Goal: Complete application form: Complete application form

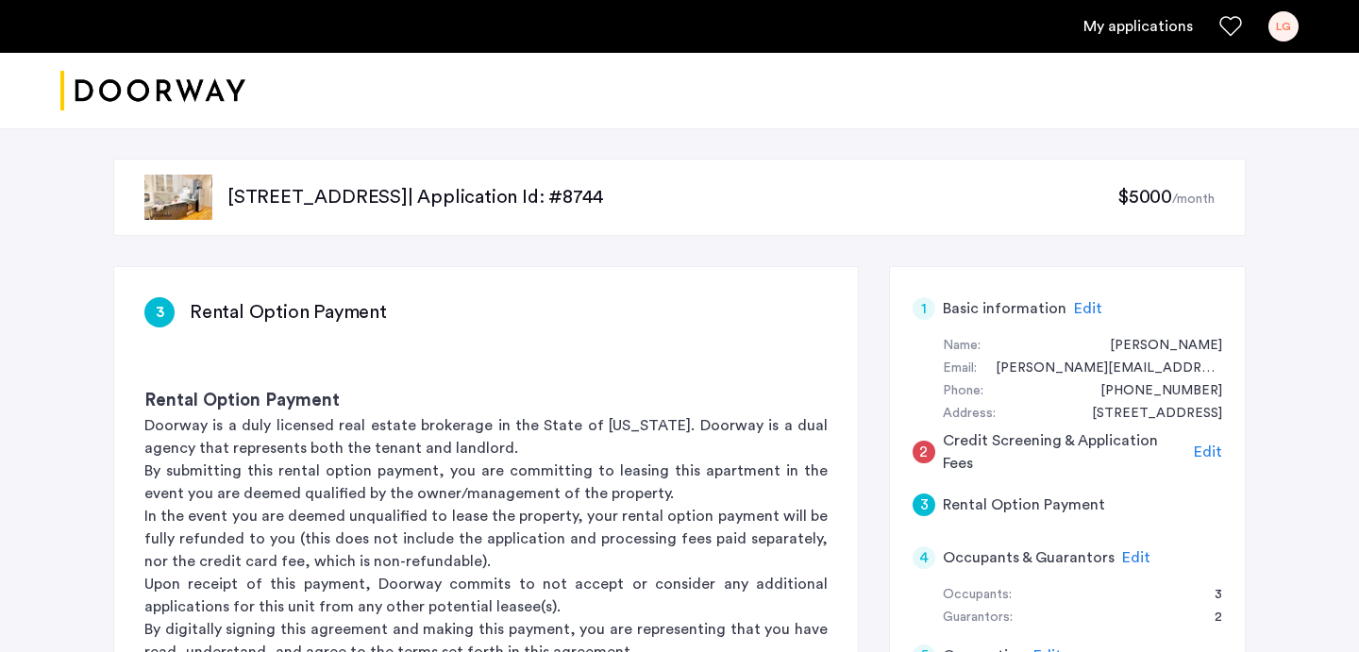
click at [1207, 449] on span "Edit" at bounding box center [1208, 452] width 28 height 15
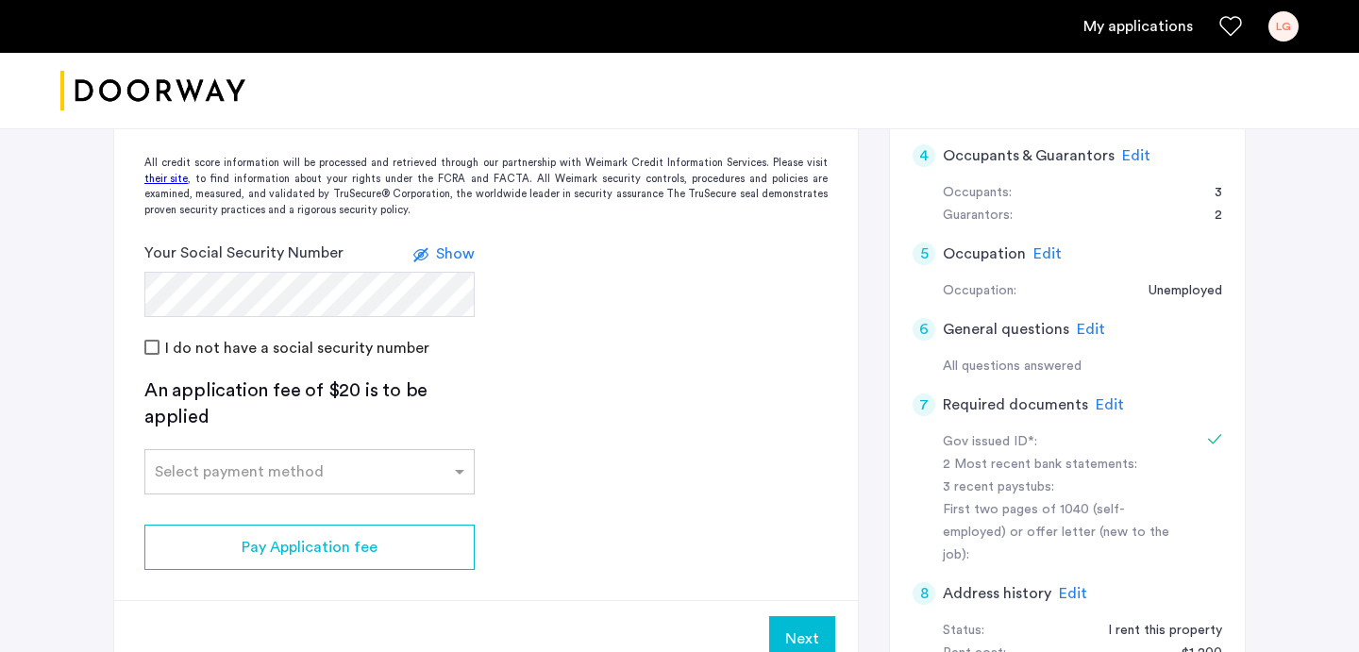
scroll to position [407, 0]
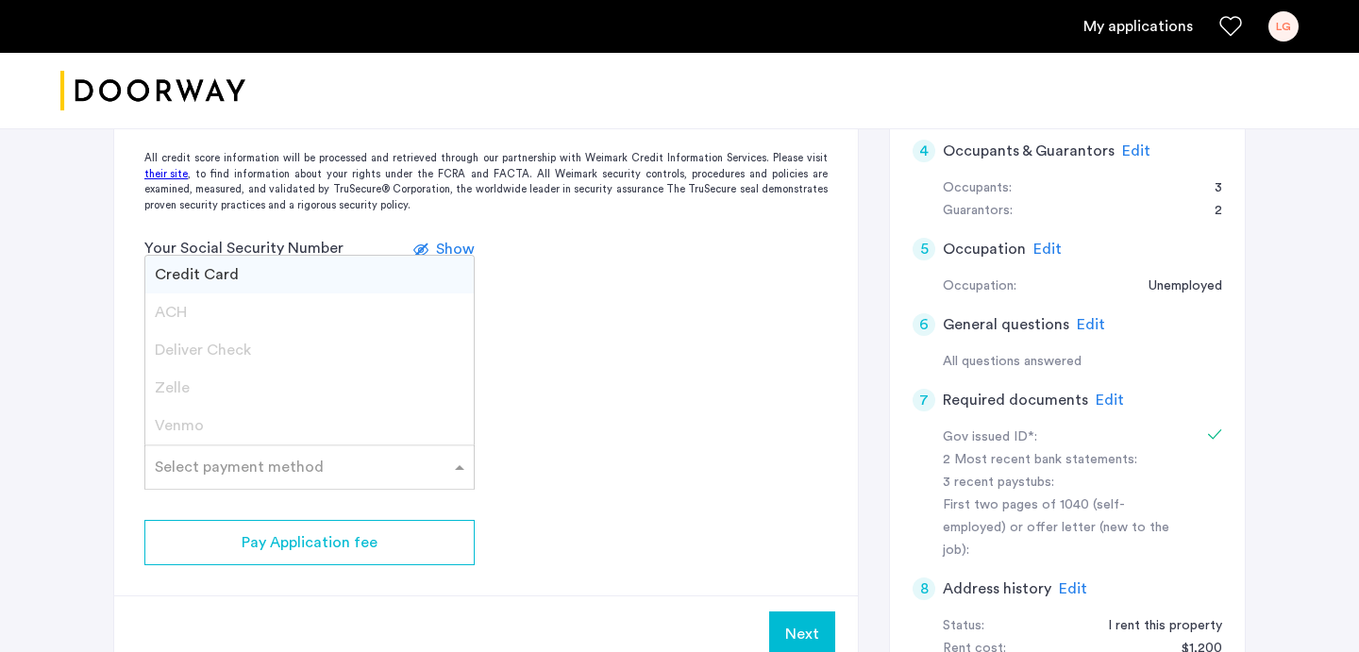
click at [251, 474] on div "Select payment method" at bounding box center [239, 467] width 169 height 23
click at [201, 263] on div "Credit Card" at bounding box center [309, 275] width 328 height 38
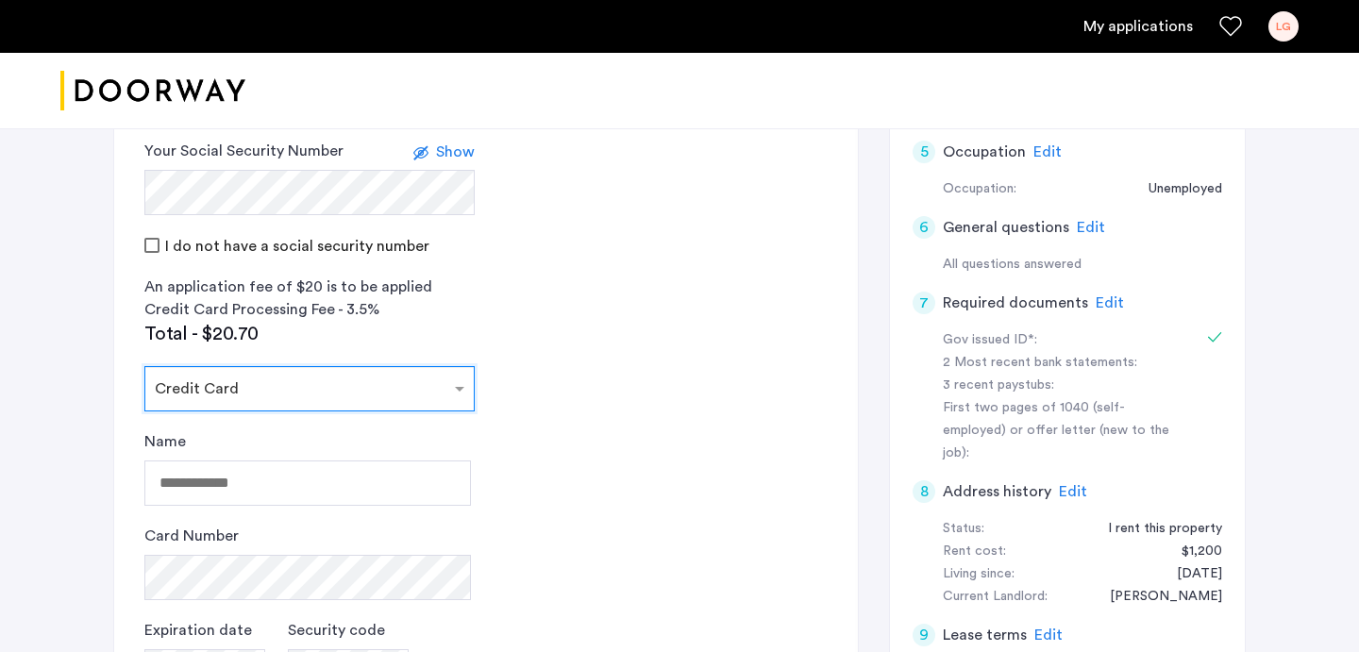
scroll to position [535, 0]
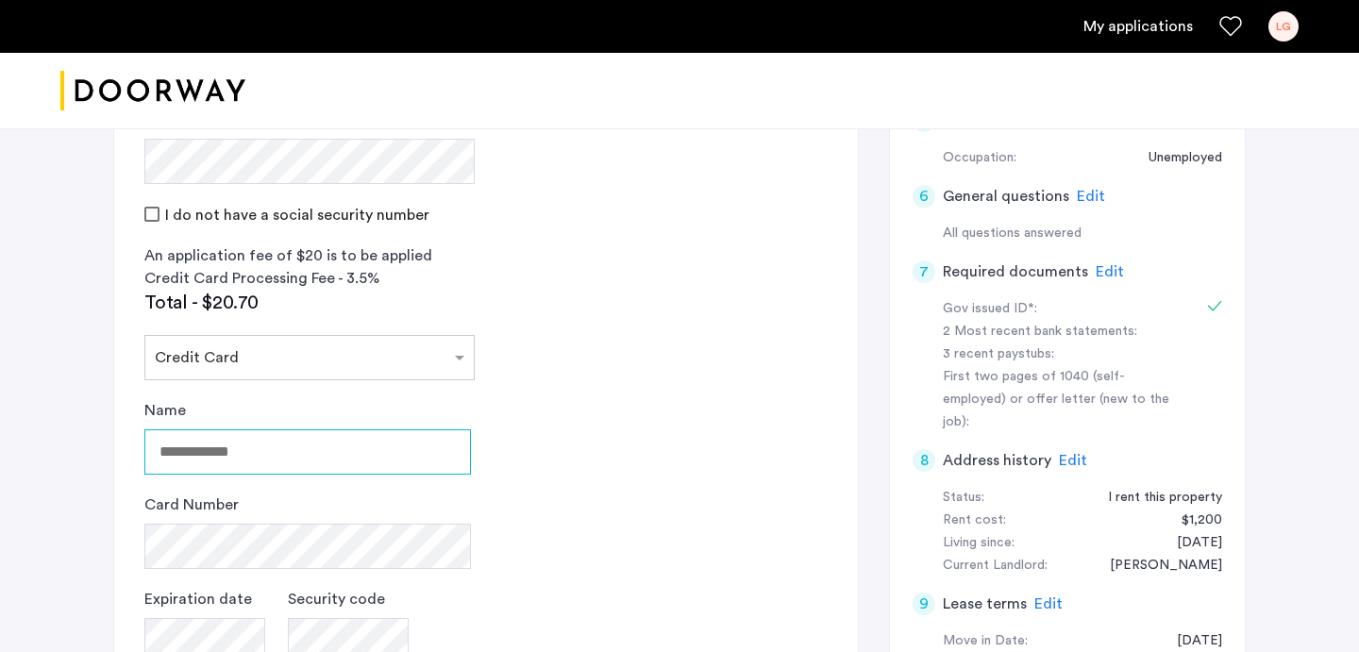
click at [250, 458] on input "Name" at bounding box center [307, 451] width 327 height 45
type input "**********"
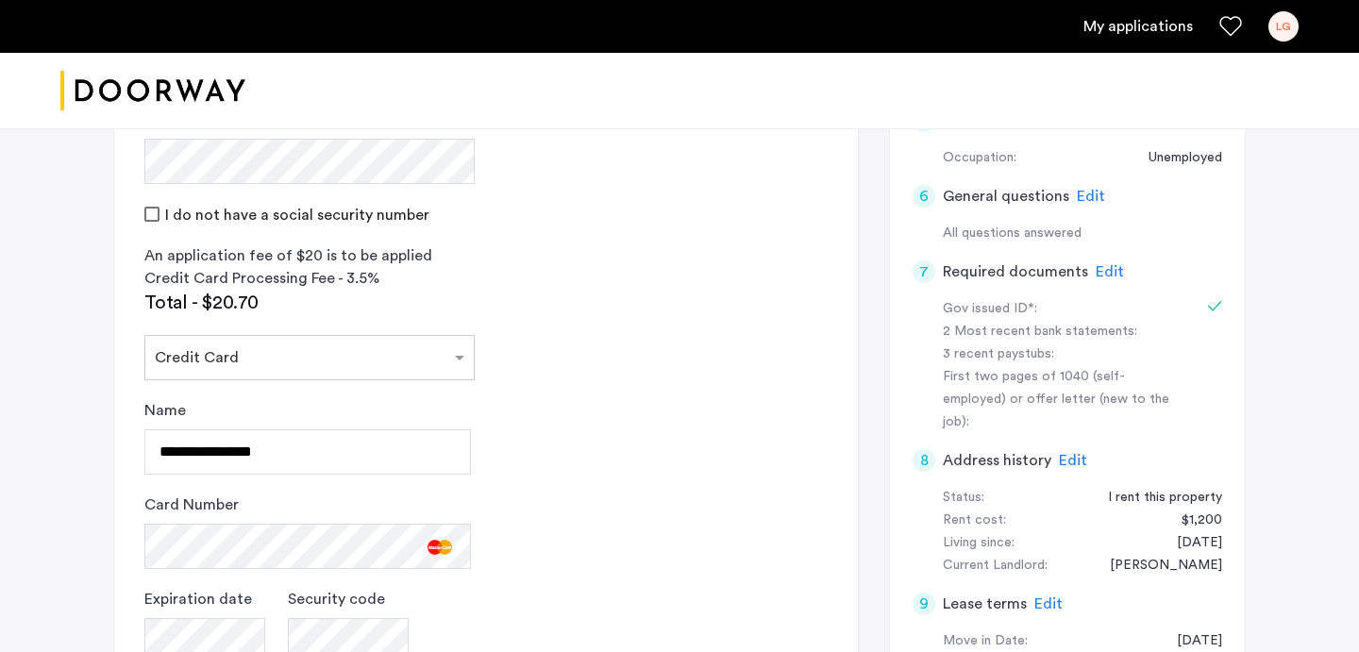
click at [638, 459] on app-credit-screening "2 Credit Screening & Application Fees Application Fees Please submit your appli…" at bounding box center [486, 307] width 744 height 1151
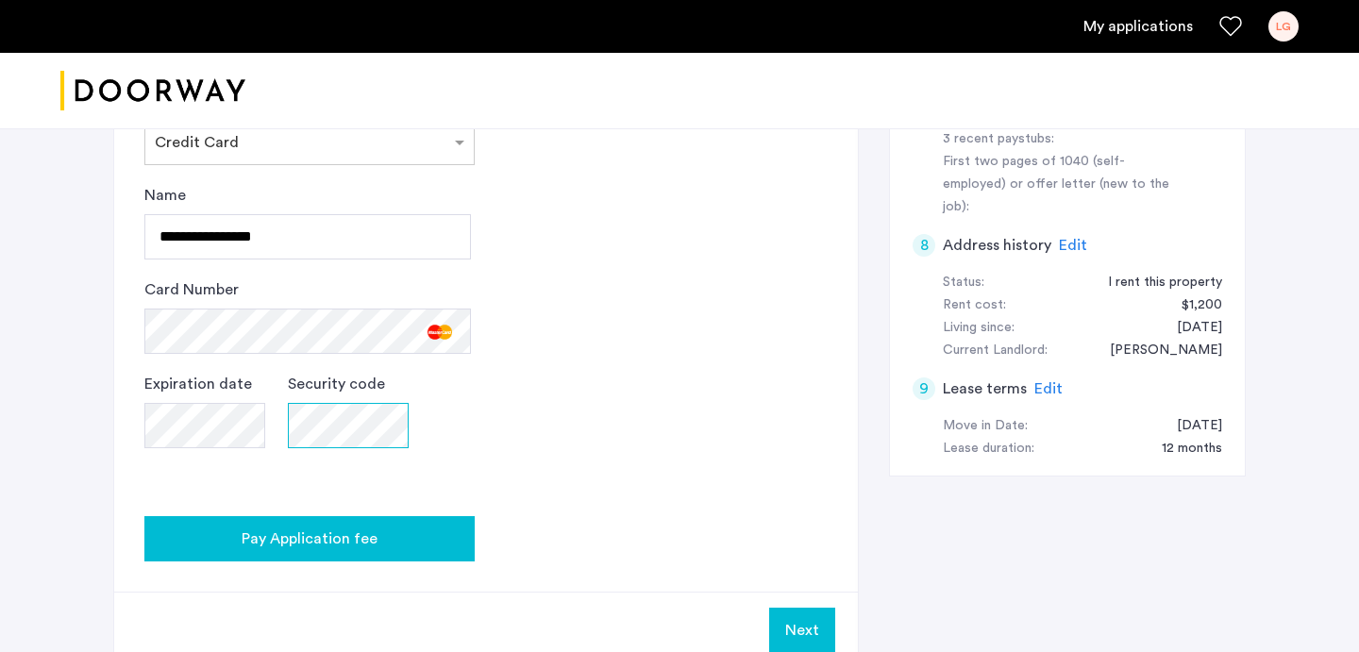
scroll to position [751, 0]
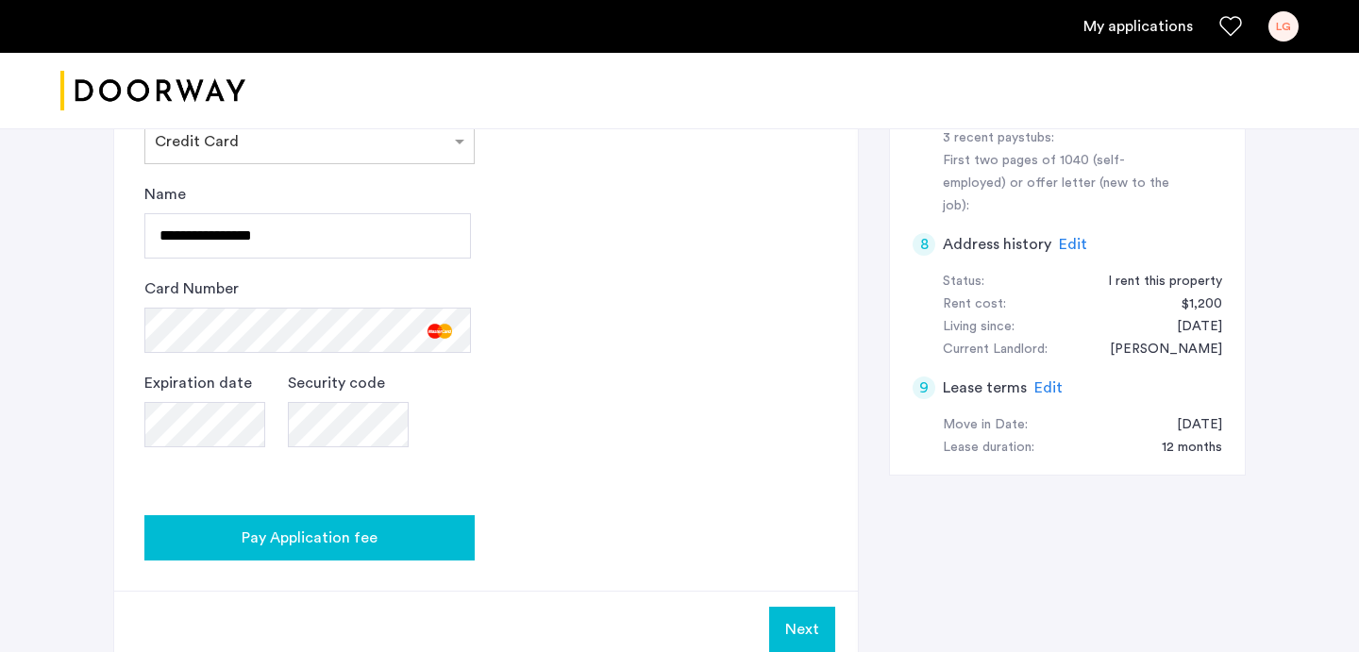
click at [326, 524] on button "Pay Application fee" at bounding box center [309, 537] width 330 height 45
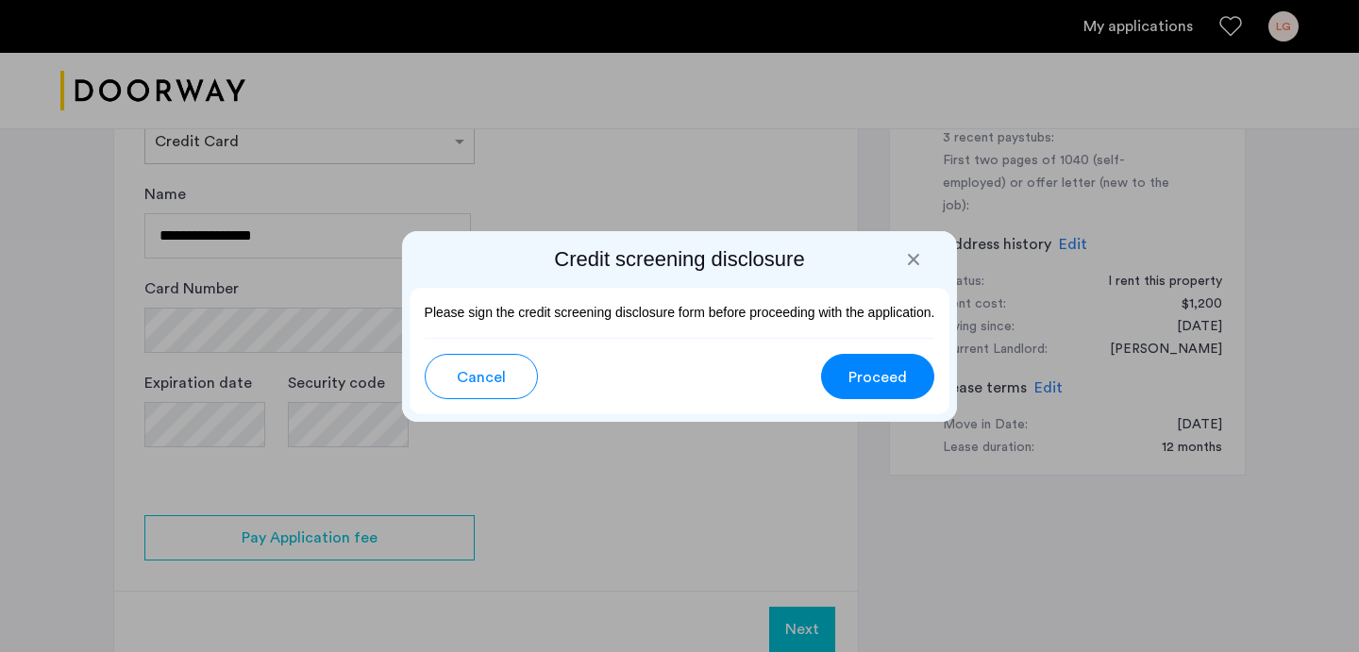
click at [873, 377] on span "Proceed" at bounding box center [877, 377] width 59 height 23
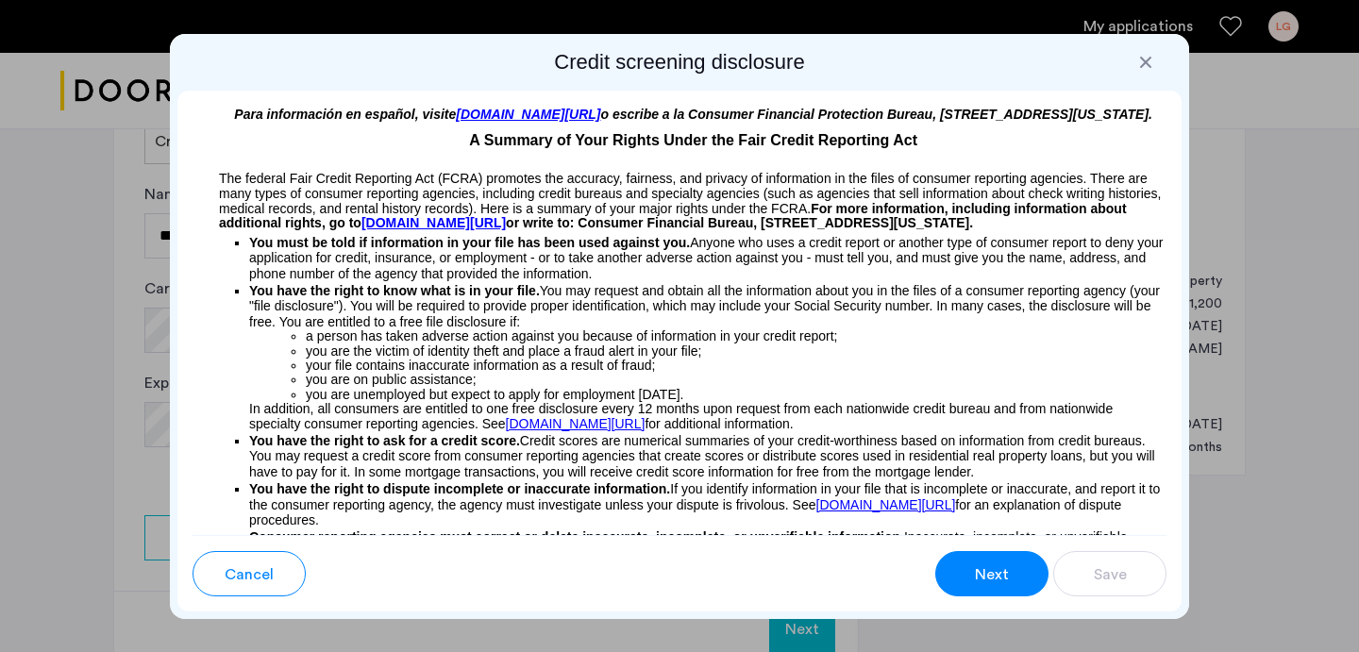
click at [995, 570] on span "Next" at bounding box center [992, 574] width 34 height 23
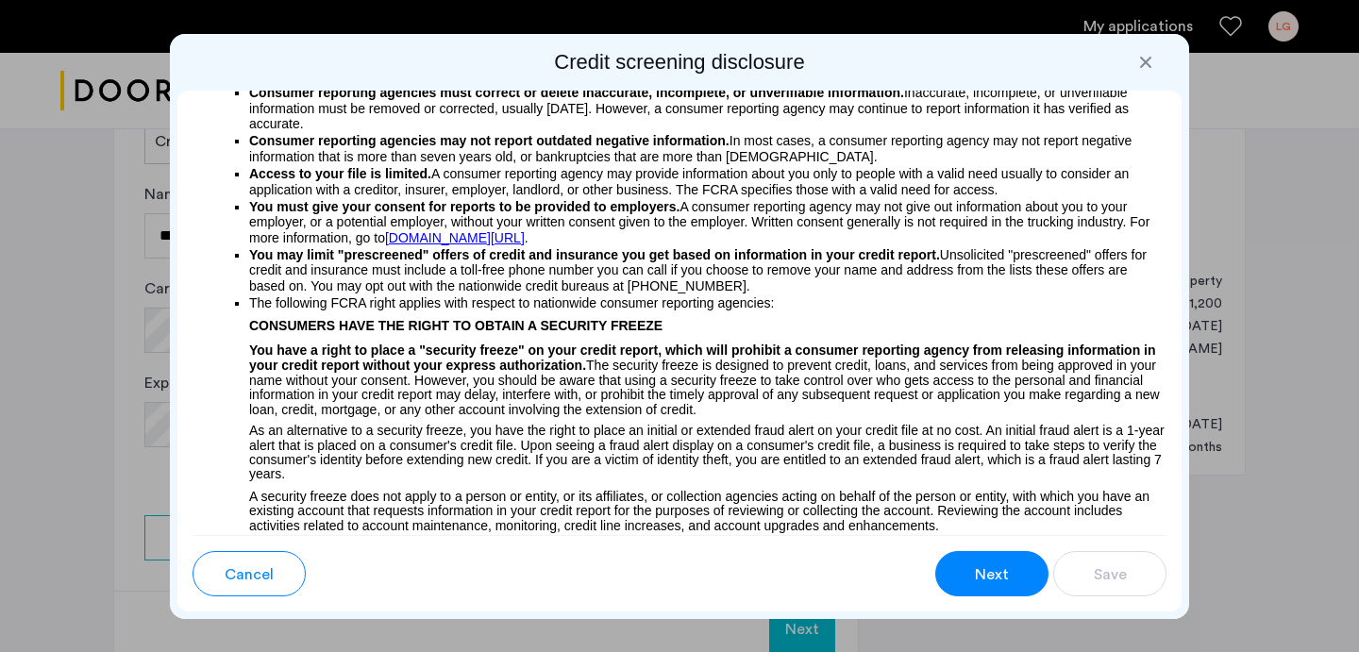
click at [995, 570] on span "Next" at bounding box center [992, 574] width 34 height 23
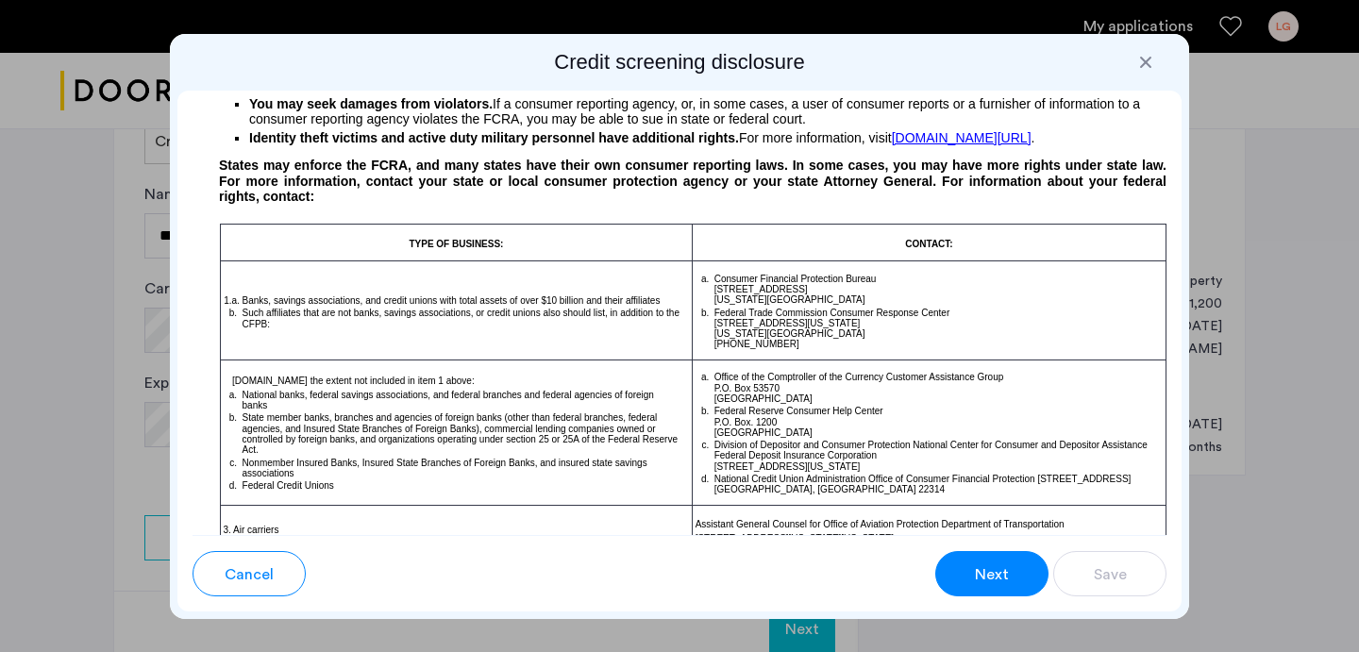
click at [995, 570] on span "Next" at bounding box center [992, 574] width 34 height 23
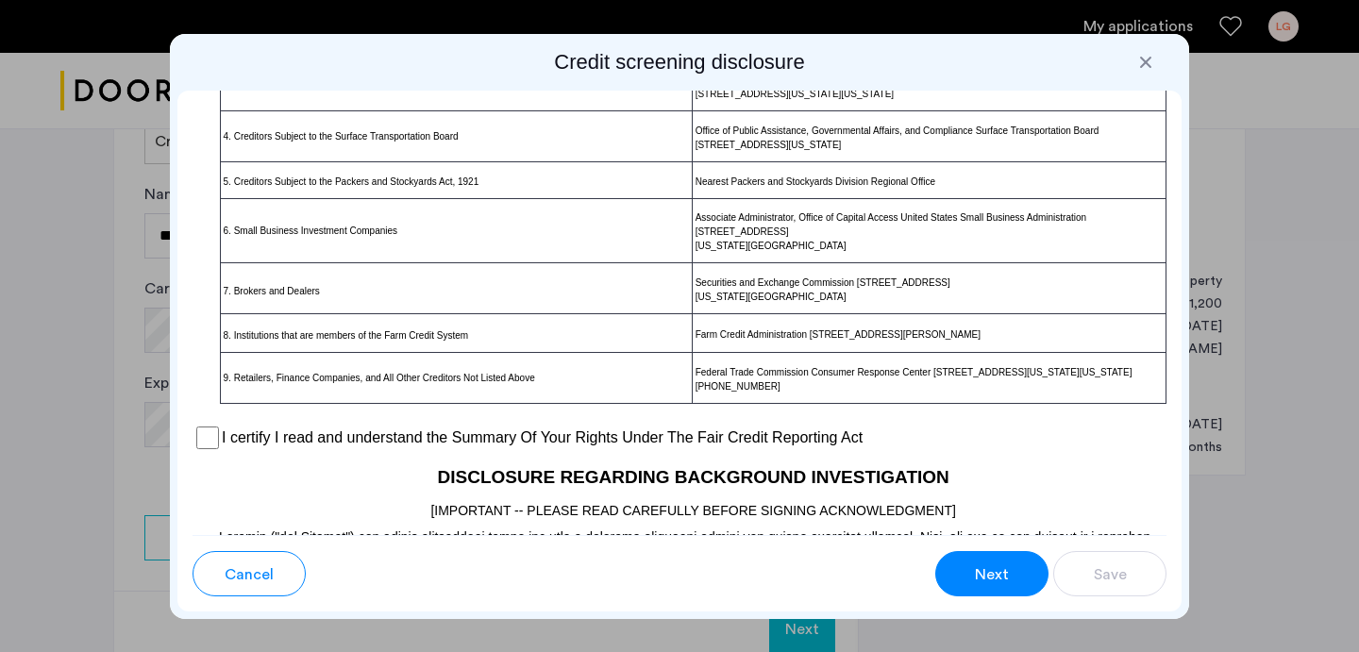
click at [995, 570] on span "Next" at bounding box center [992, 574] width 34 height 23
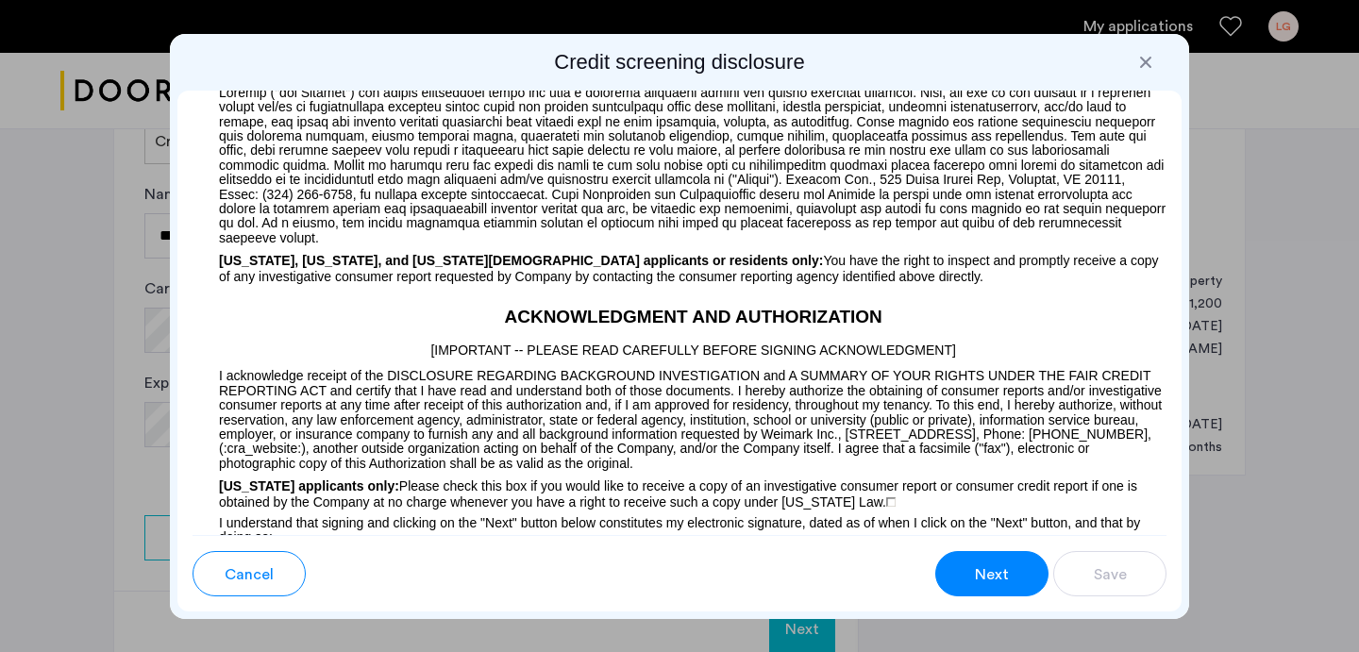
click at [995, 571] on span "Next" at bounding box center [992, 574] width 34 height 23
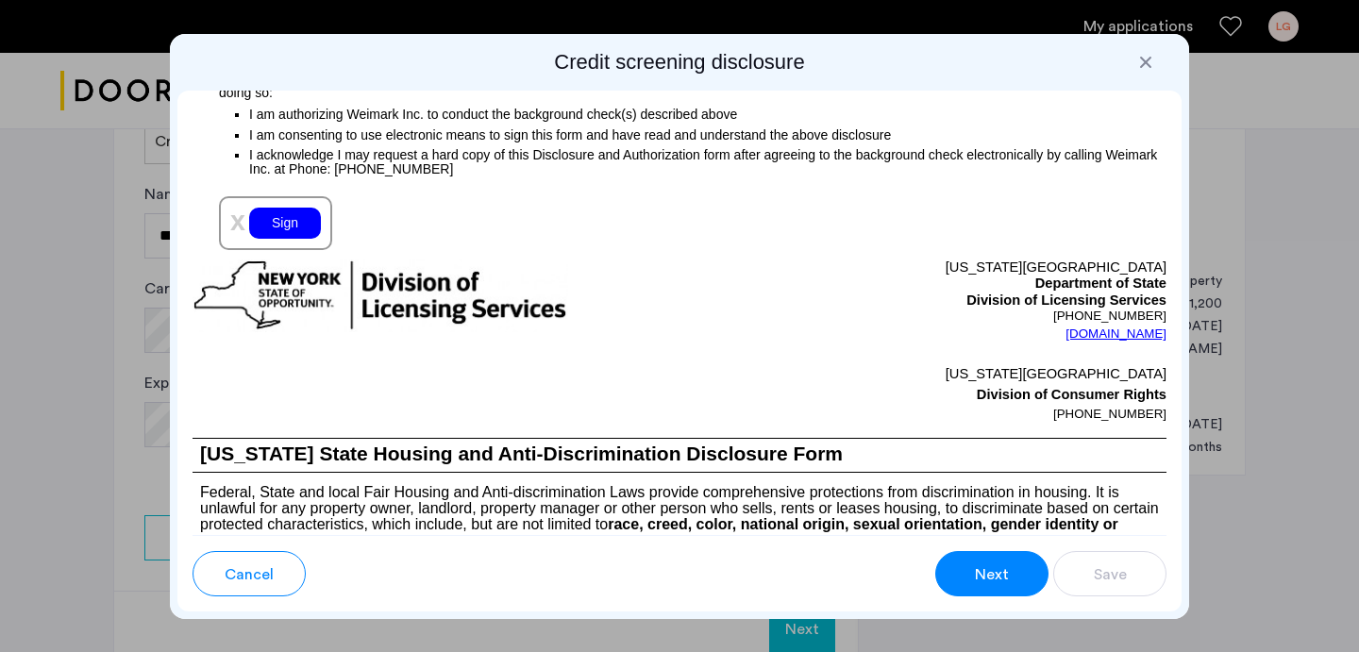
click at [995, 571] on span "Next" at bounding box center [992, 574] width 34 height 23
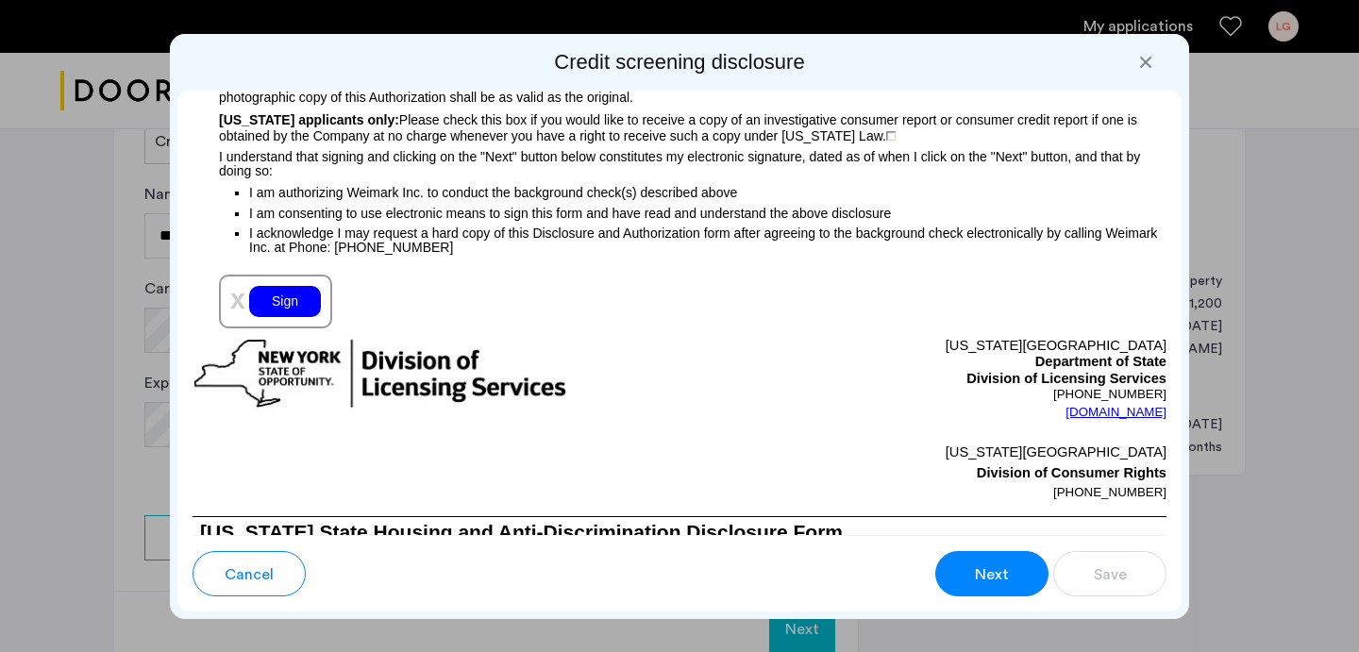
scroll to position [2171, 0]
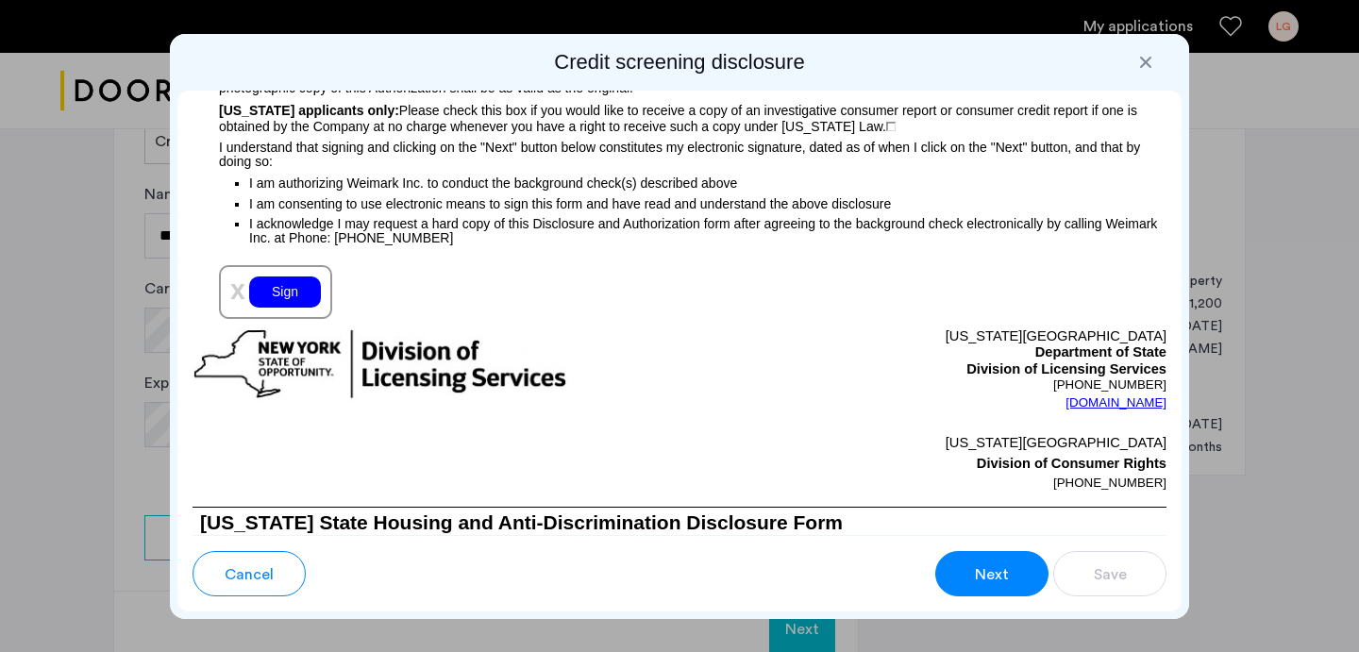
click at [269, 290] on div "Sign" at bounding box center [285, 292] width 72 height 31
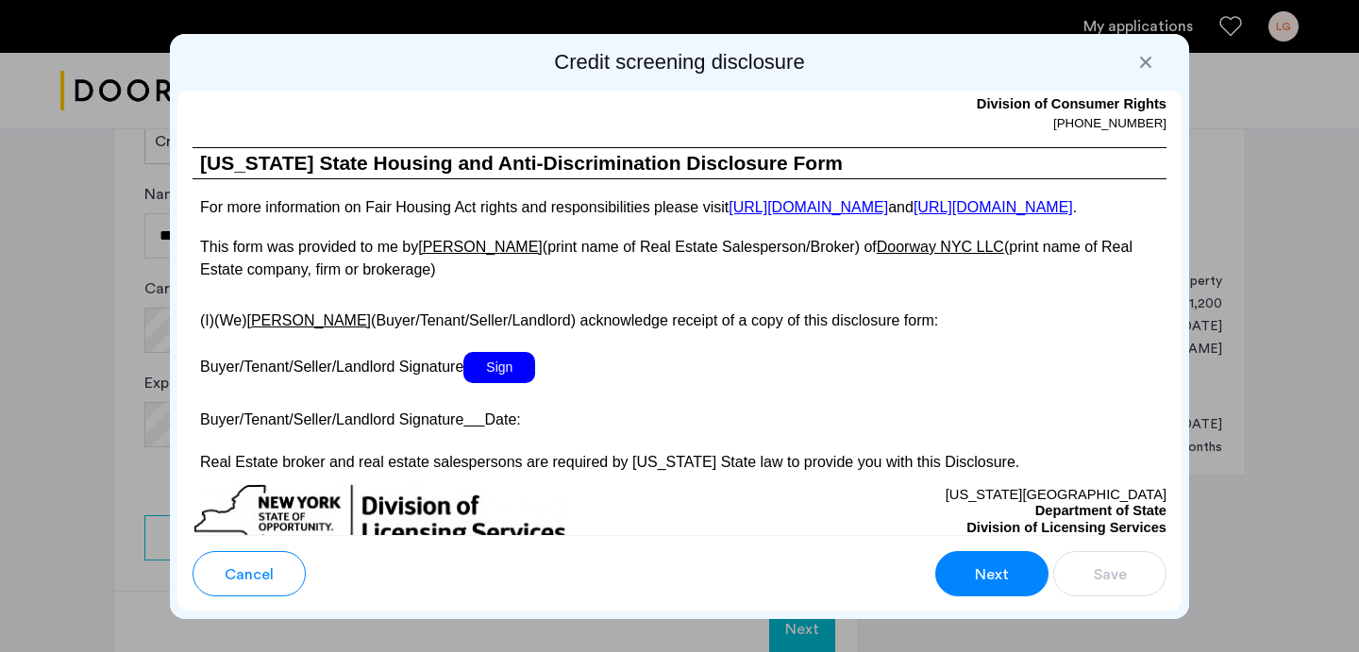
scroll to position [3478, 0]
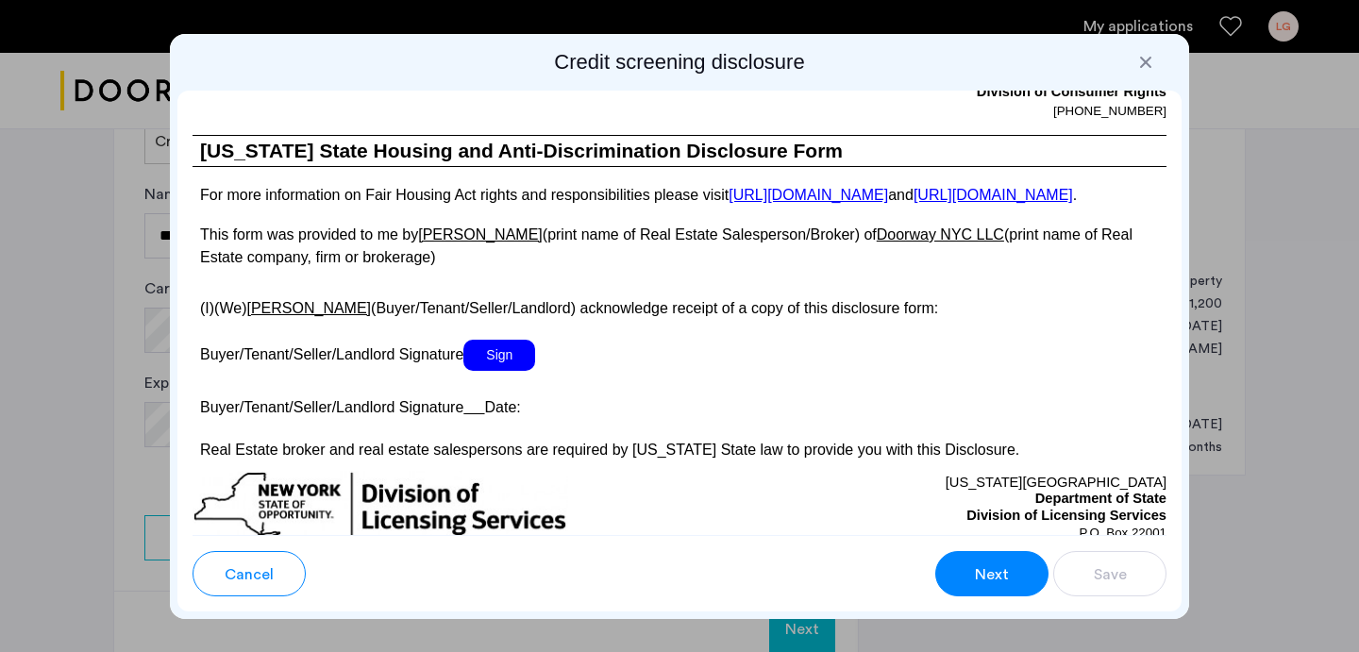
click at [505, 371] on span "Sign" at bounding box center [499, 355] width 72 height 31
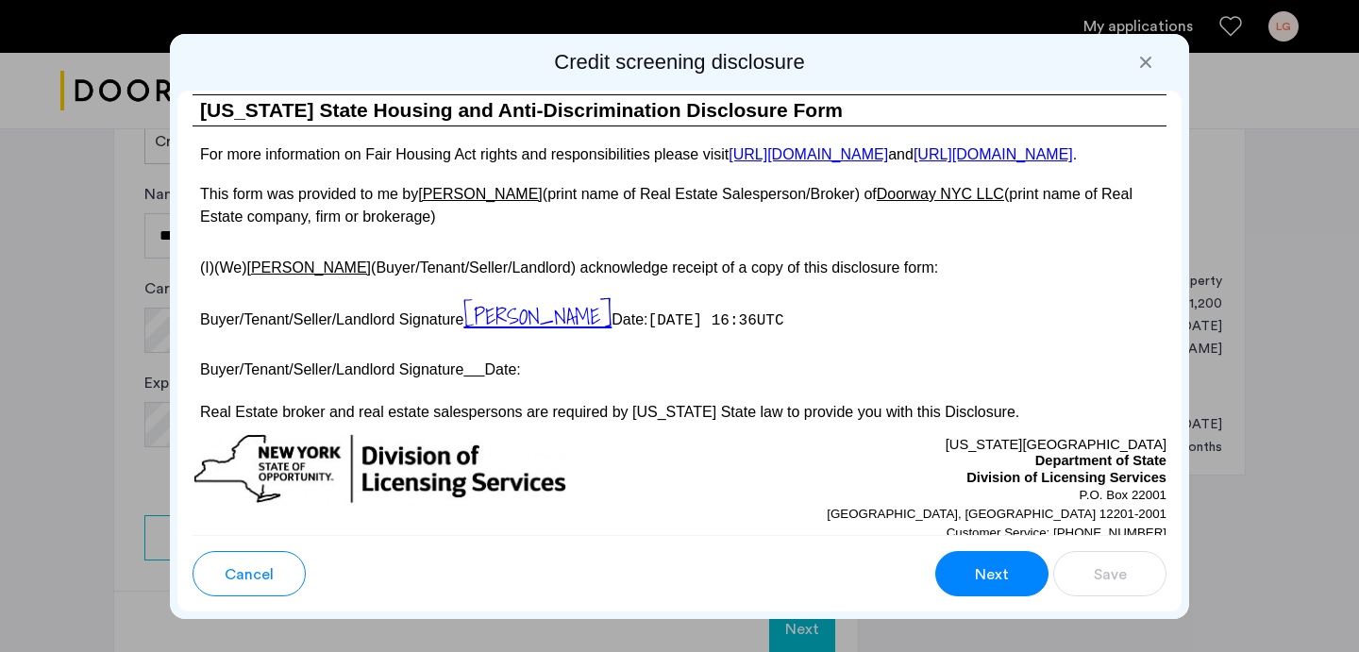
scroll to position [3531, 0]
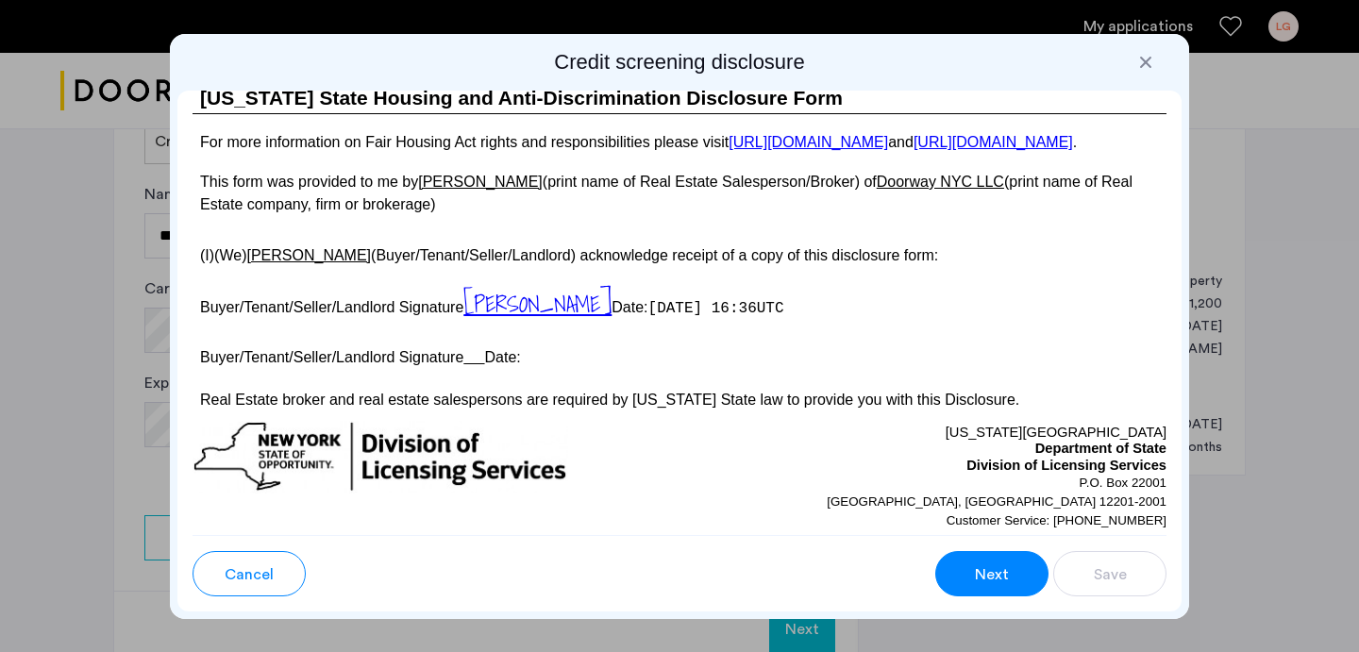
click at [487, 368] on p "Buyer/Tenant/Seller/Landlord Signature Date:" at bounding box center [680, 354] width 974 height 27
click at [480, 365] on u at bounding box center [473, 357] width 21 height 16
click at [539, 368] on p "Buyer/Tenant/Seller/Landlord Signature Date:" at bounding box center [680, 354] width 974 height 27
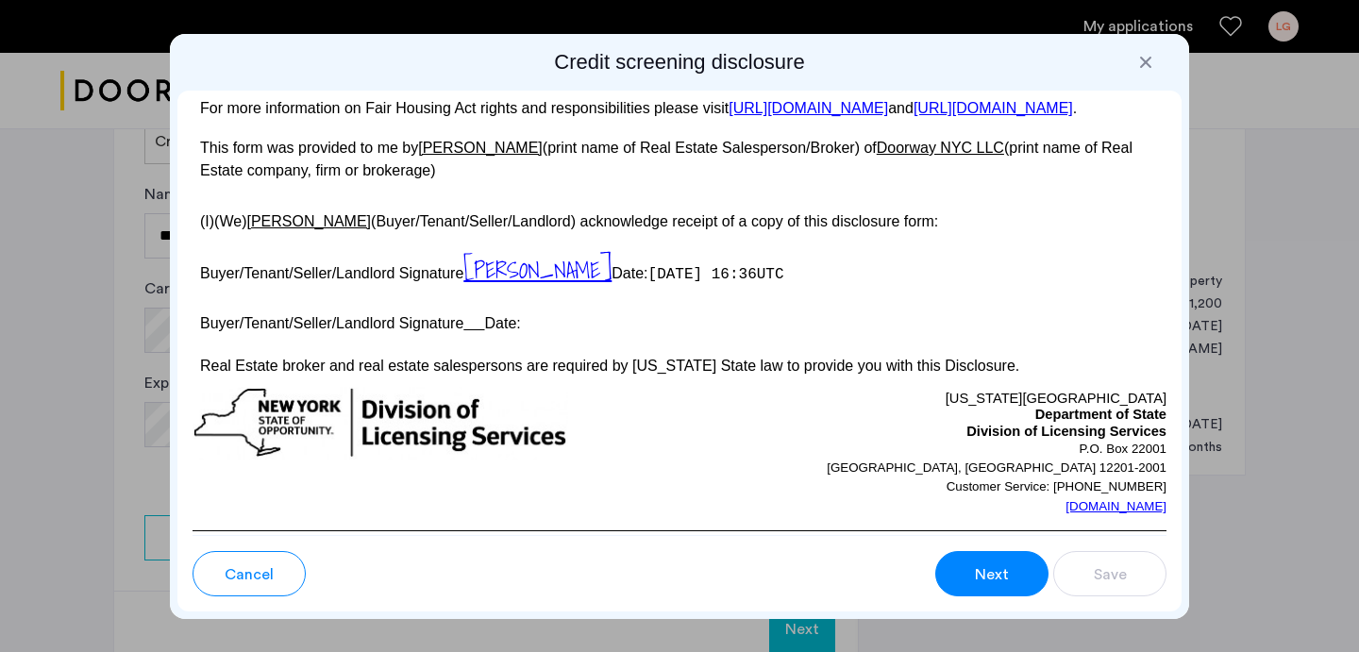
scroll to position [3585, 0]
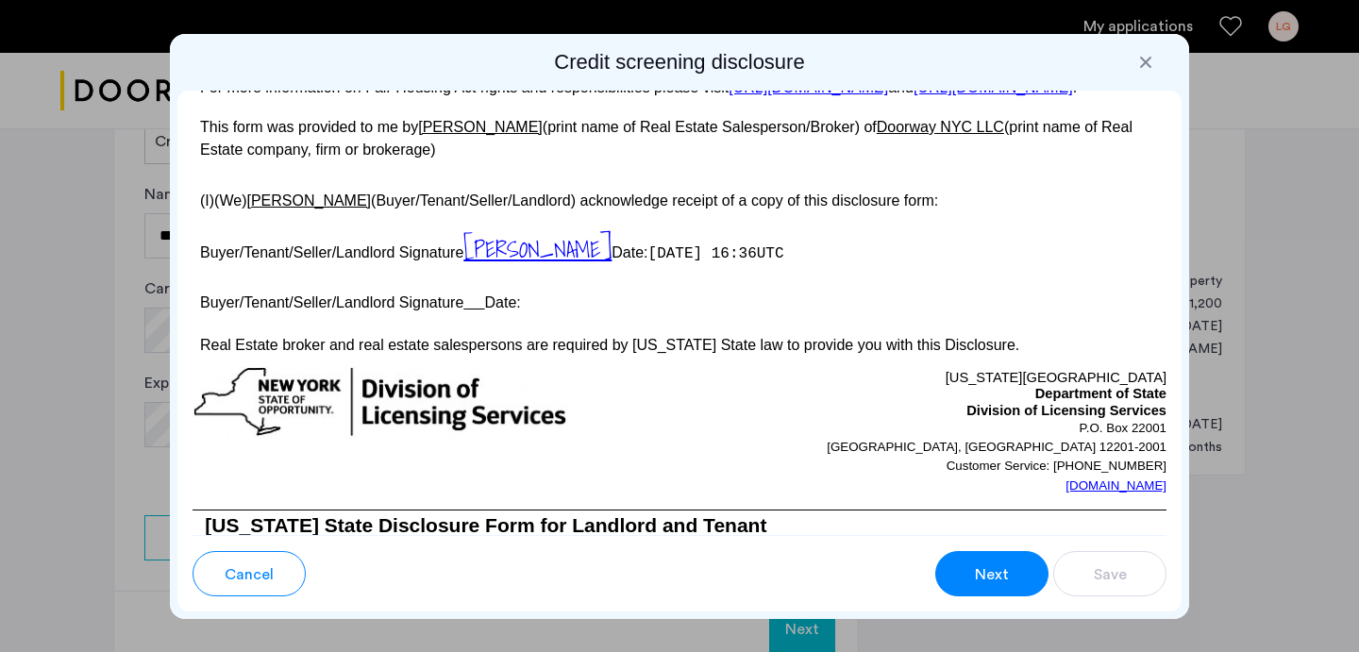
click at [465, 313] on p "Buyer/Tenant/Seller/Landlord Signature Date:" at bounding box center [680, 299] width 974 height 27
click at [478, 311] on u at bounding box center [473, 302] width 21 height 16
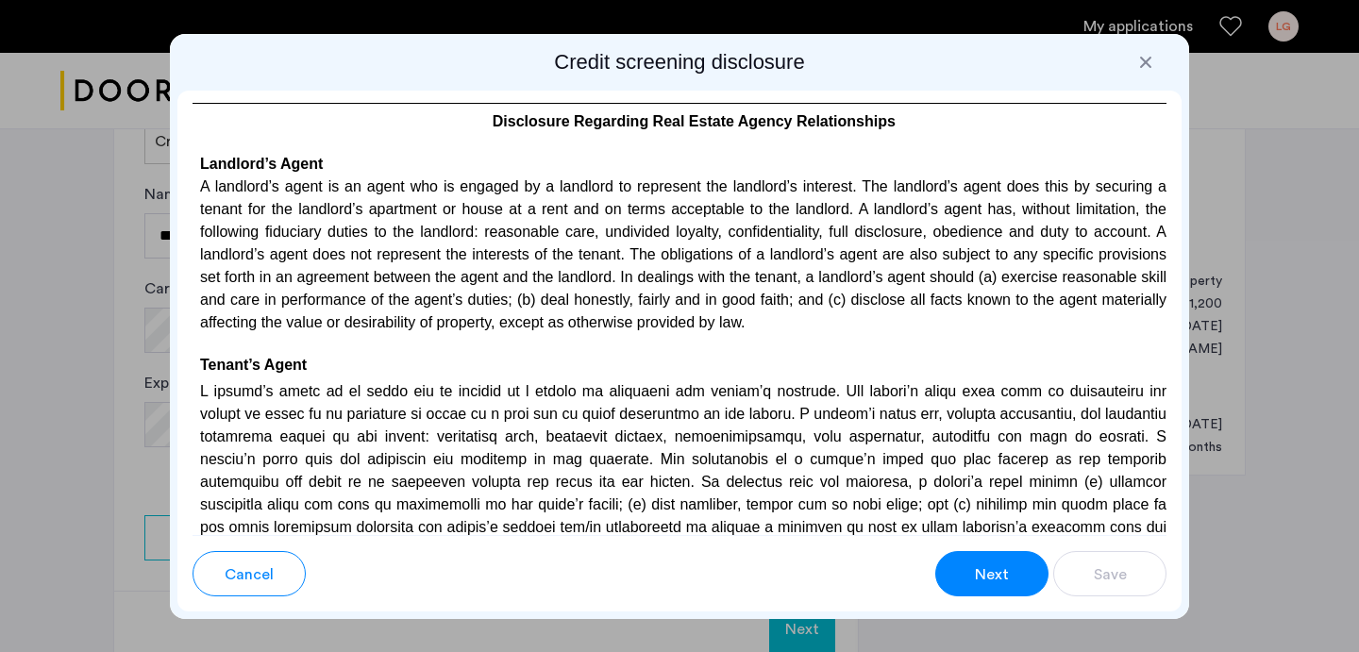
click at [996, 560] on button "Next" at bounding box center [991, 573] width 113 height 45
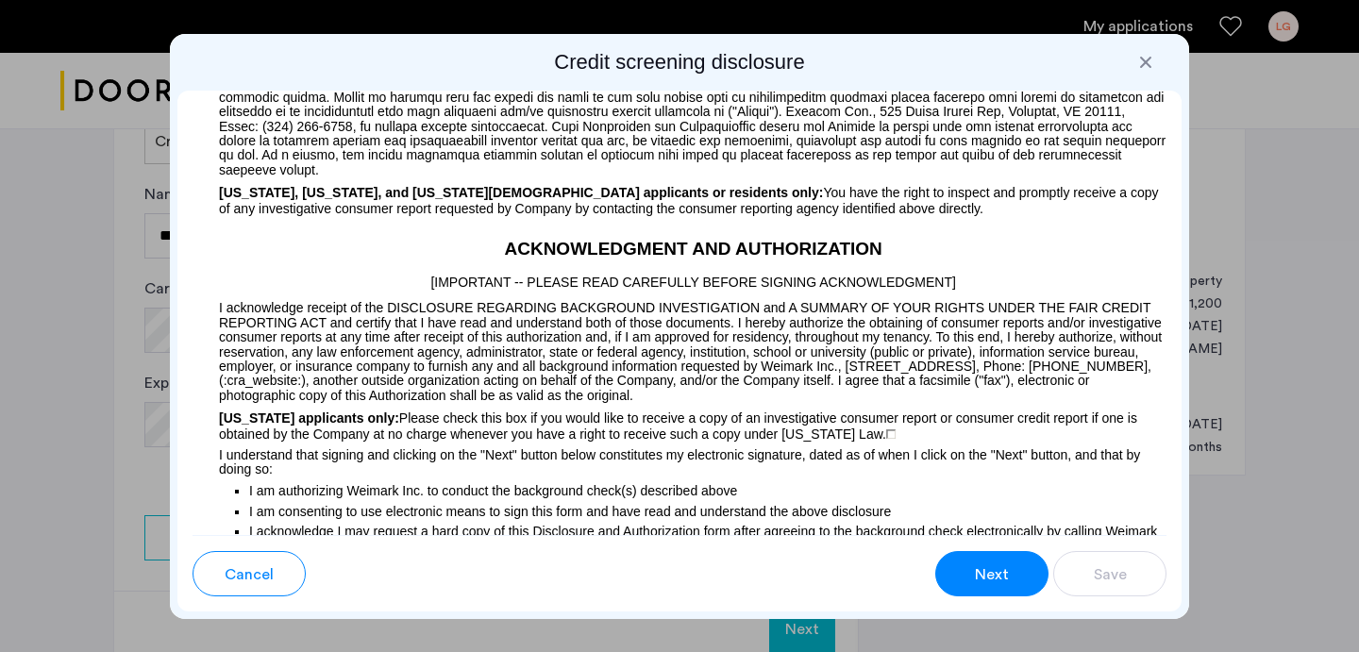
scroll to position [2181, 0]
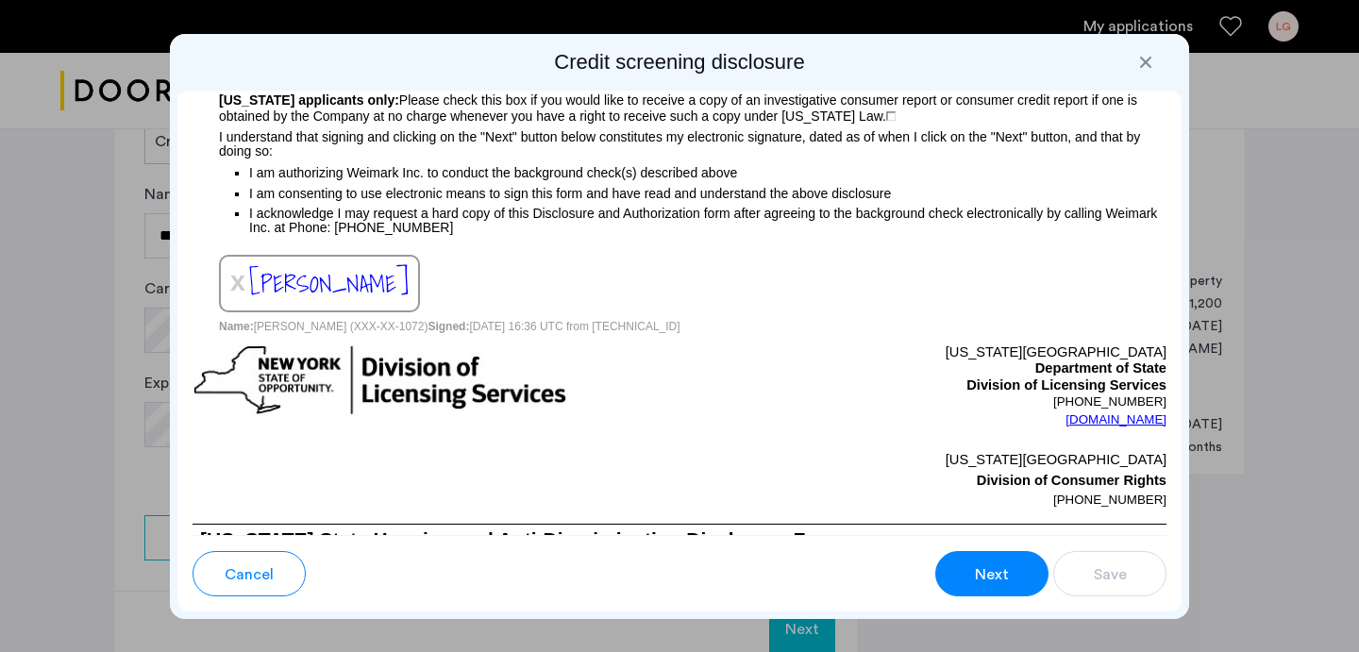
click at [981, 568] on span "Next" at bounding box center [992, 574] width 34 height 23
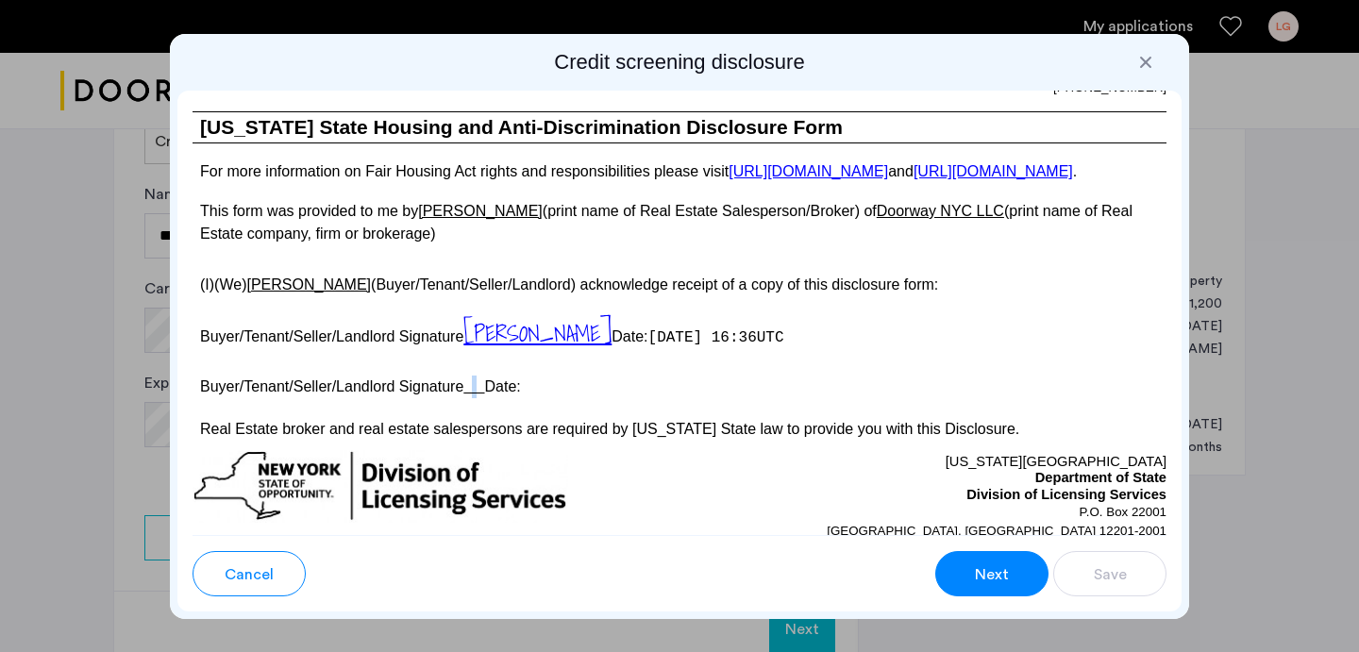
scroll to position [3521, 0]
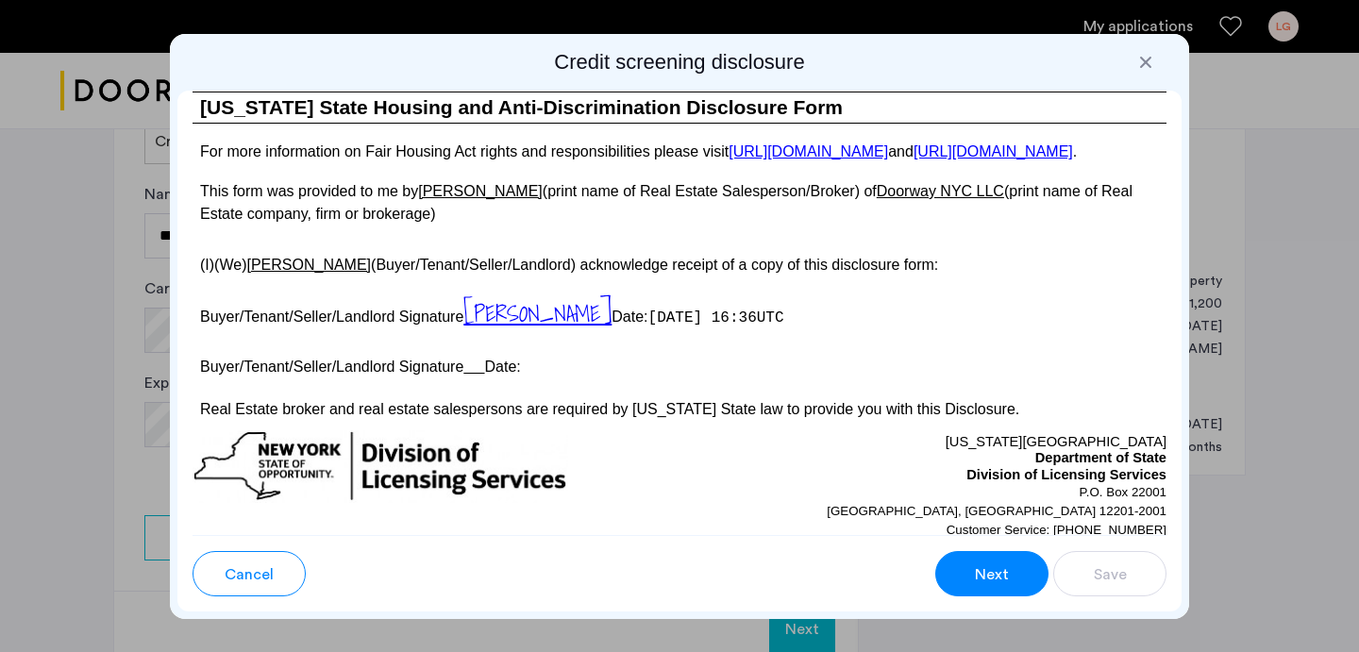
click at [478, 375] on u at bounding box center [473, 367] width 21 height 16
click at [495, 378] on p "Buyer/Tenant/Seller/Landlord Signature Date:" at bounding box center [680, 363] width 974 height 27
click at [535, 378] on p "Buyer/Tenant/Seller/Landlord Signature Date:" at bounding box center [680, 363] width 974 height 27
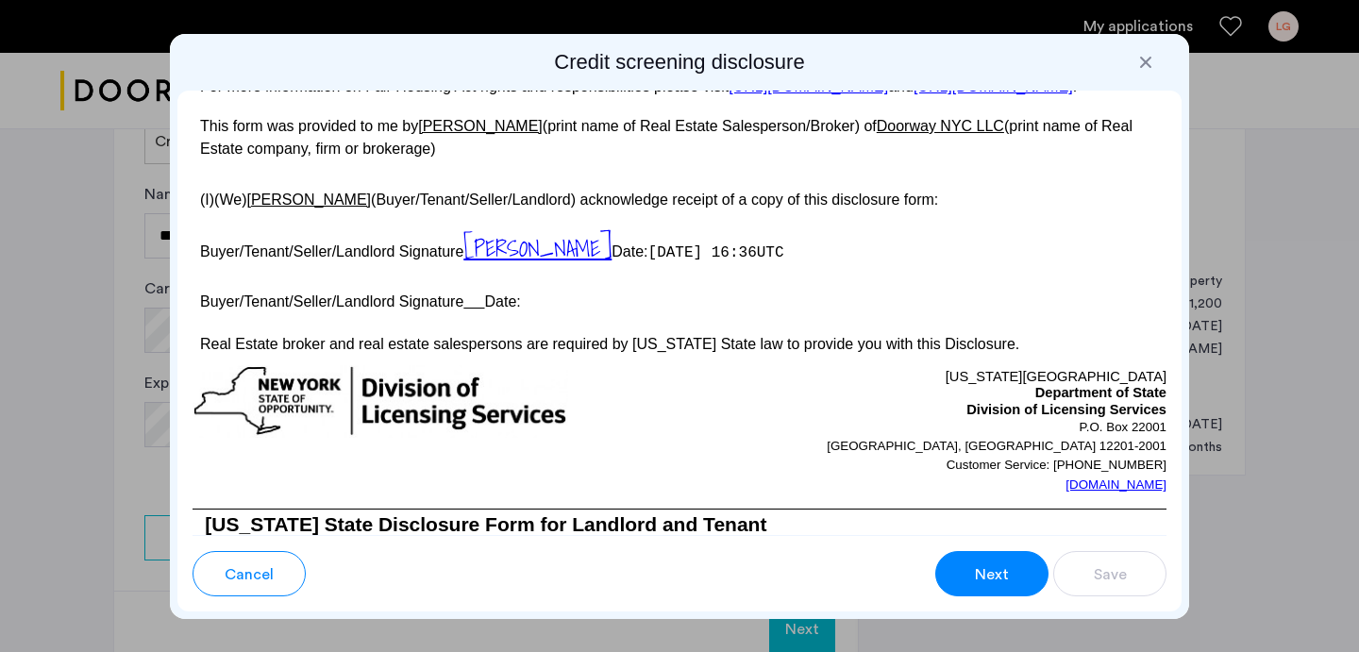
click at [987, 559] on button "Next" at bounding box center [991, 573] width 113 height 45
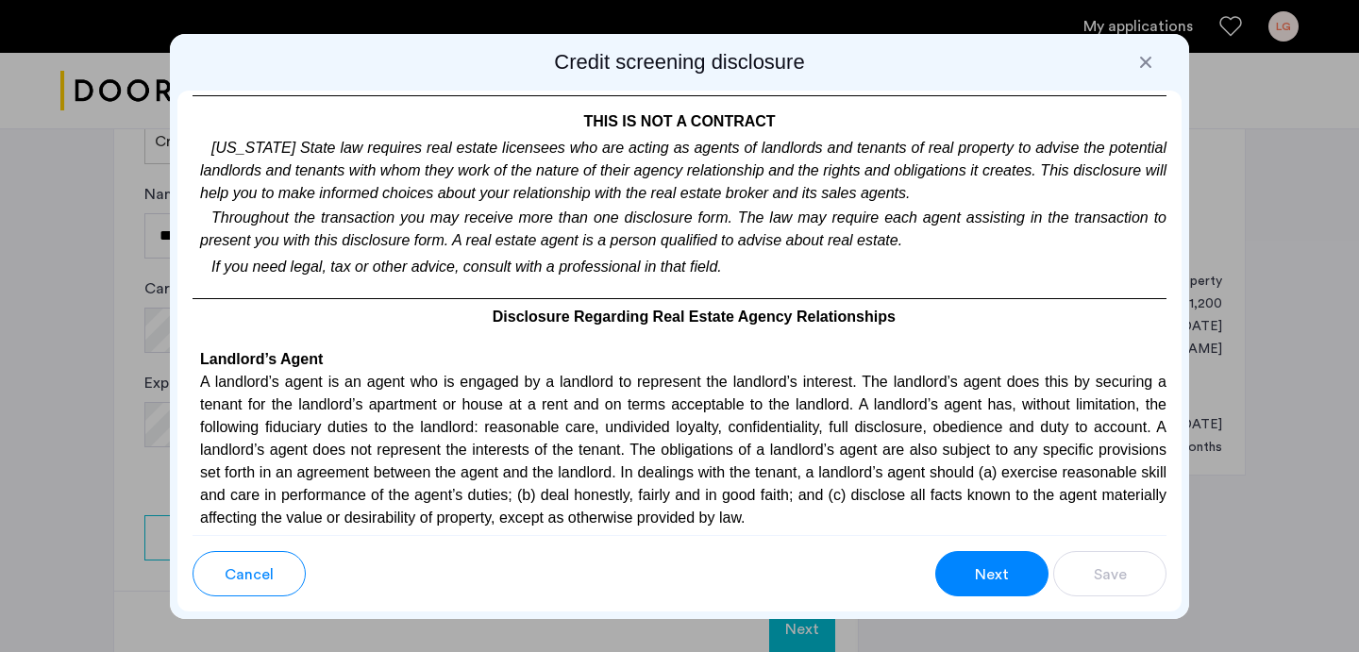
click at [987, 559] on button "Next" at bounding box center [991, 573] width 113 height 45
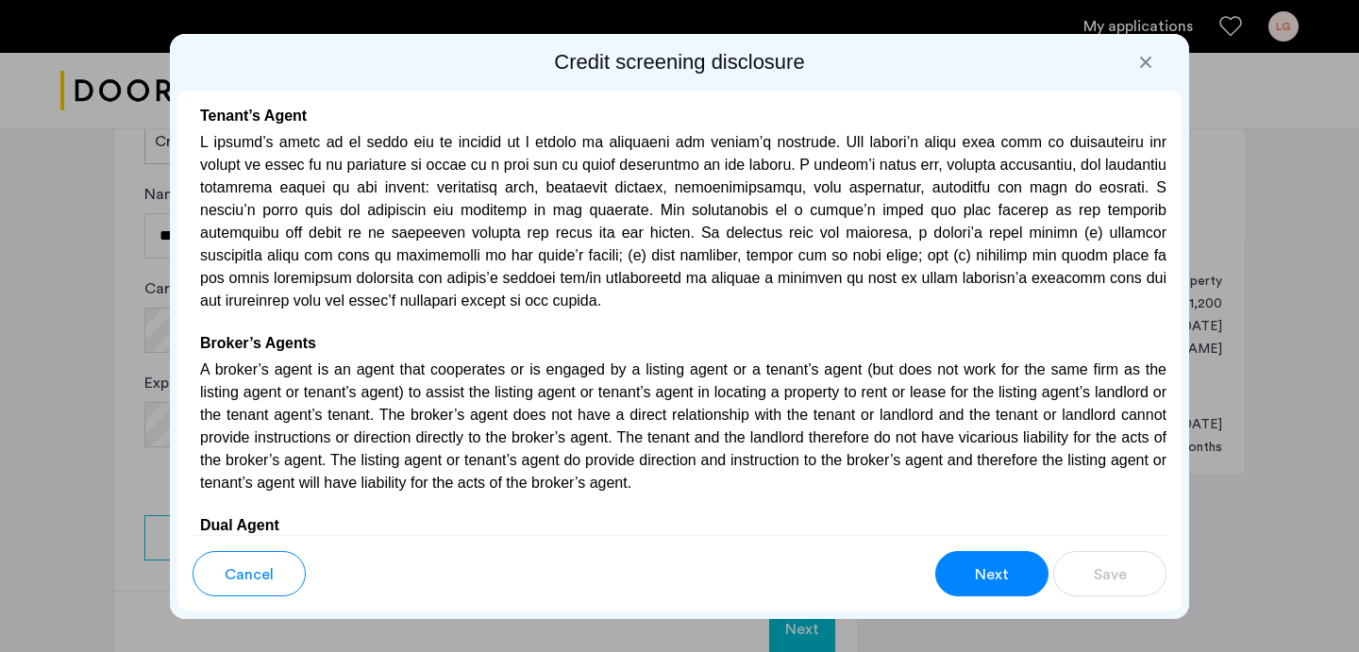
click at [986, 559] on button "Next" at bounding box center [991, 573] width 113 height 45
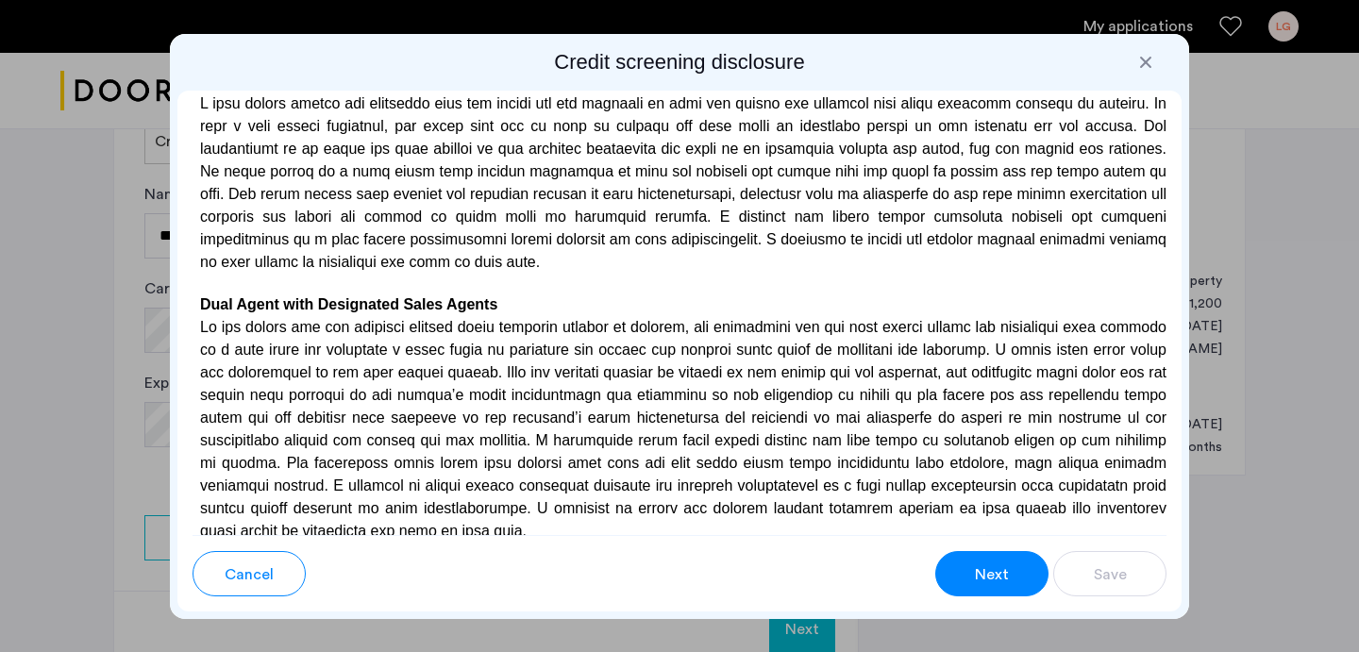
click at [987, 560] on button "Next" at bounding box center [991, 573] width 113 height 45
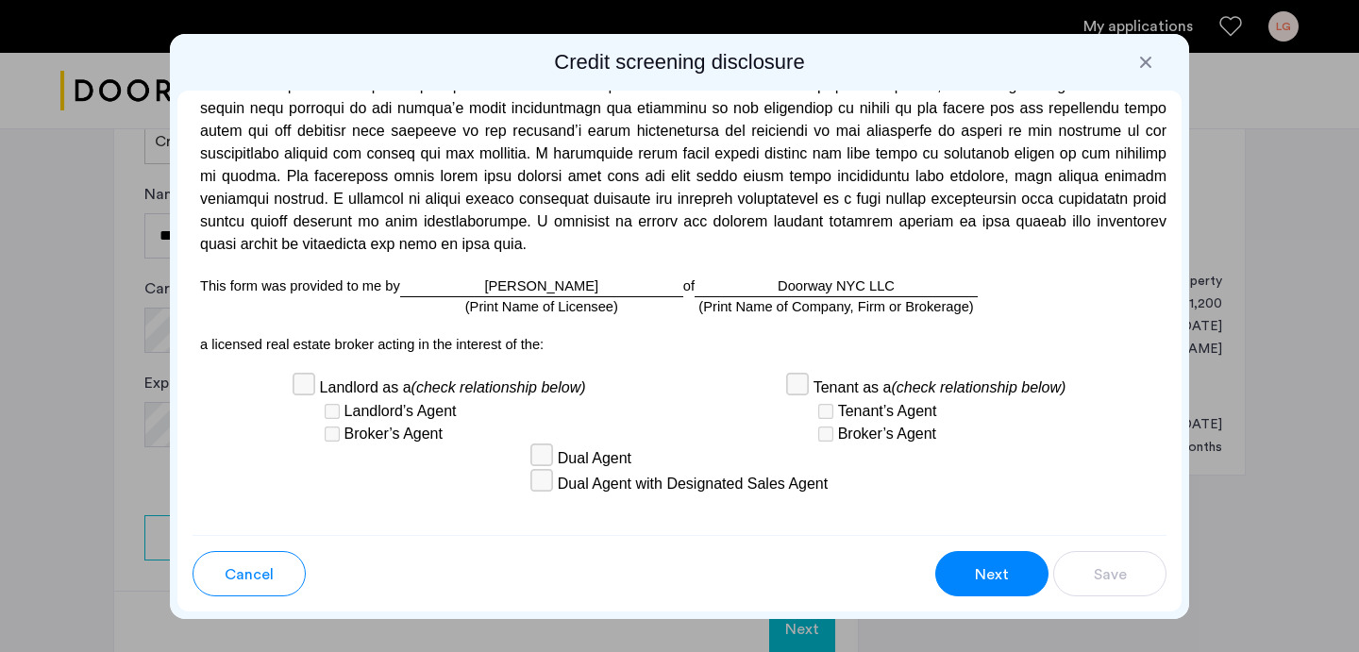
scroll to position [5220, 0]
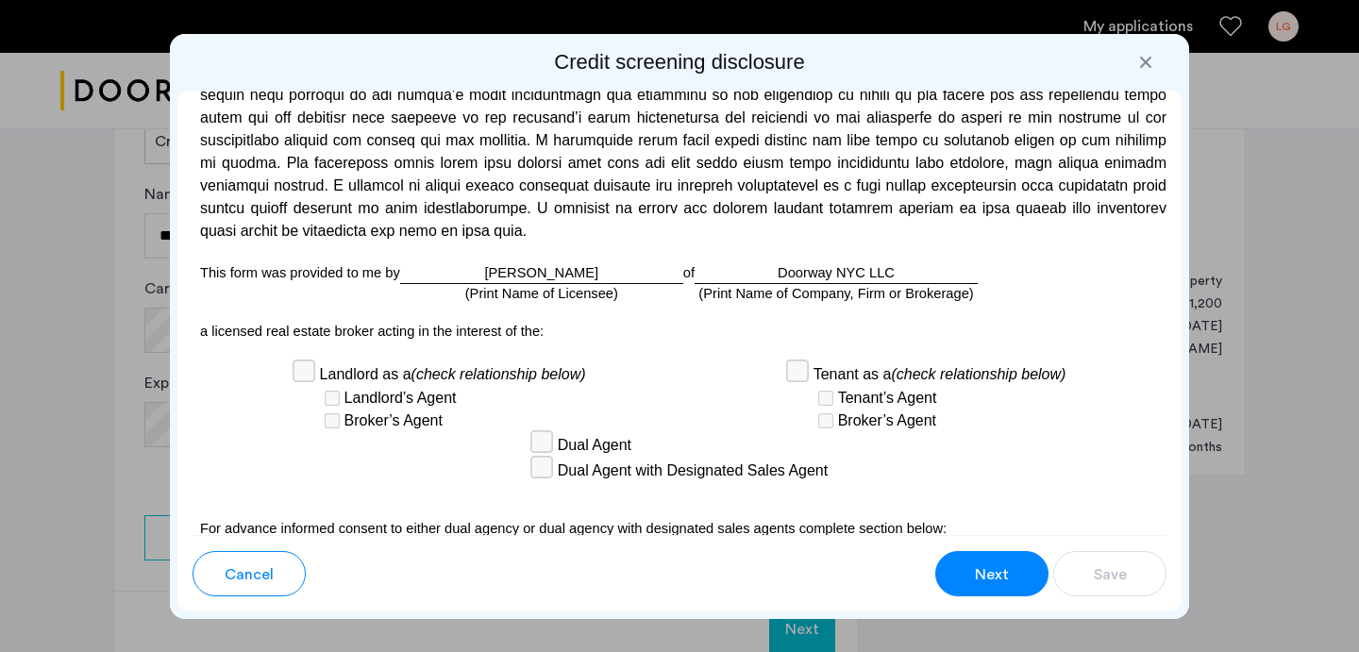
click at [545, 262] on div "[PERSON_NAME] (Print Name of Licensee)" at bounding box center [541, 273] width 283 height 22
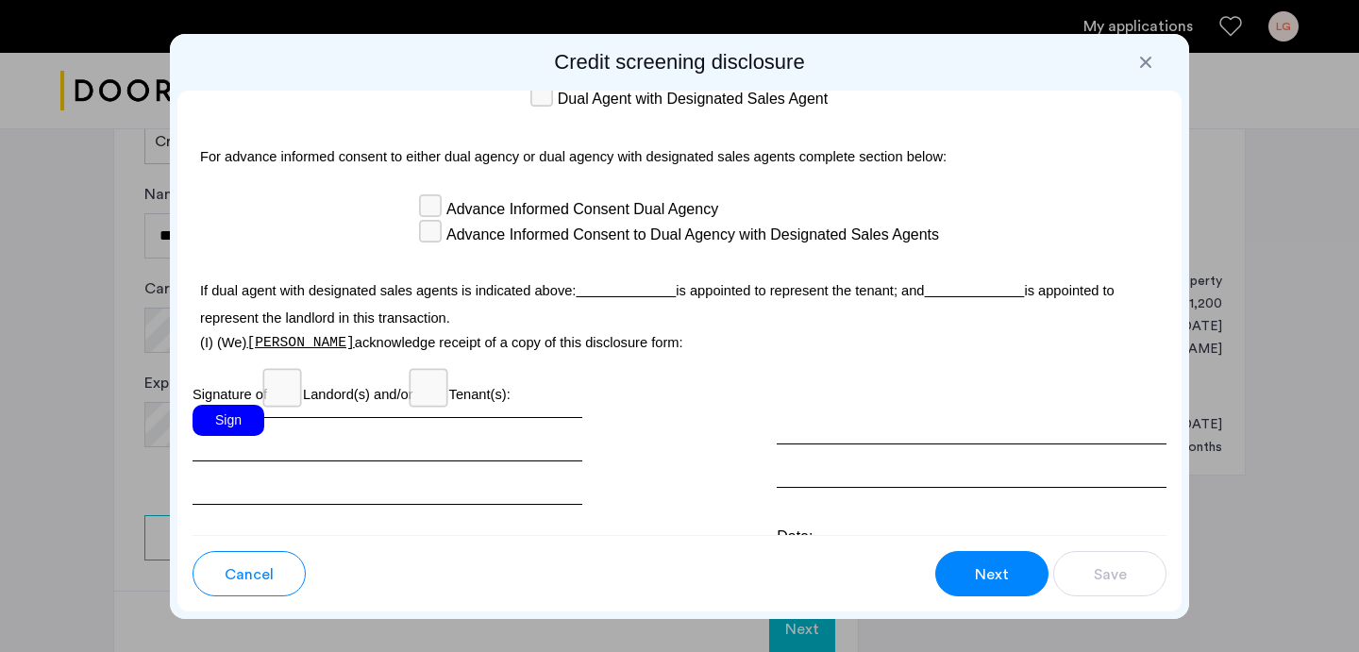
scroll to position [5622, 0]
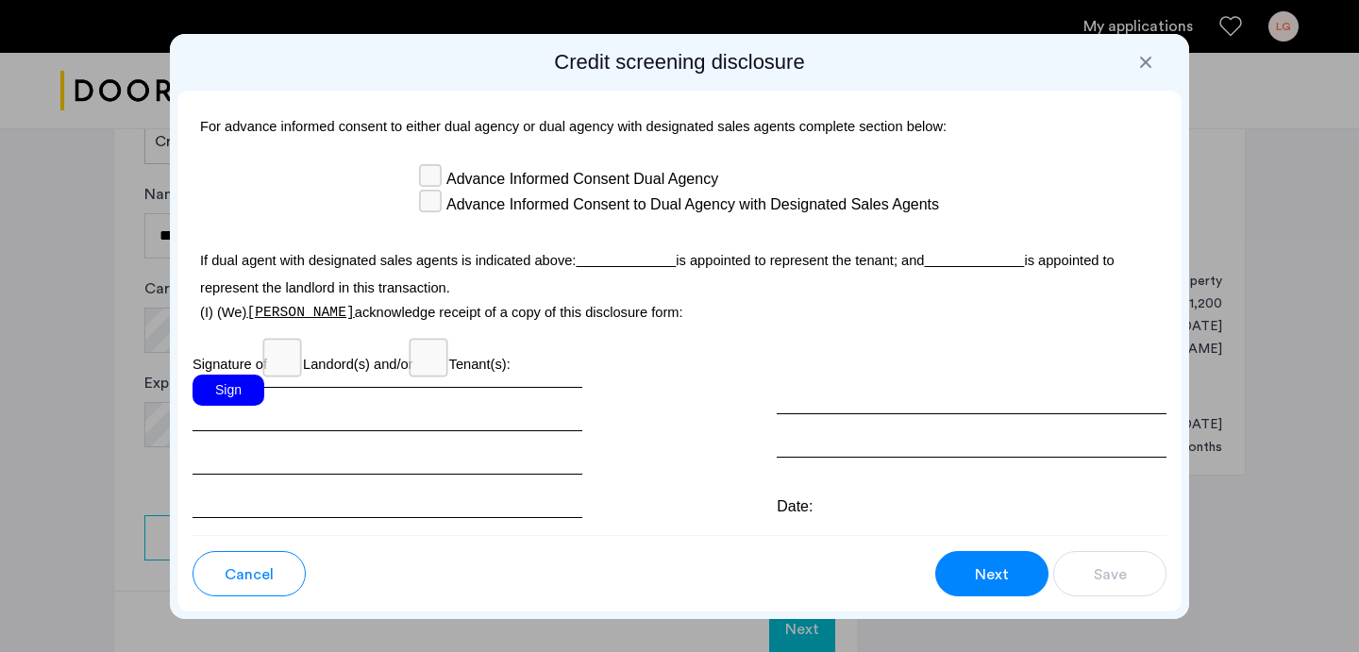
click at [243, 375] on div "Sign" at bounding box center [229, 390] width 72 height 31
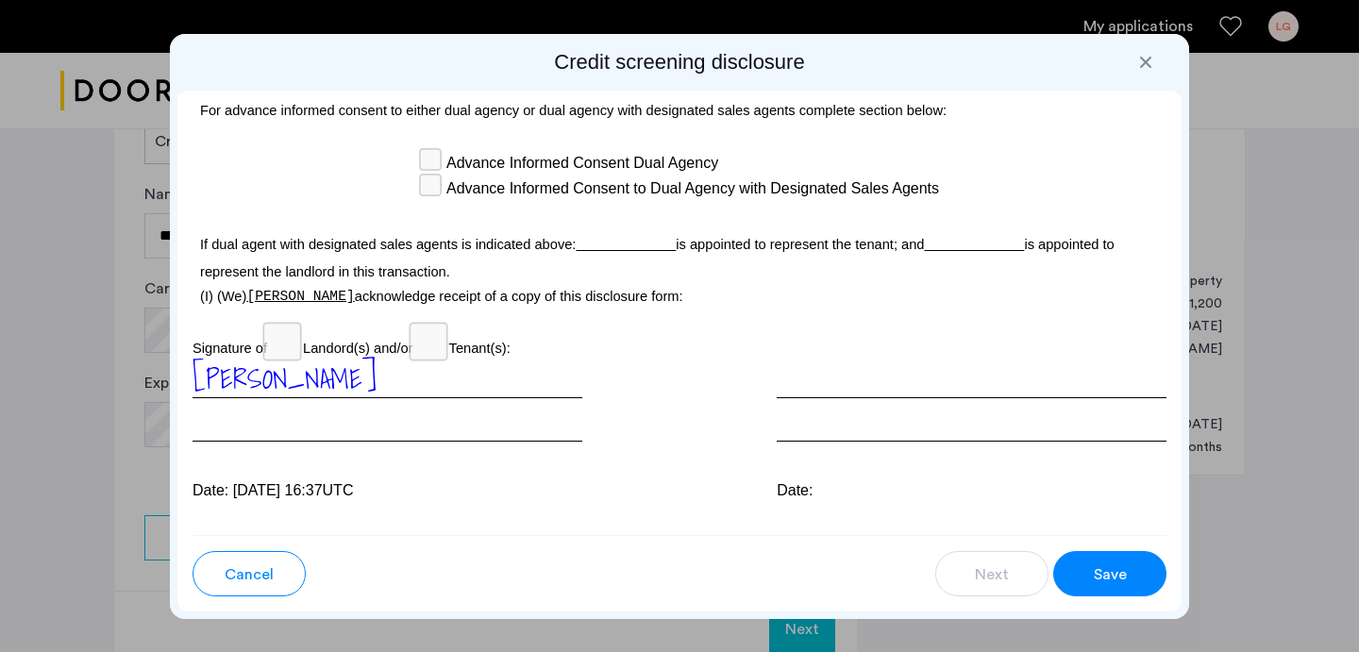
scroll to position [5652, 0]
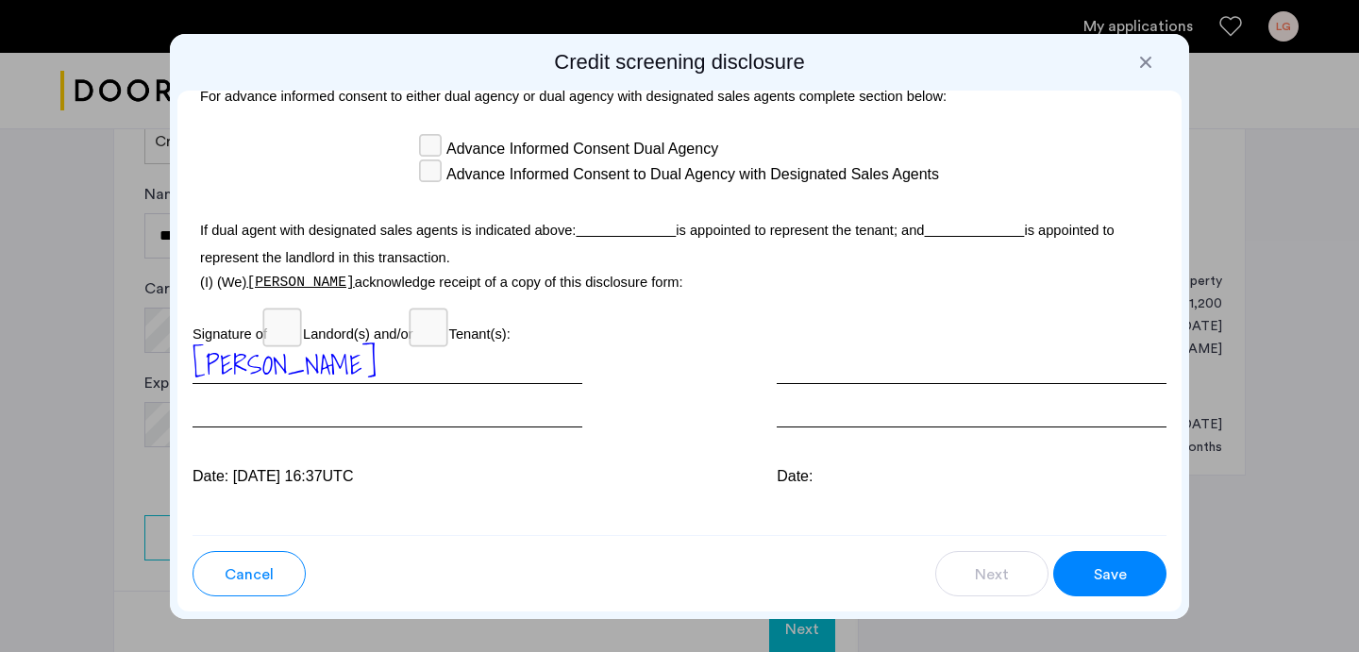
click at [1094, 575] on span "Save" at bounding box center [1110, 574] width 33 height 23
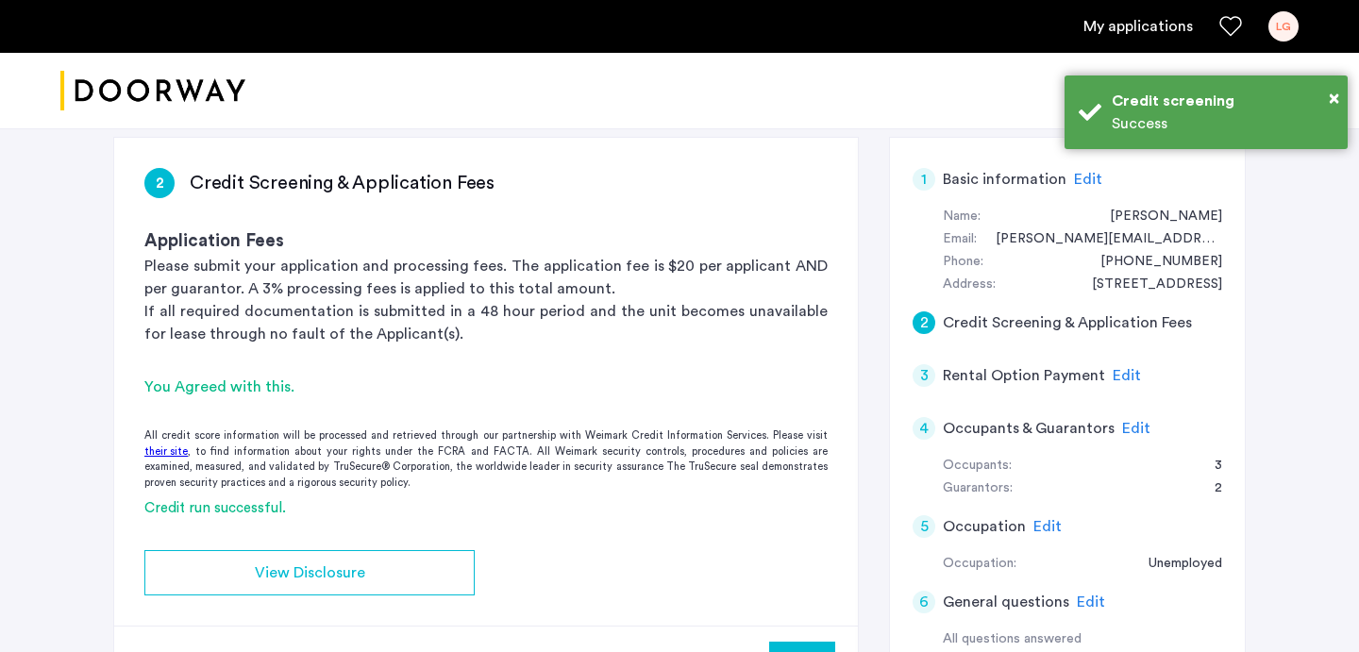
scroll to position [0, 0]
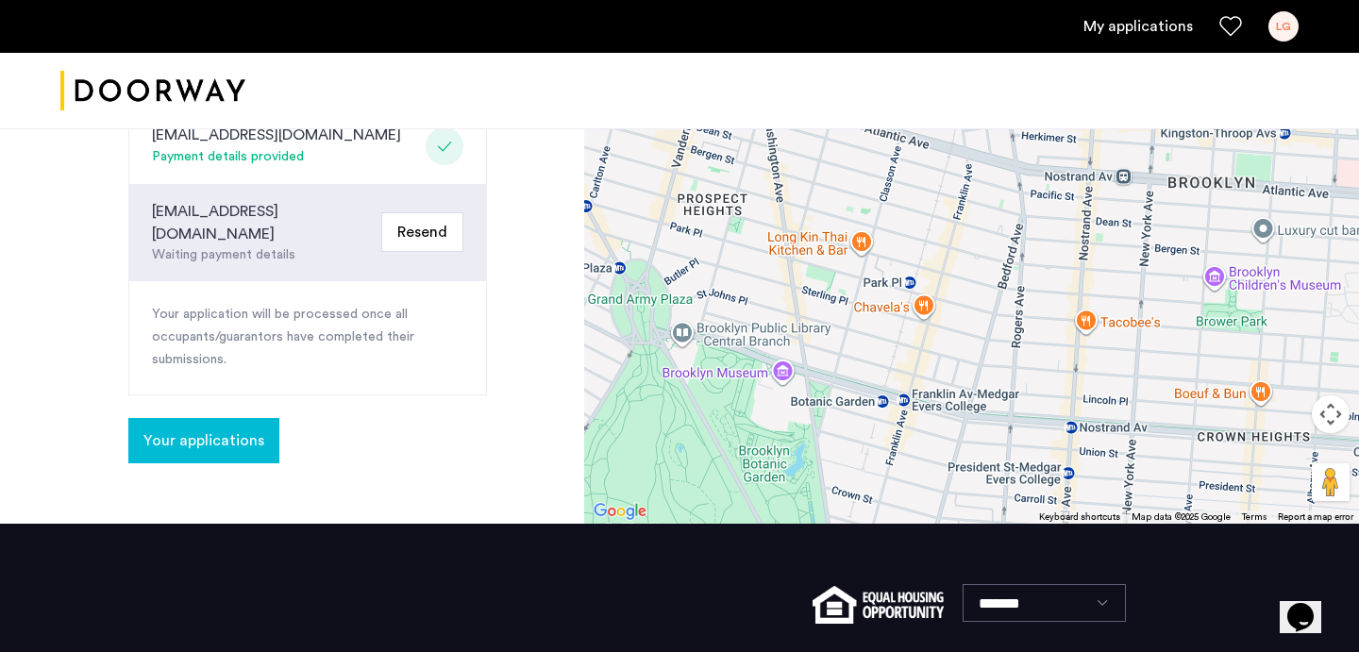
scroll to position [841, 0]
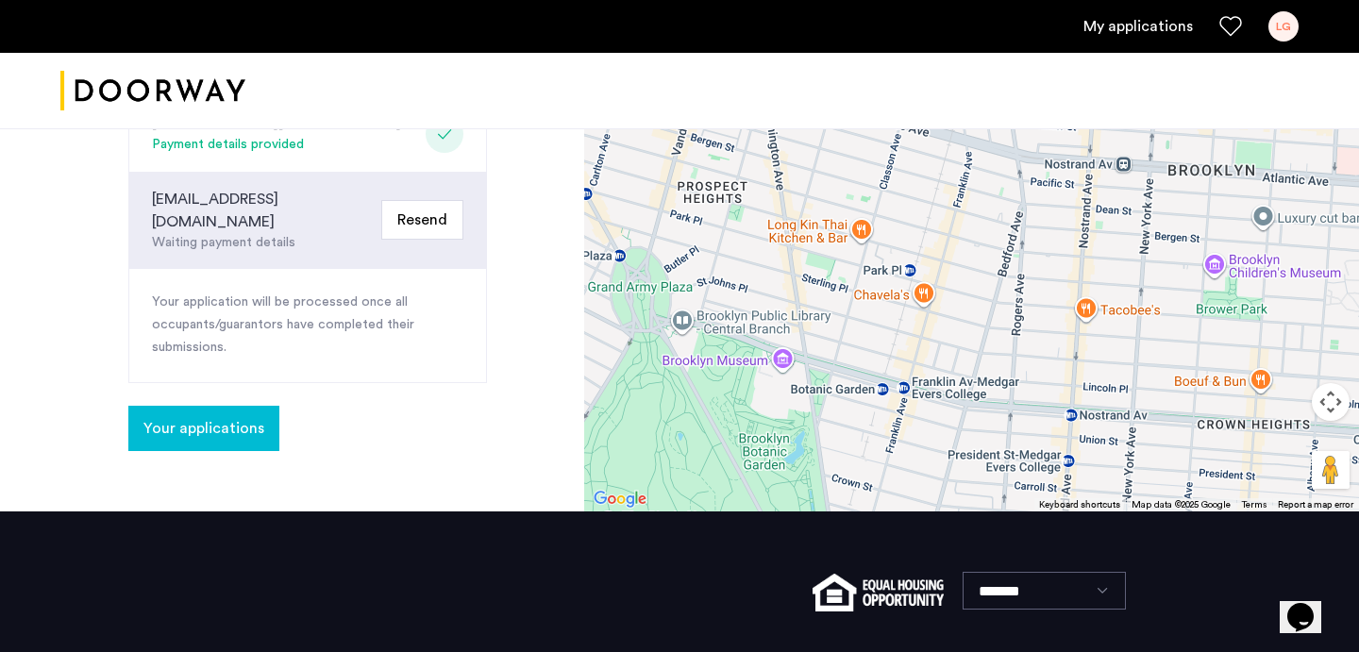
click at [197, 417] on span "Your applications" at bounding box center [203, 428] width 121 height 23
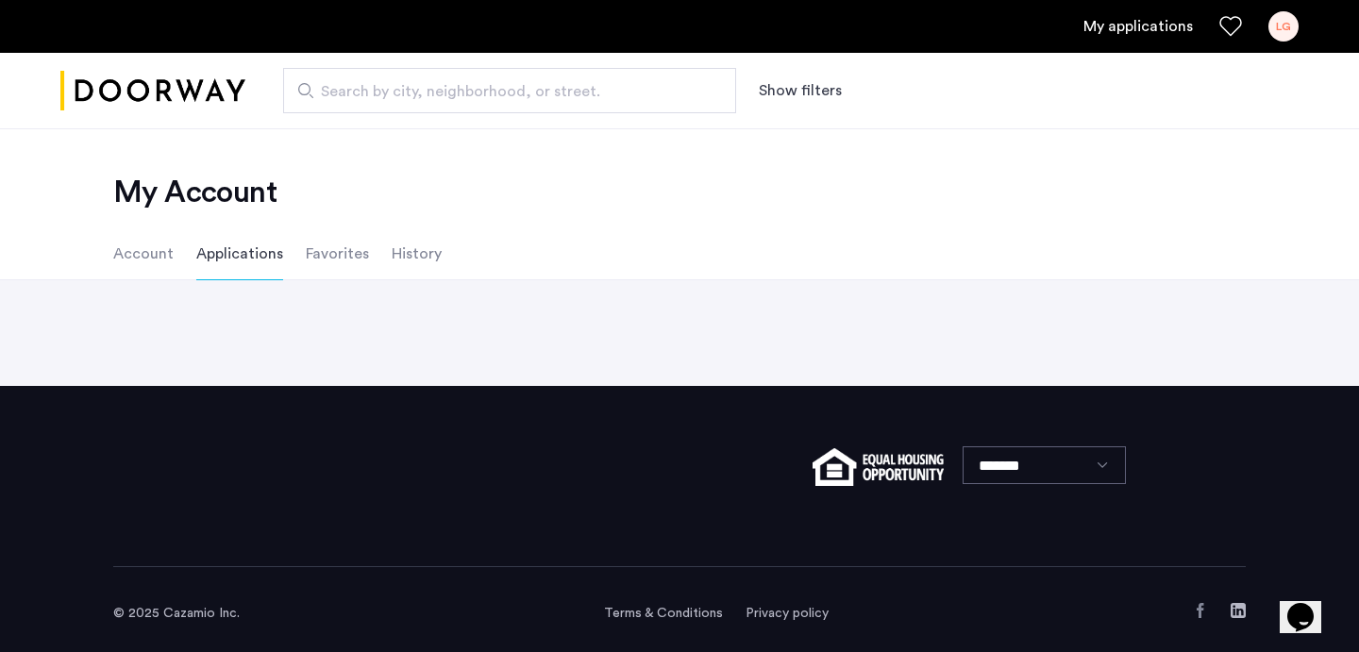
click at [140, 255] on li "Account" at bounding box center [143, 253] width 60 height 53
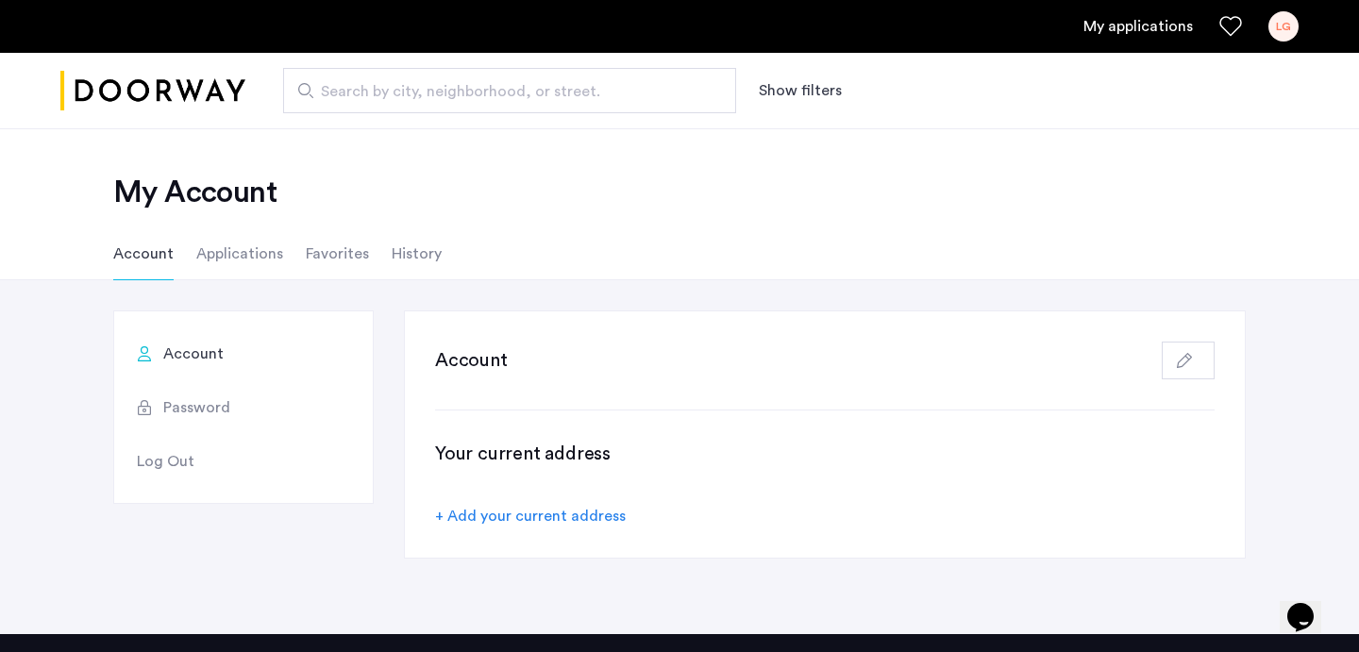
click at [207, 255] on li "Applications" at bounding box center [239, 253] width 87 height 53
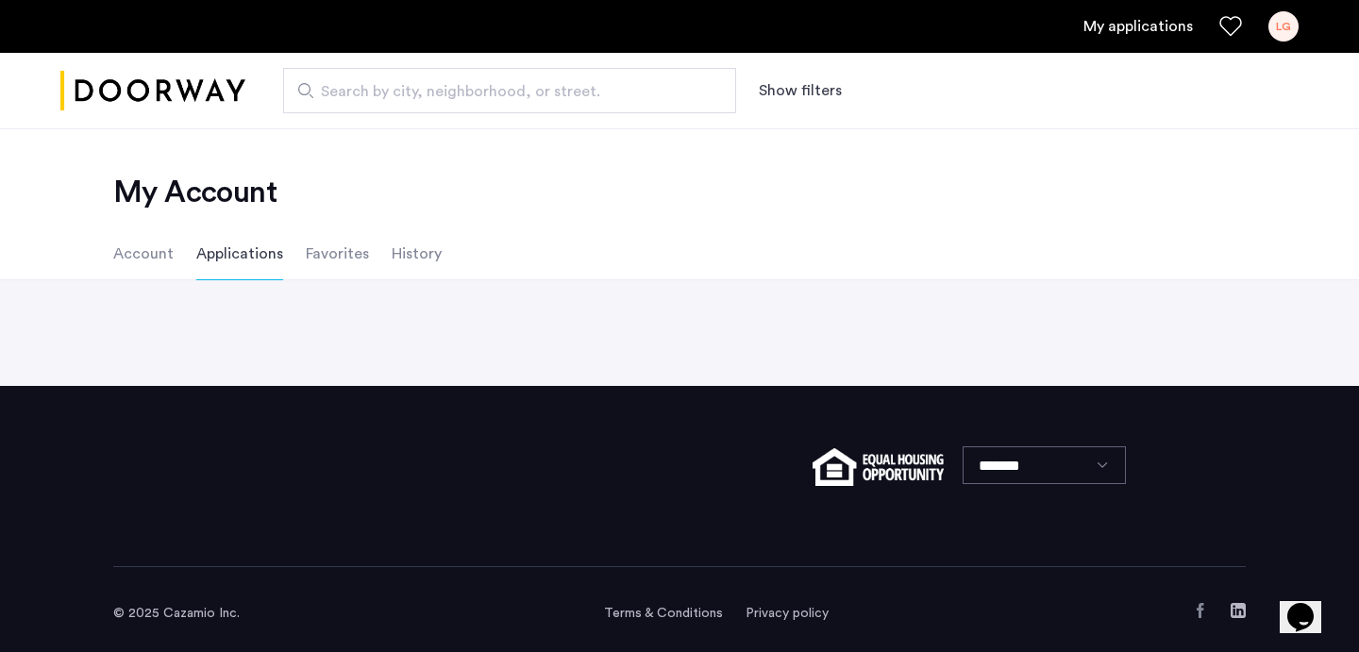
click at [146, 252] on li "Account" at bounding box center [143, 253] width 60 height 53
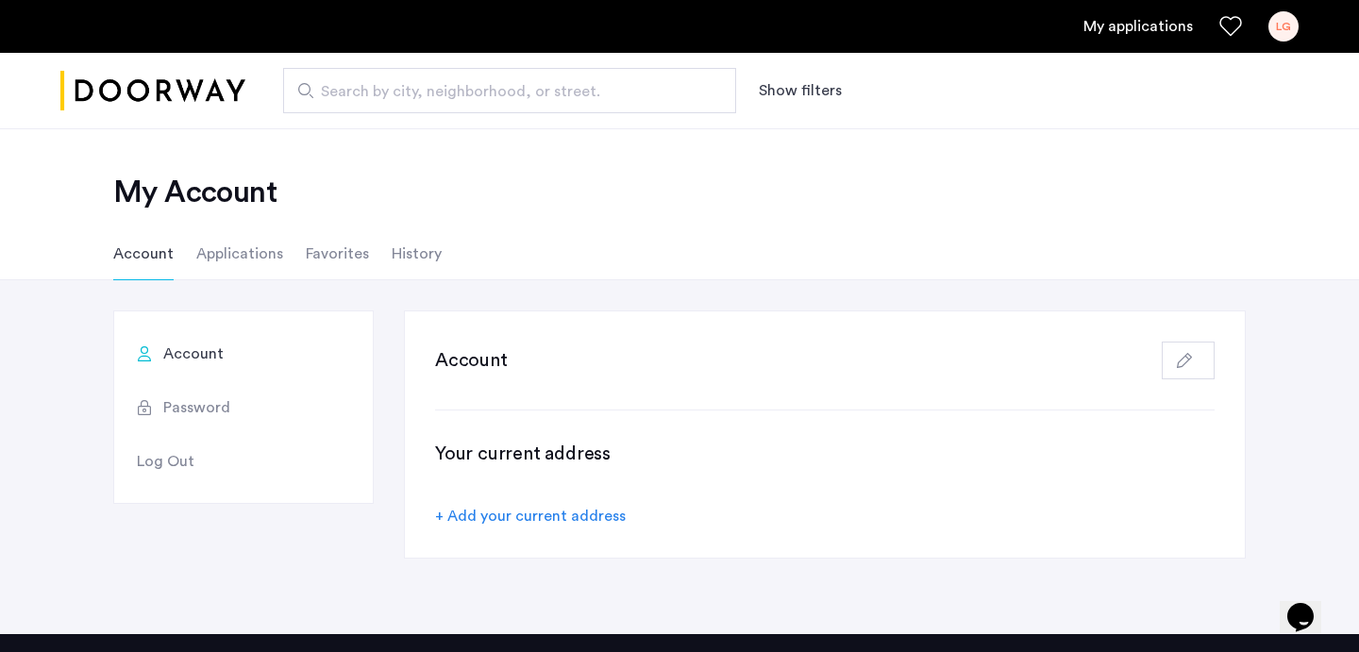
click at [1140, 40] on ul "My applications LG" at bounding box center [679, 26] width 1238 height 30
click at [1118, 29] on link "My applications" at bounding box center [1137, 26] width 109 height 23
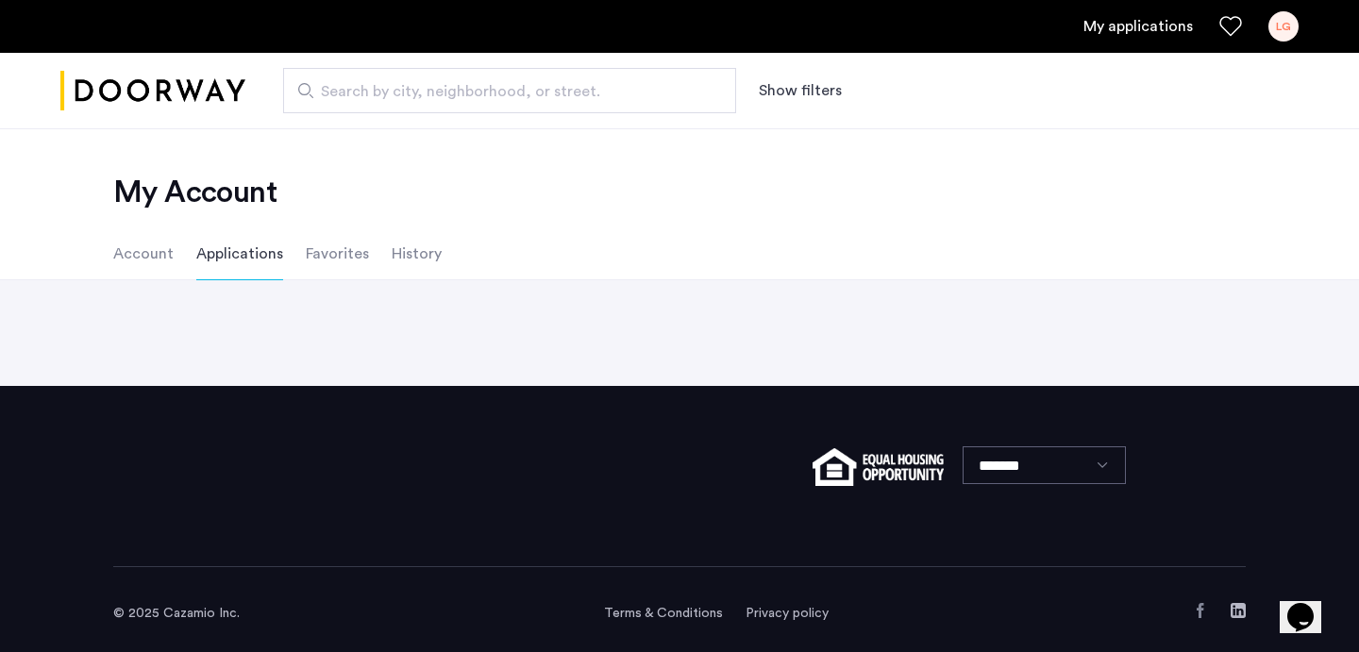
click at [312, 245] on li "Favorites" at bounding box center [337, 253] width 63 height 53
click at [425, 251] on li "History" at bounding box center [417, 253] width 50 height 53
click at [189, 257] on ul "Account Applications Favorites History" at bounding box center [679, 253] width 1189 height 53
click at [222, 257] on li "Applications" at bounding box center [239, 253] width 87 height 53
click at [401, 255] on li "History" at bounding box center [417, 253] width 50 height 53
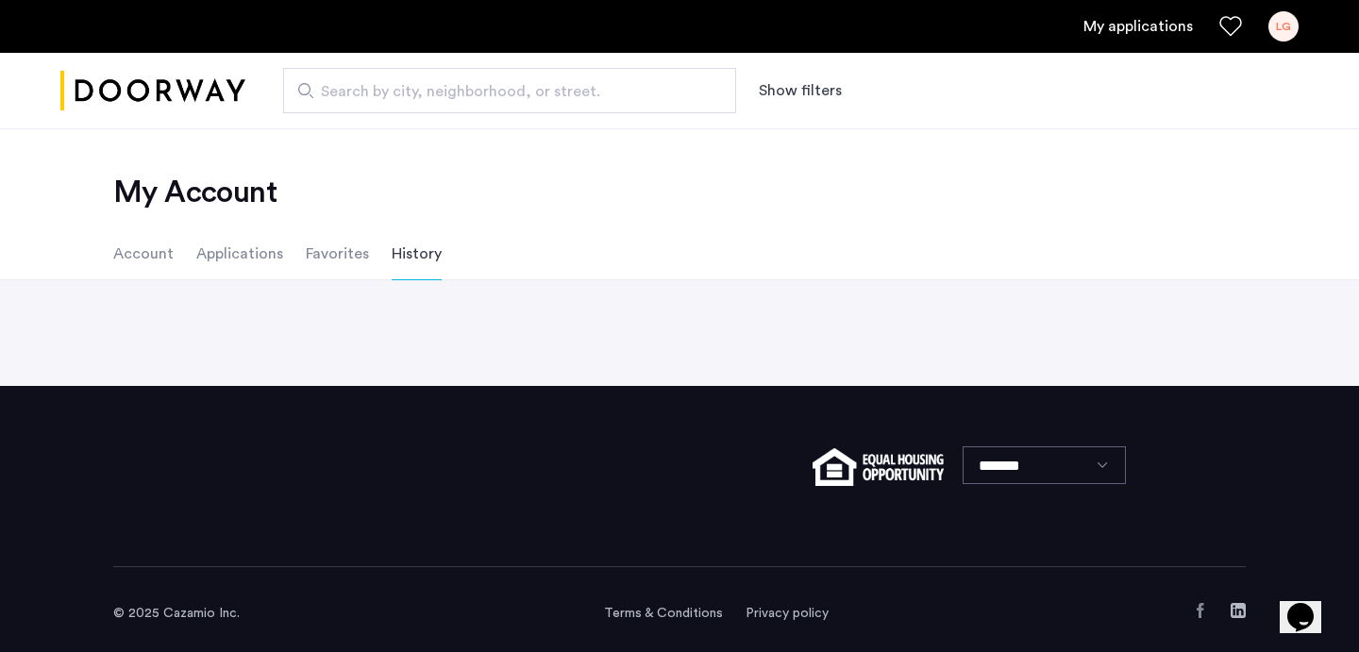
click at [283, 251] on ul "Account Applications Favorites History" at bounding box center [679, 253] width 1189 height 53
click at [320, 251] on li "Favorites" at bounding box center [337, 253] width 63 height 53
click at [169, 242] on li "Account" at bounding box center [143, 253] width 60 height 53
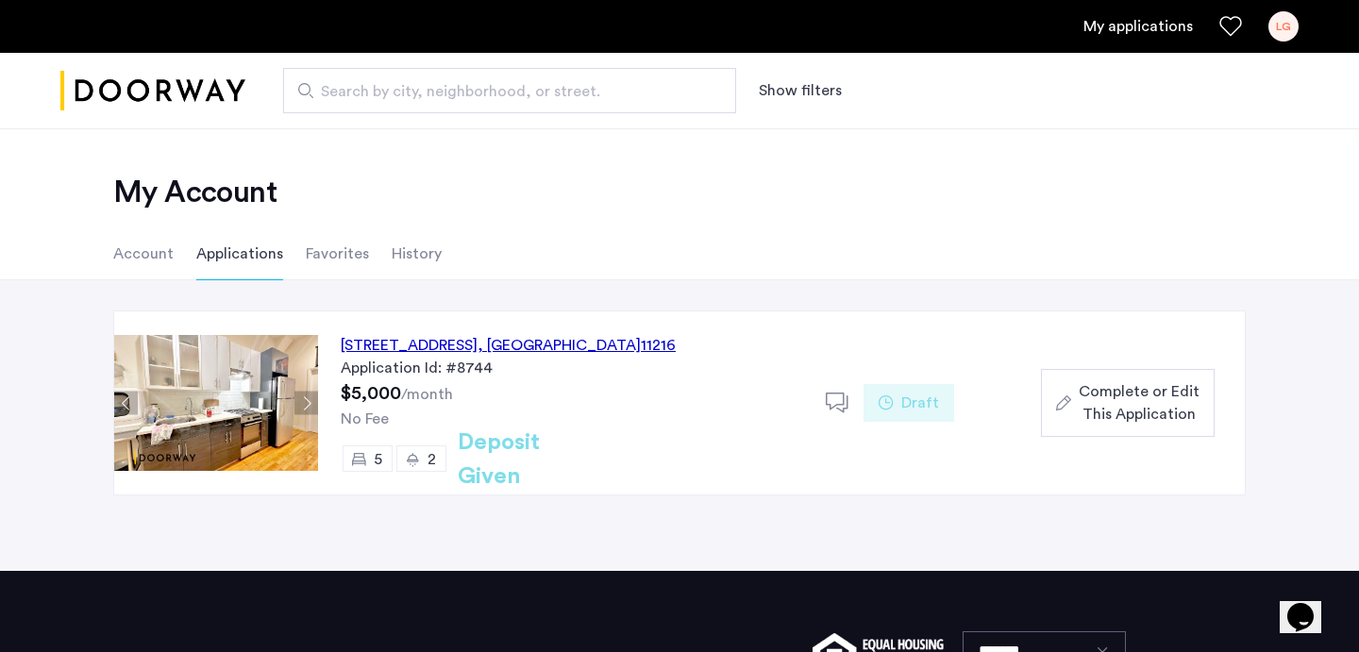
click at [1160, 424] on span "Complete or Edit This Application" at bounding box center [1139, 402] width 121 height 45
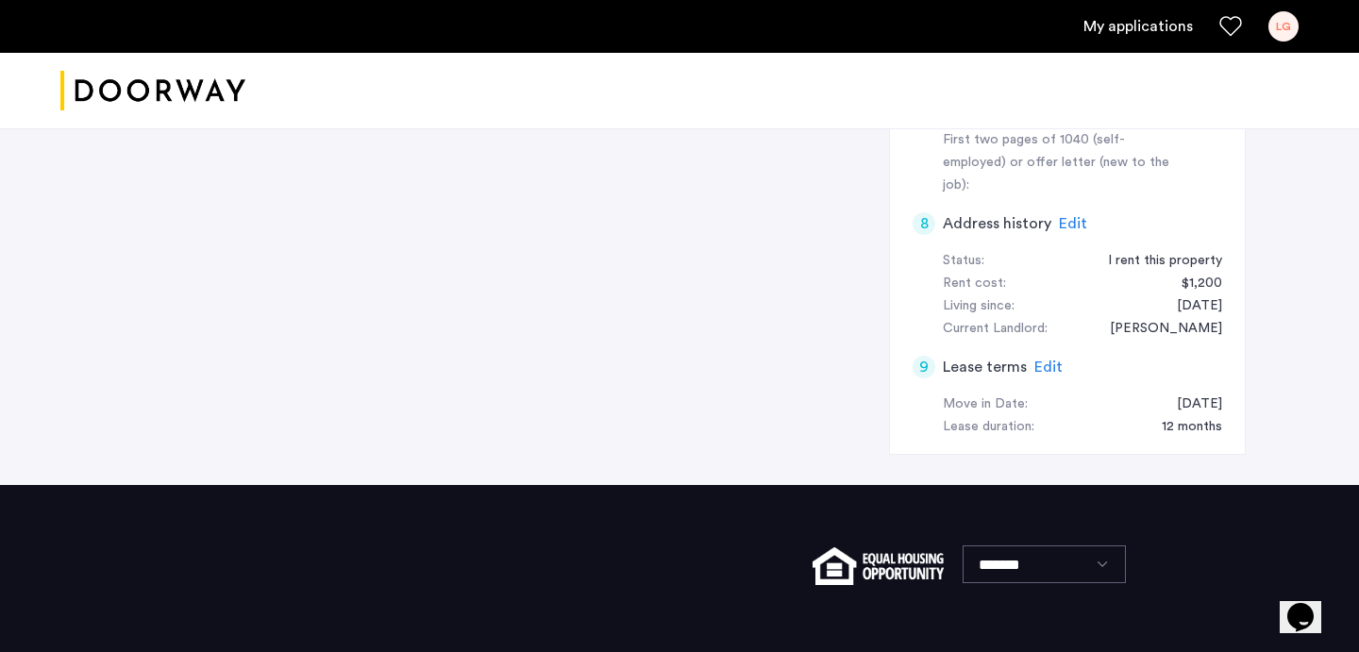
scroll to position [773, 0]
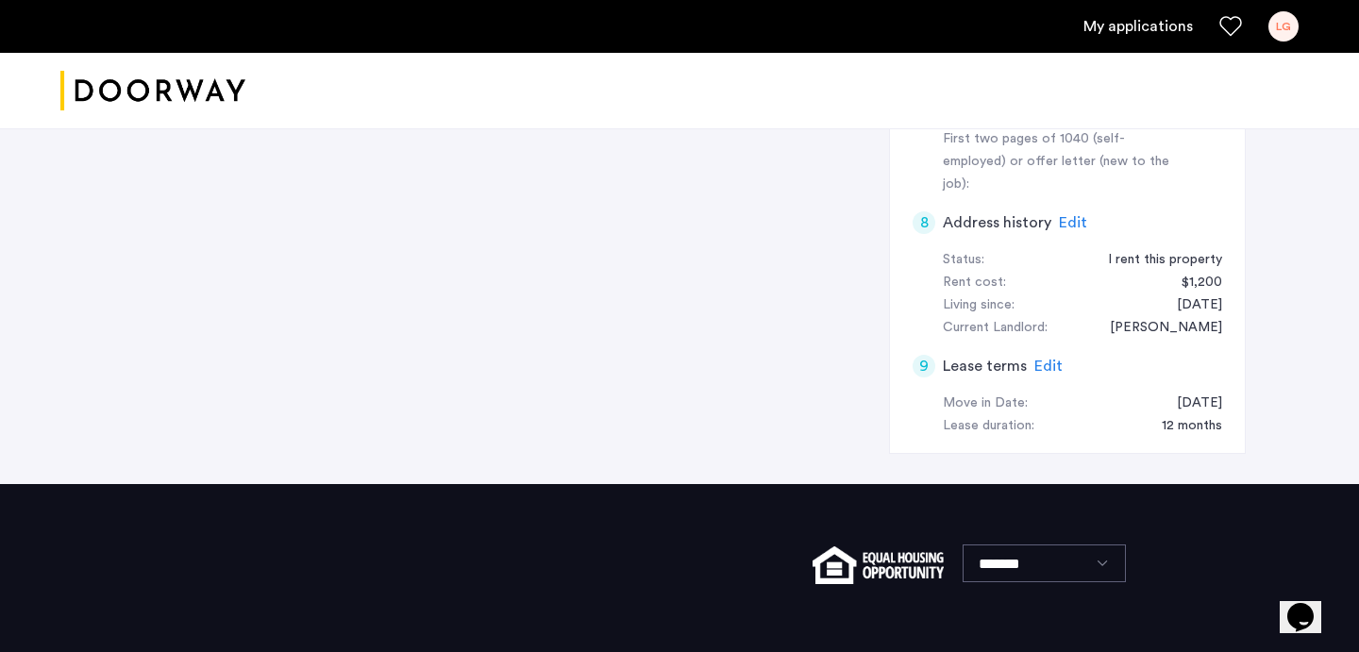
click at [1044, 359] on span "Edit" at bounding box center [1048, 366] width 28 height 15
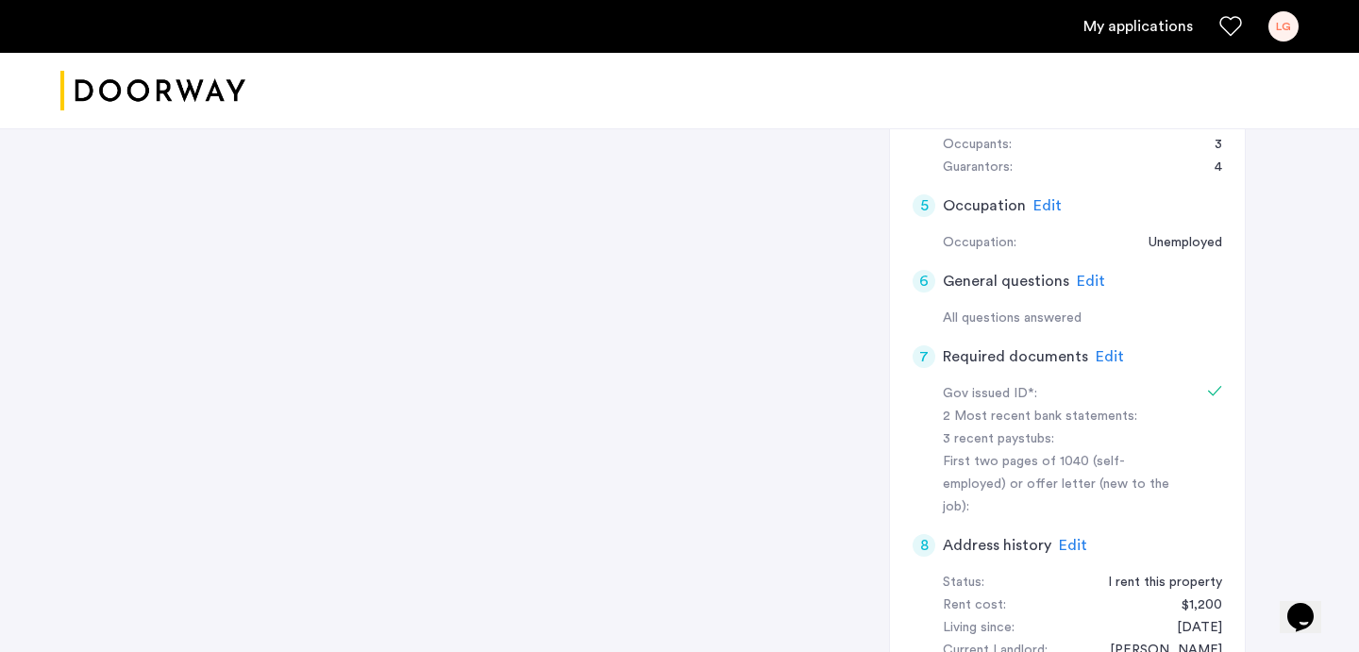
scroll to position [0, 0]
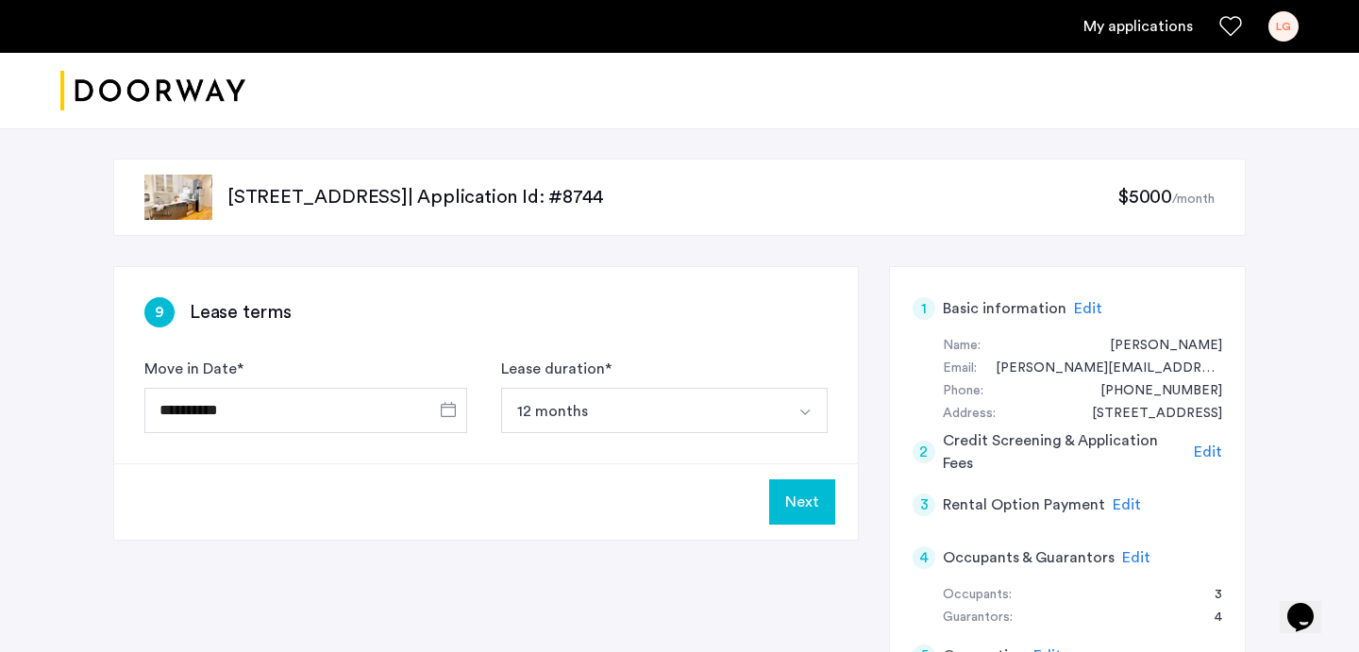
click at [797, 504] on button "Next" at bounding box center [802, 501] width 66 height 45
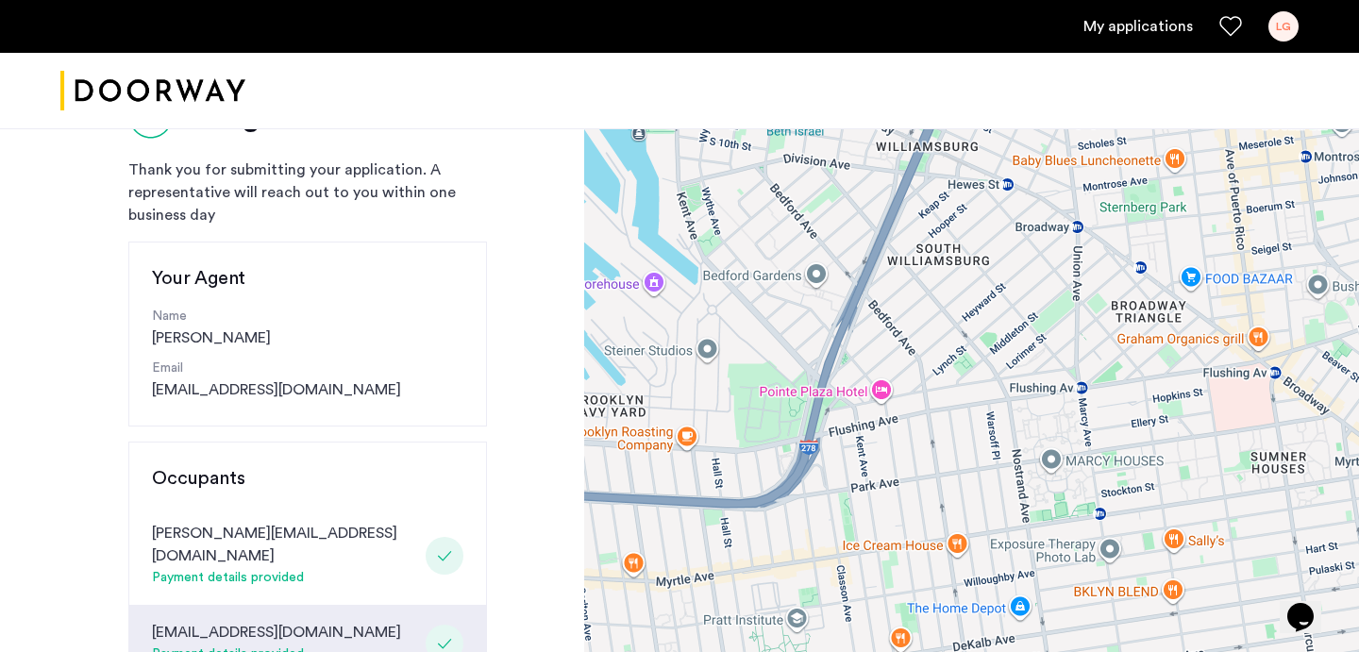
scroll to position [92, 0]
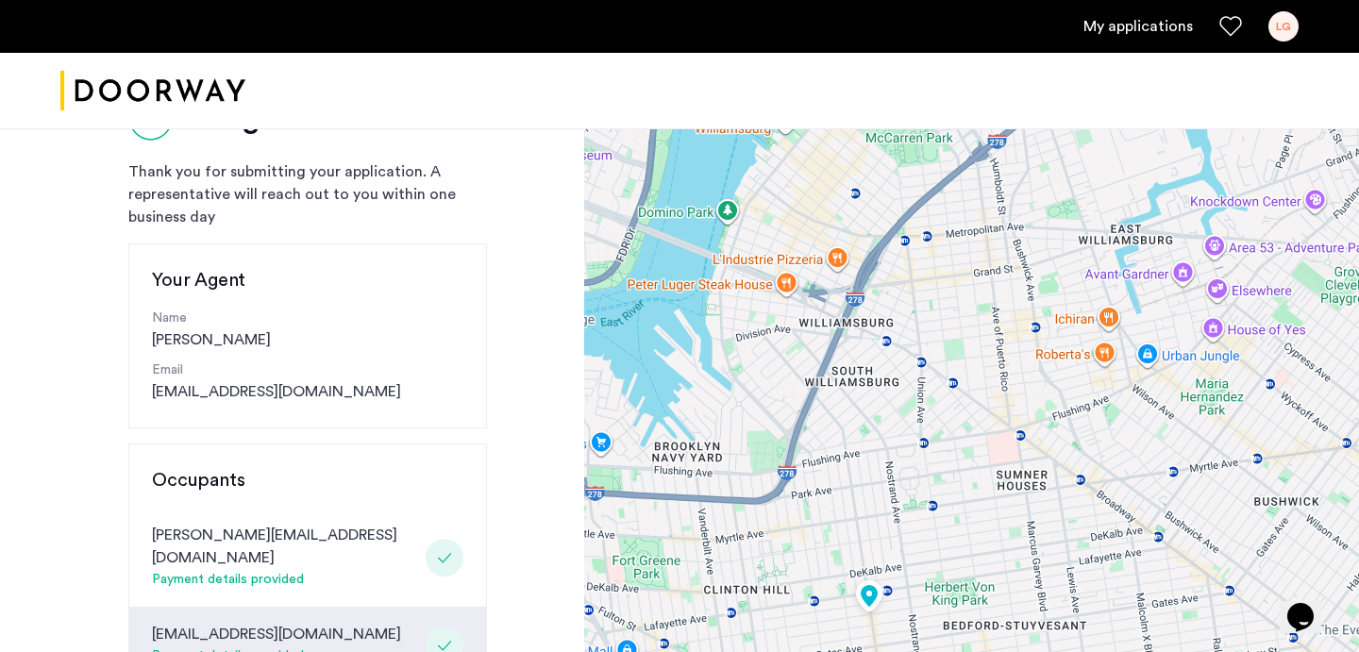
drag, startPoint x: 996, startPoint y: 516, endPoint x: 931, endPoint y: 431, distance: 107.0
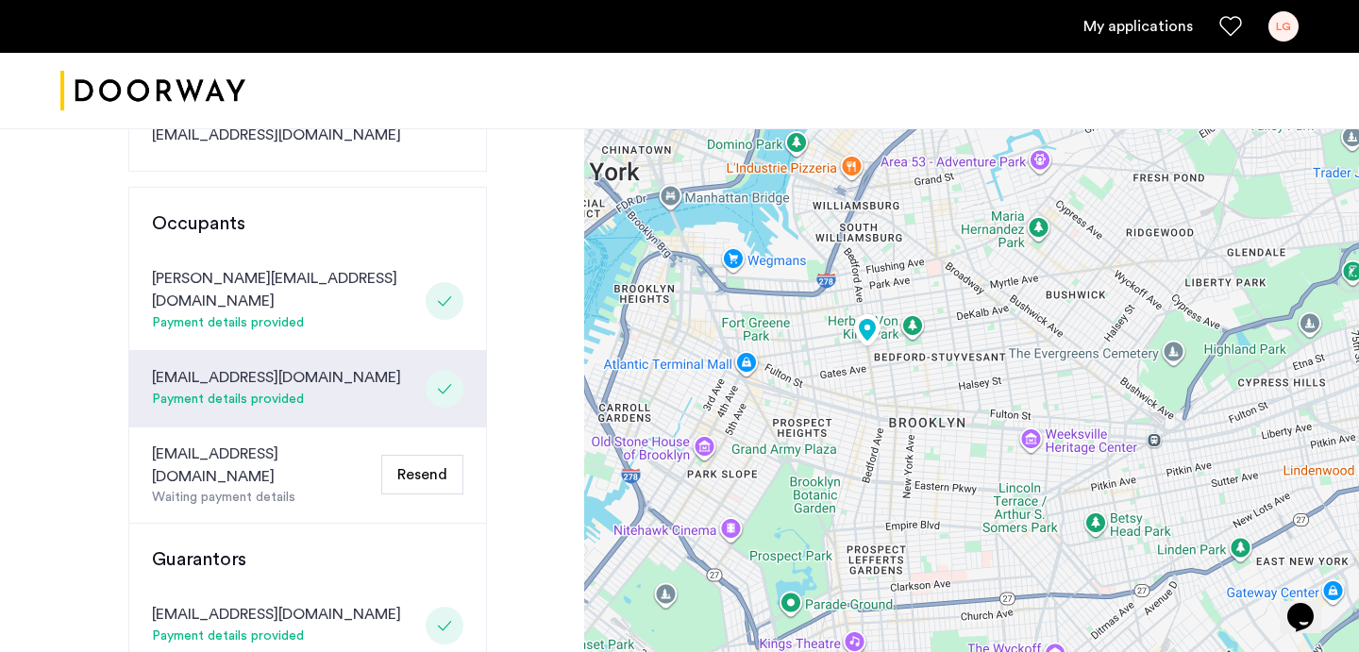
scroll to position [78, 0]
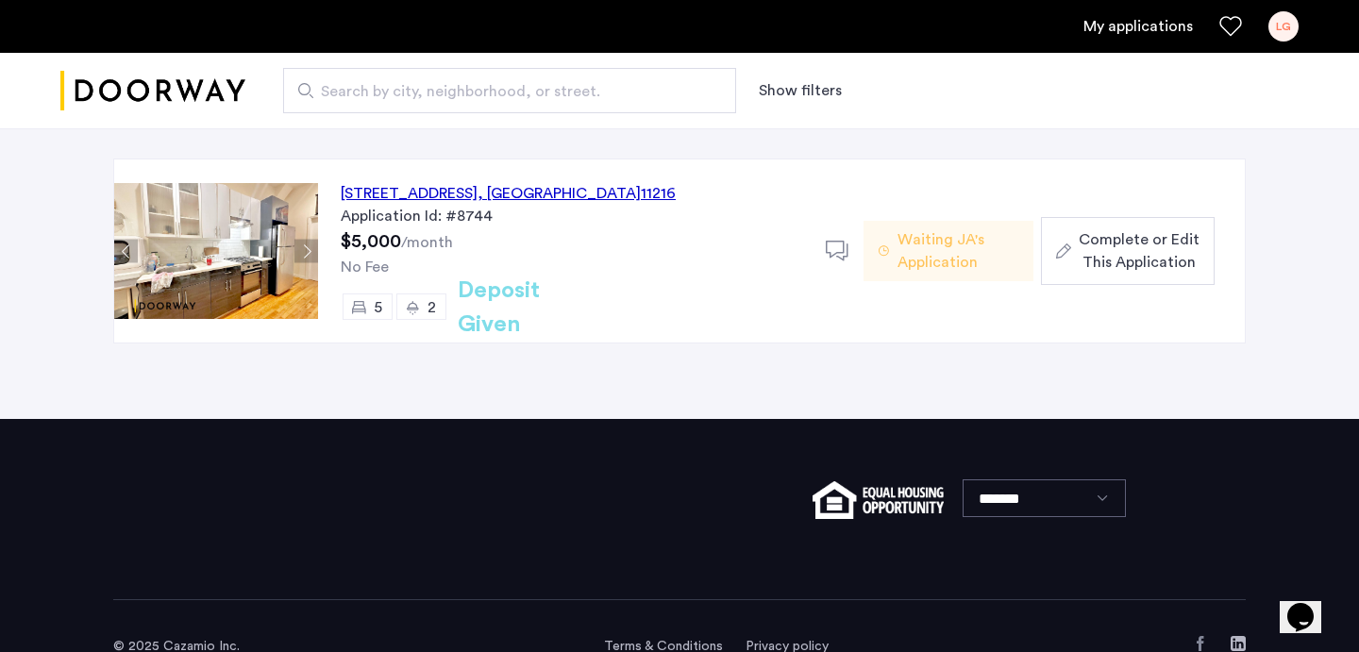
scroll to position [155, 0]
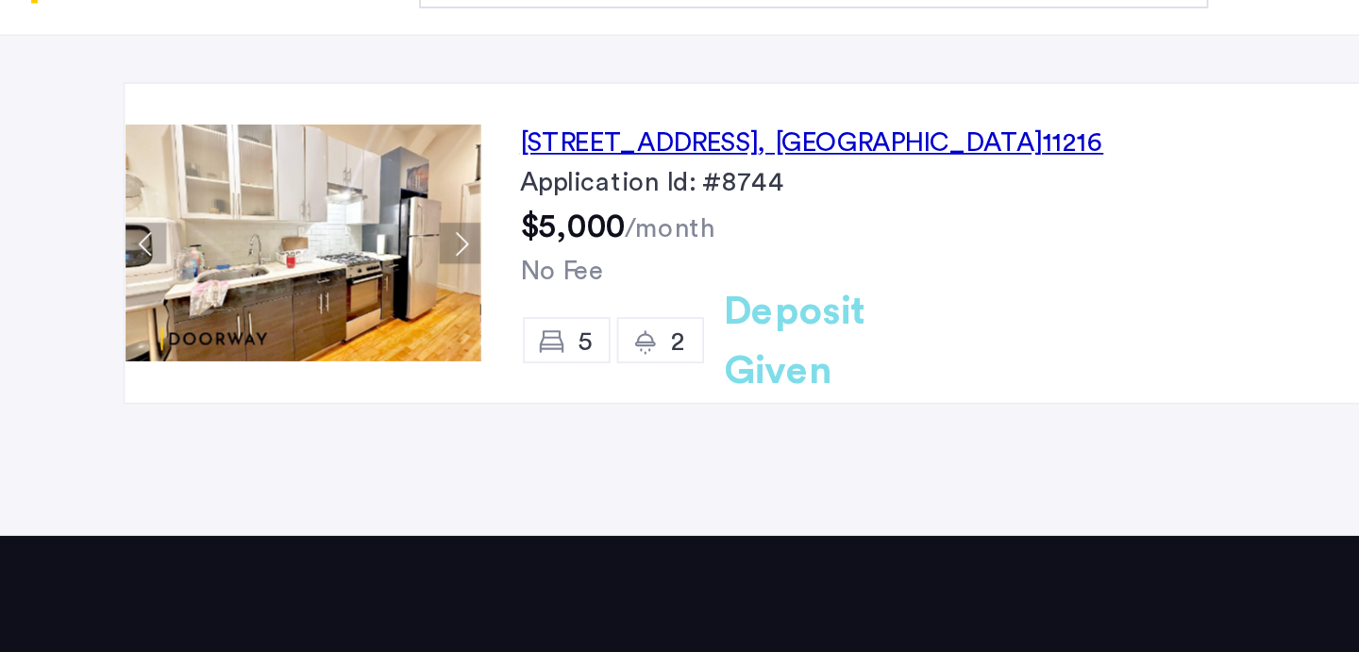
click at [304, 249] on button "Next apartment" at bounding box center [306, 249] width 24 height 24
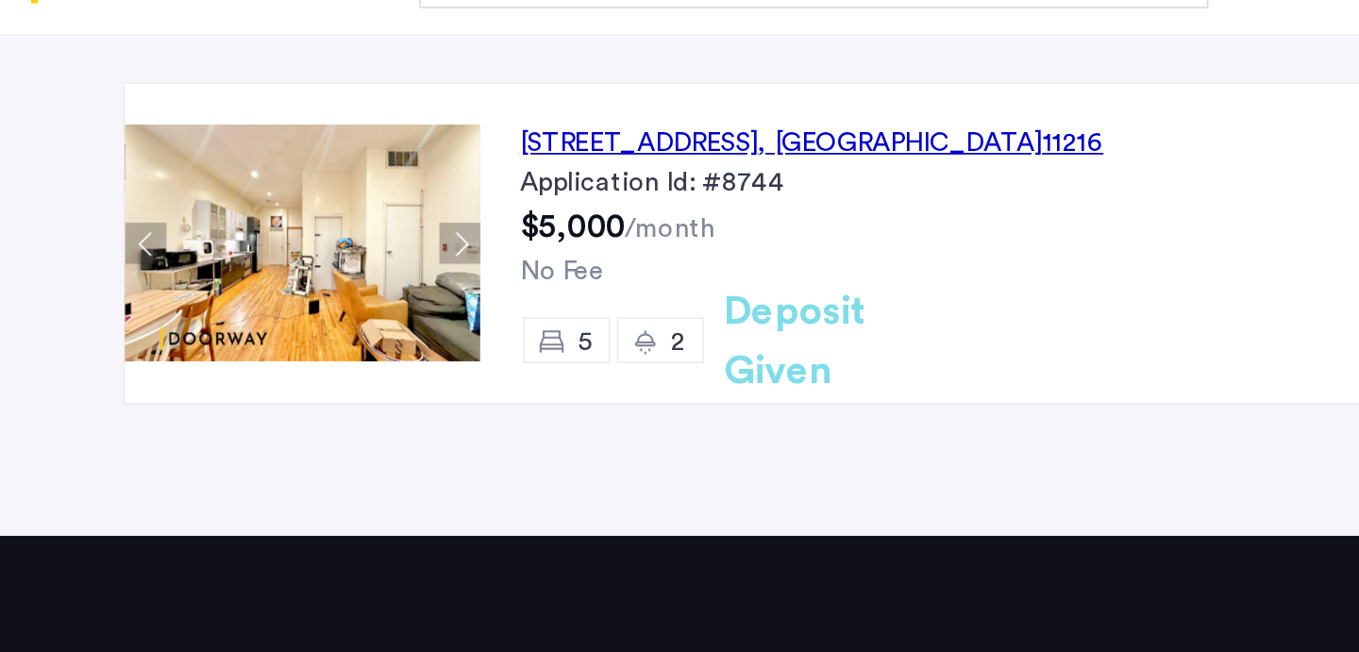
click at [210, 267] on img at bounding box center [216, 248] width 204 height 136
click at [185, 261] on img at bounding box center [216, 248] width 204 height 136
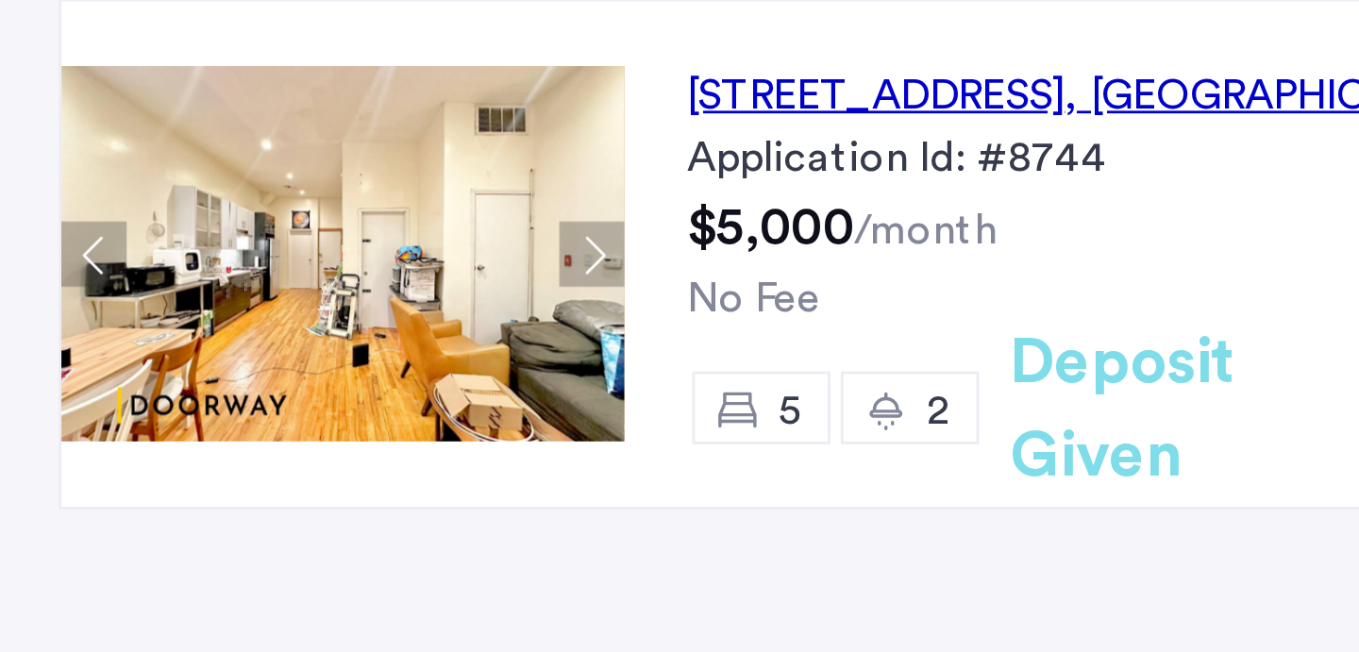
click at [126, 243] on button "Previous apartment" at bounding box center [126, 249] width 24 height 24
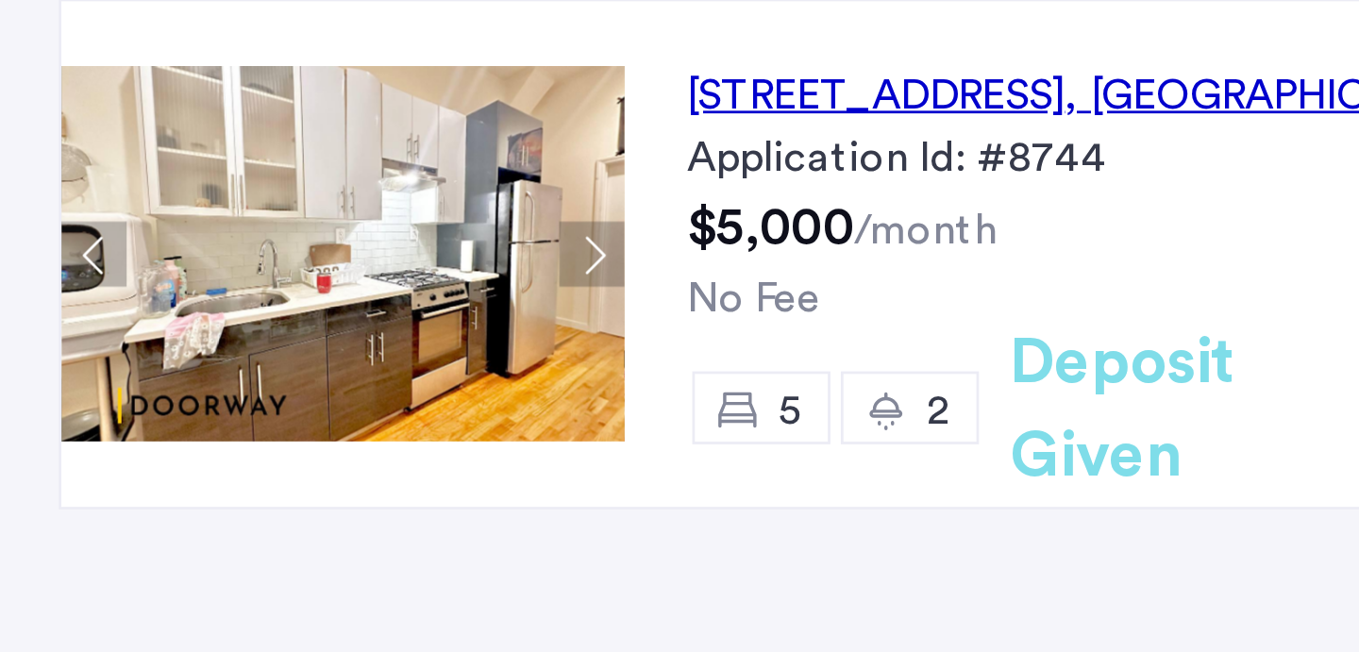
click at [231, 248] on img at bounding box center [216, 248] width 204 height 136
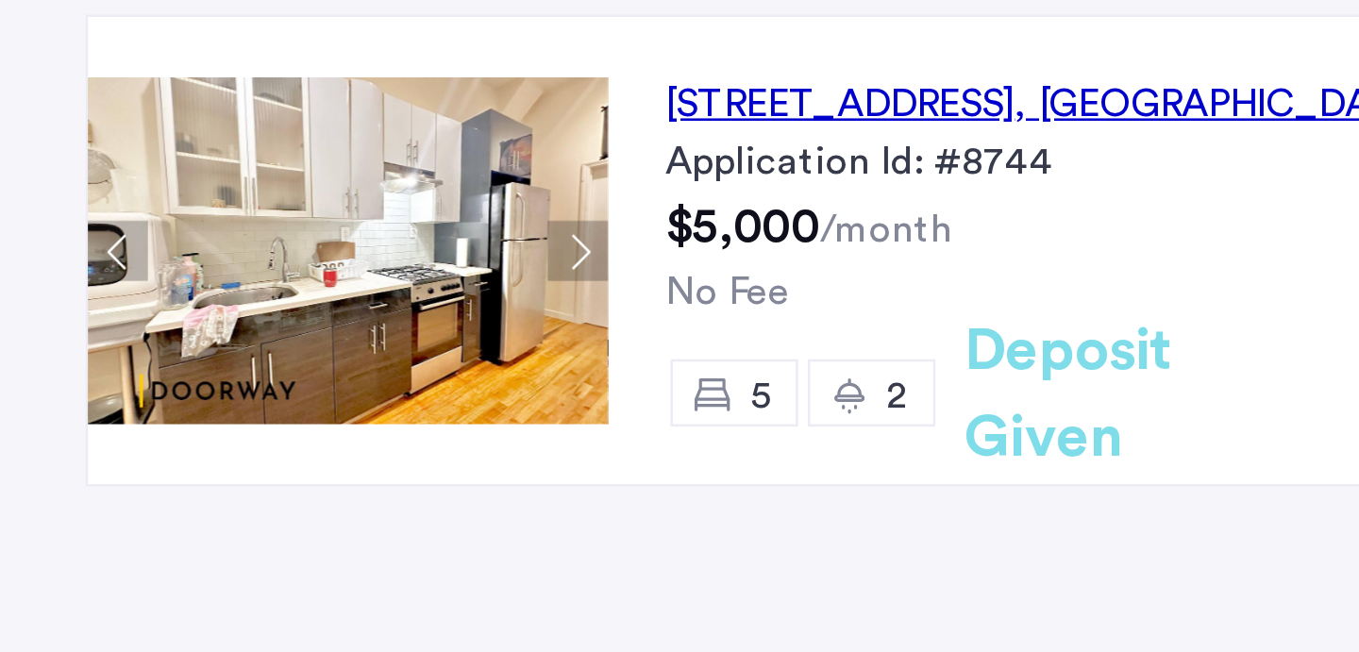
click at [426, 193] on div "[STREET_ADDRESS]" at bounding box center [508, 190] width 335 height 23
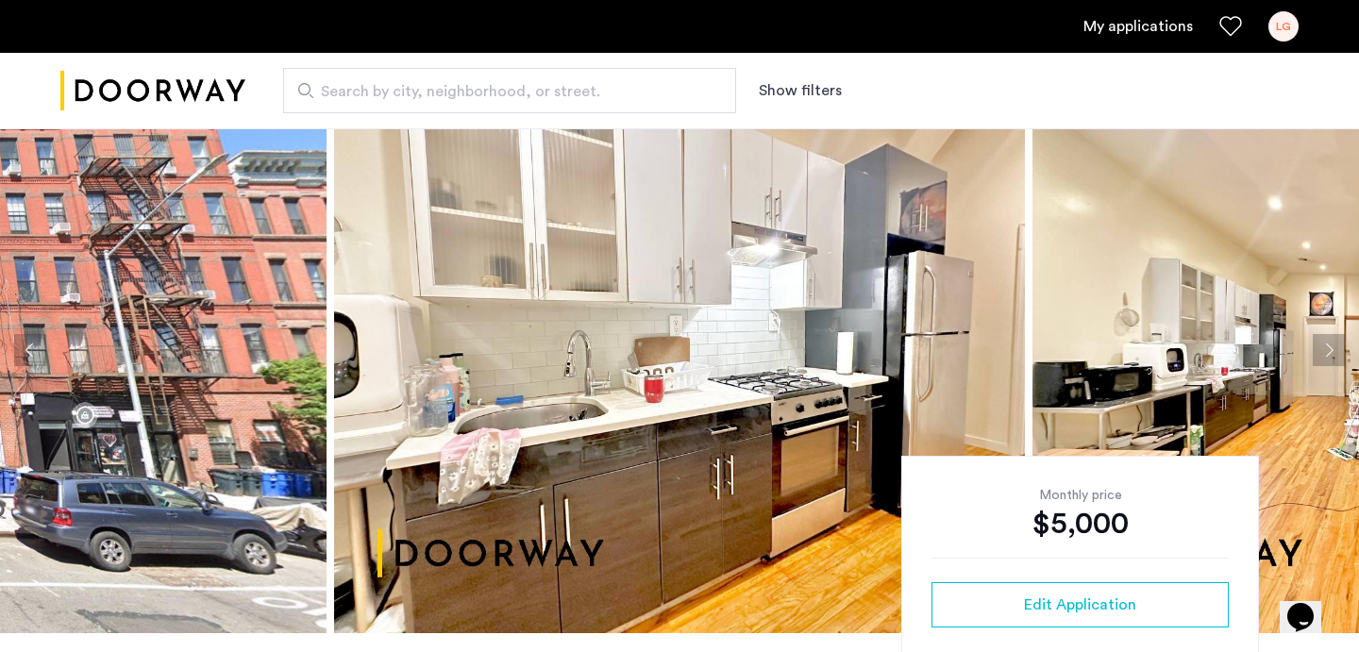
scroll to position [69, 0]
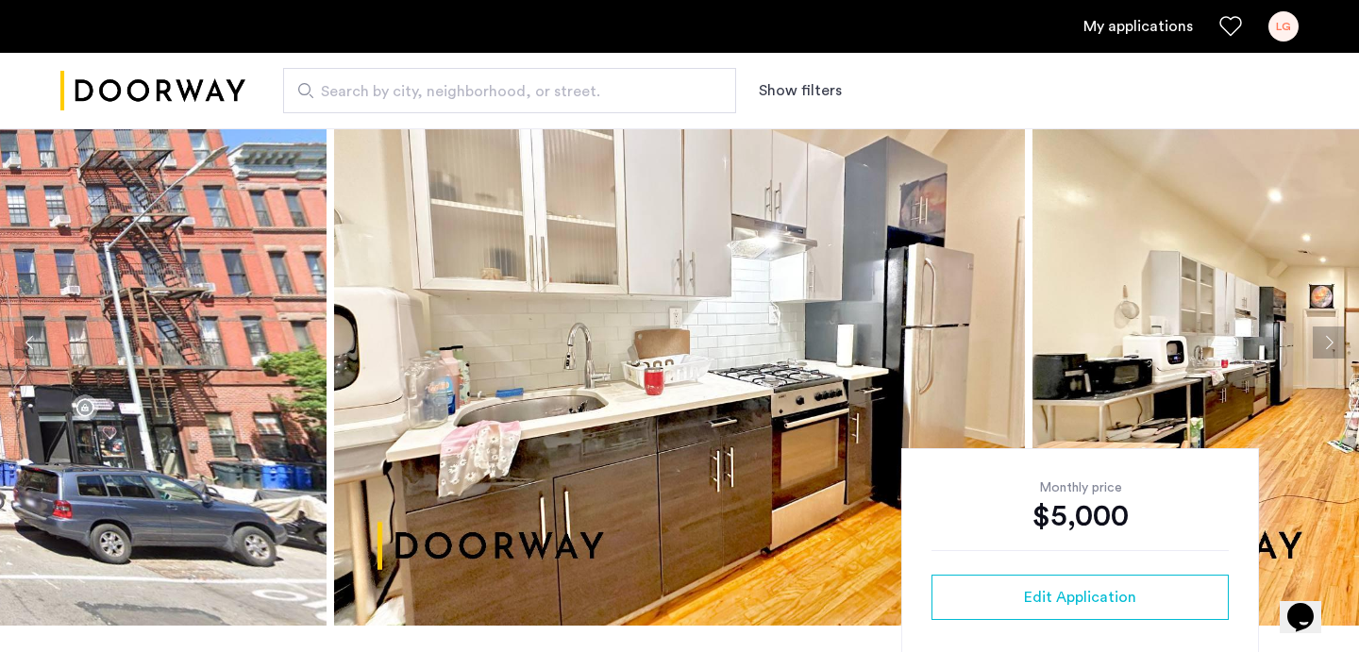
click at [842, 300] on img at bounding box center [679, 342] width 691 height 566
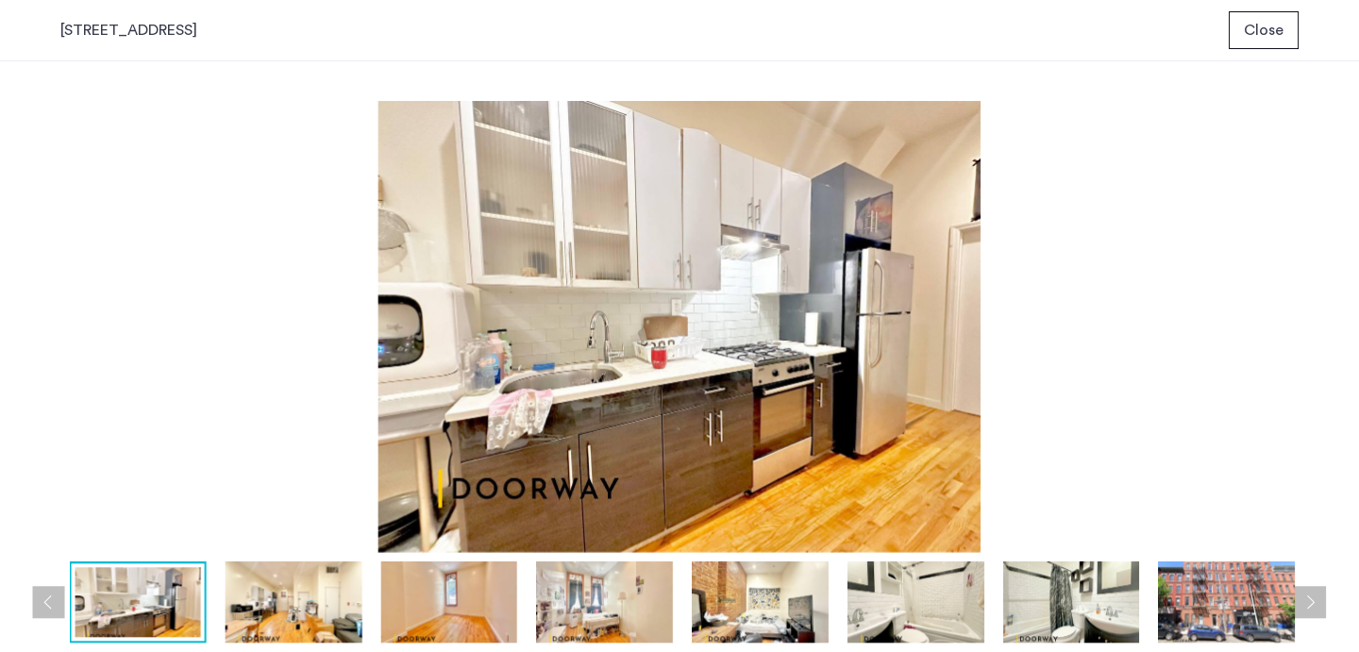
scroll to position [0, 0]
click at [272, 596] on img at bounding box center [294, 602] width 137 height 81
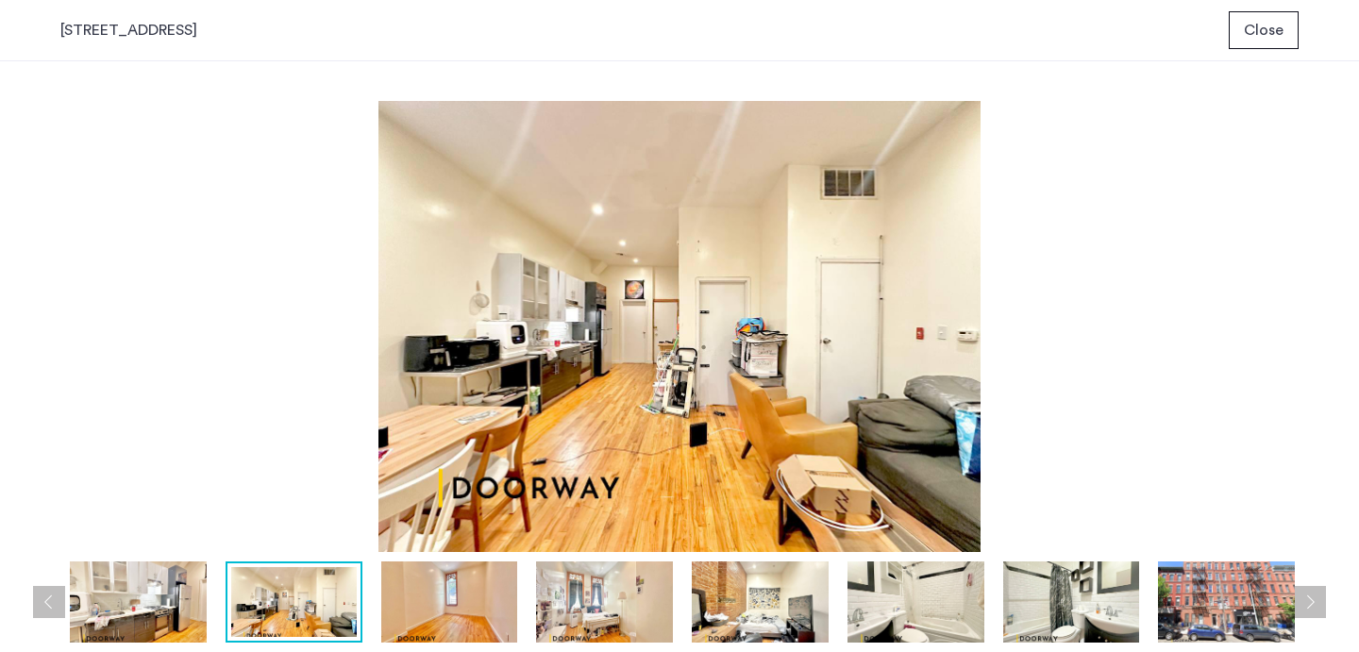
click at [444, 603] on img at bounding box center [449, 602] width 137 height 81
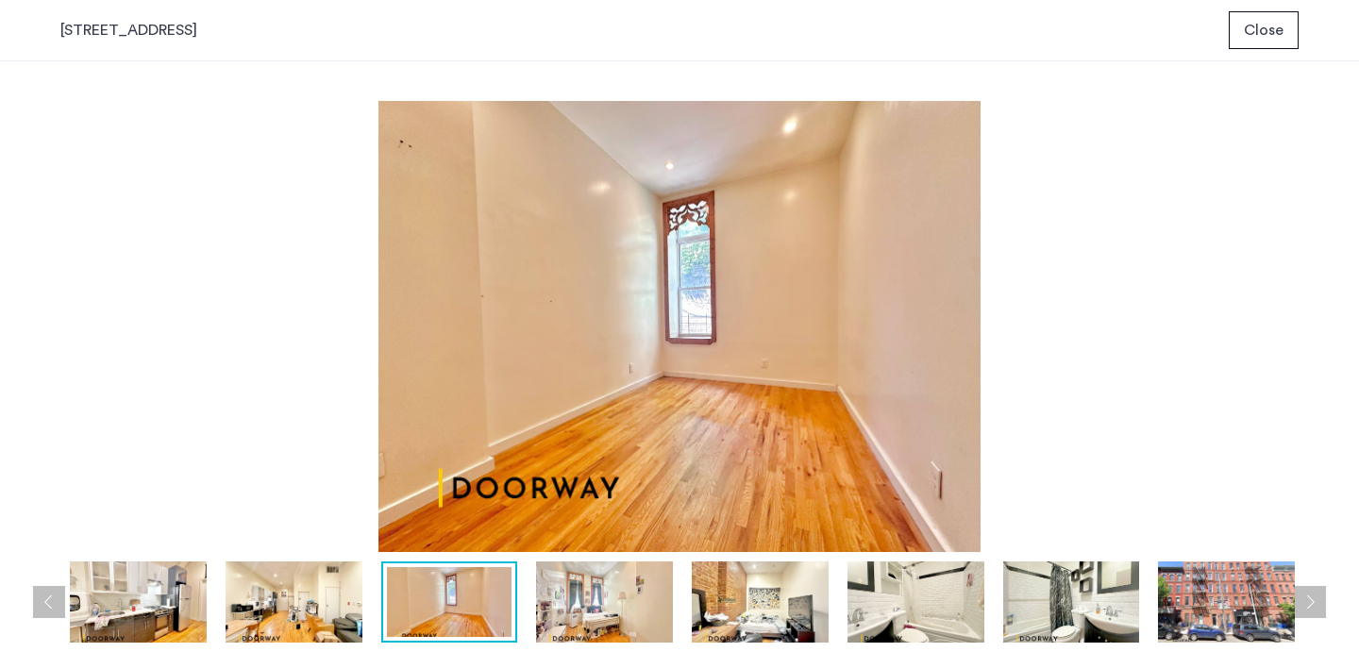
click at [600, 614] on img at bounding box center [604, 602] width 137 height 81
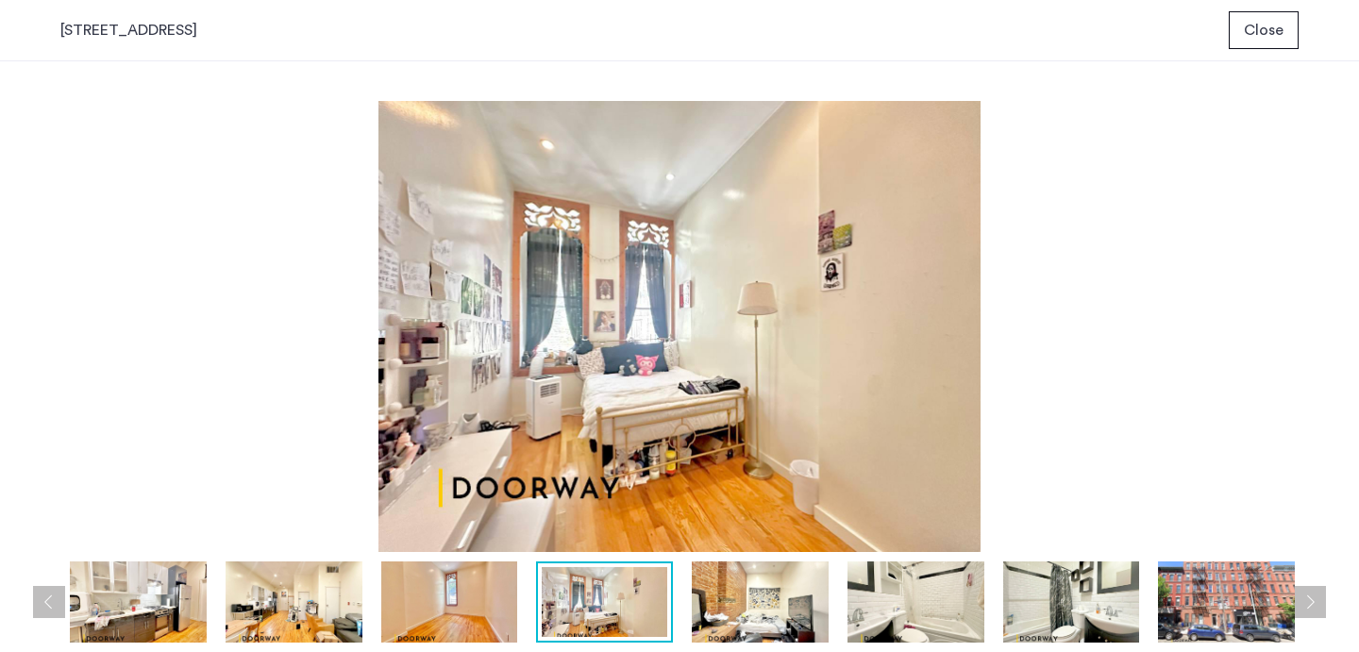
click at [760, 599] on img at bounding box center [760, 602] width 137 height 81
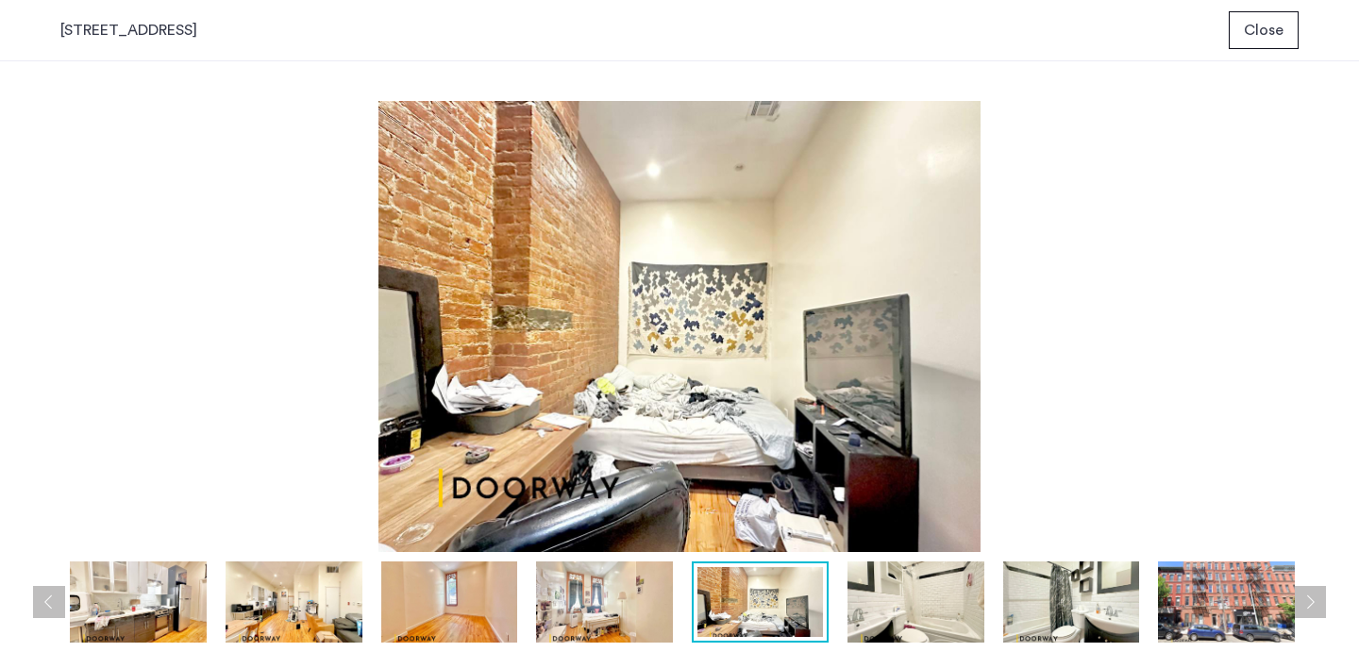
click at [869, 572] on img at bounding box center [916, 602] width 137 height 81
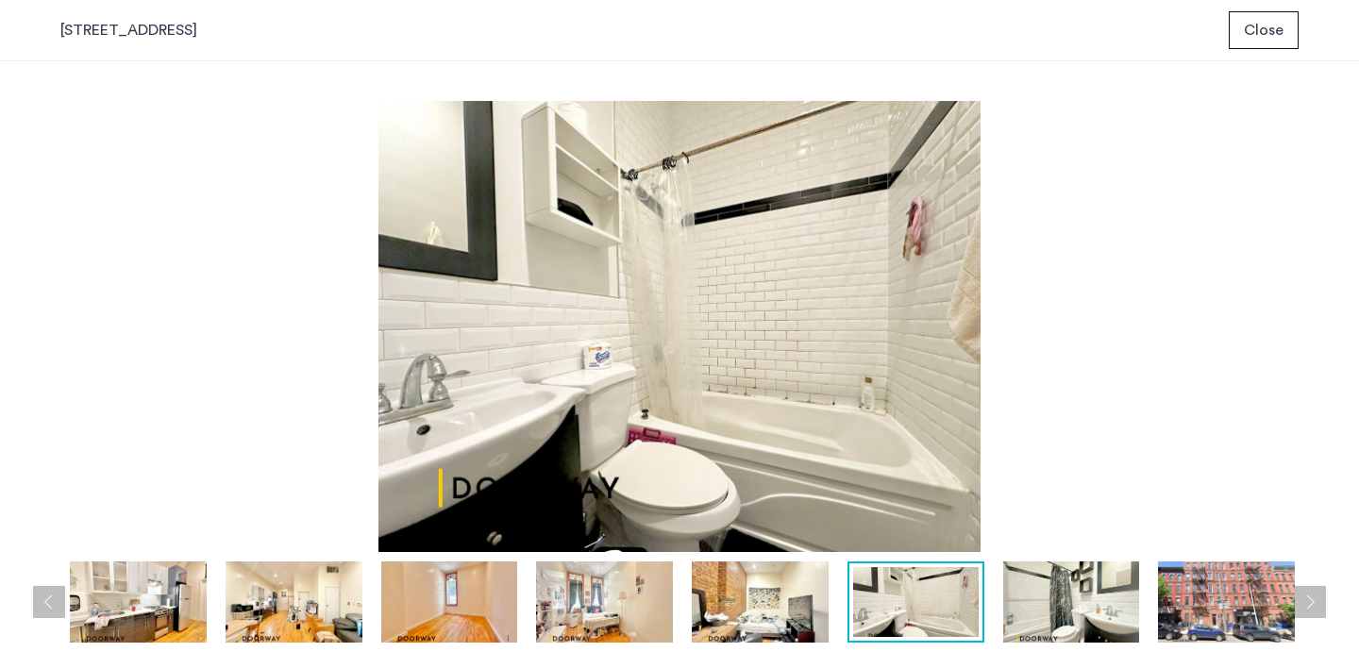
click at [1061, 576] on img at bounding box center [1071, 602] width 137 height 81
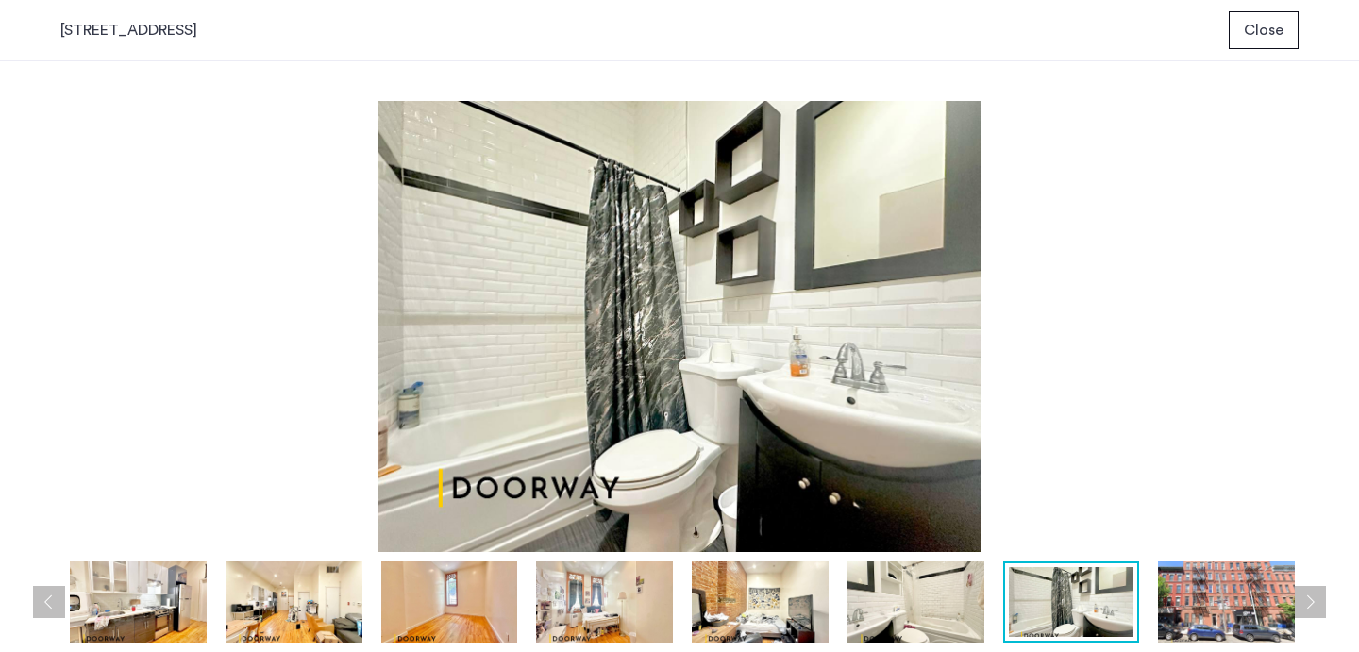
click at [1203, 579] on img at bounding box center [1226, 602] width 137 height 81
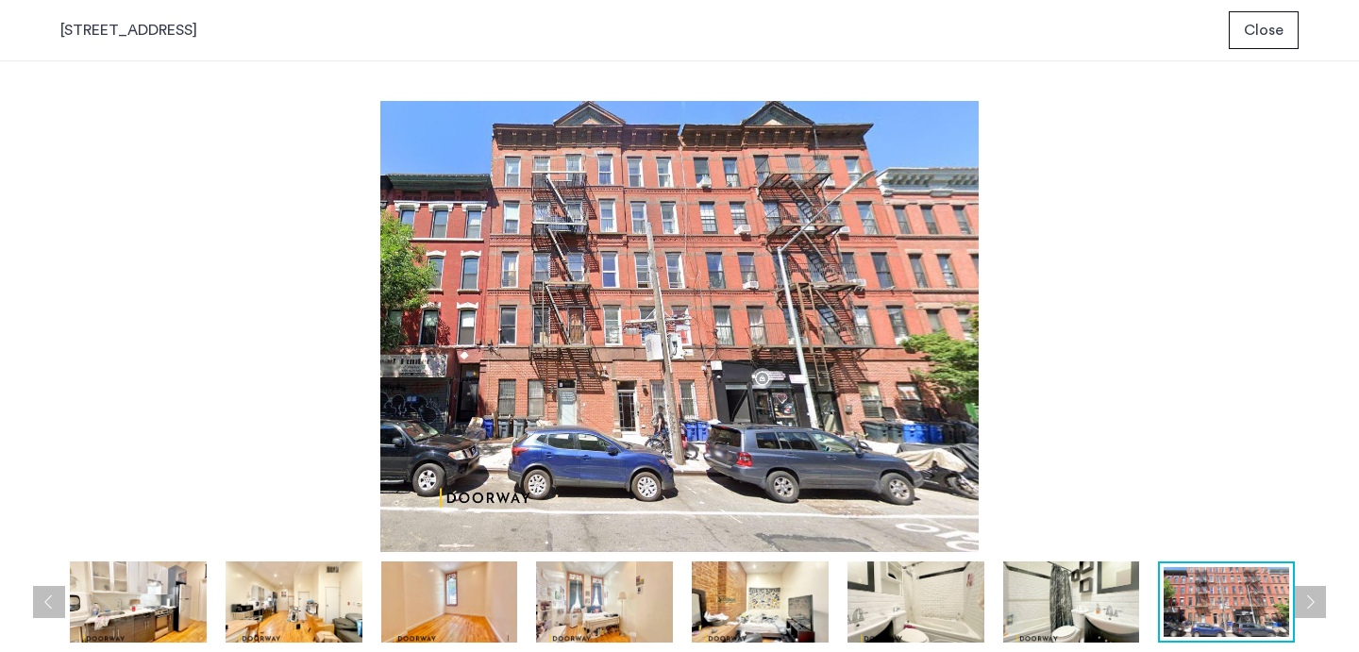
click at [1317, 591] on button "Next apartment" at bounding box center [1310, 602] width 32 height 32
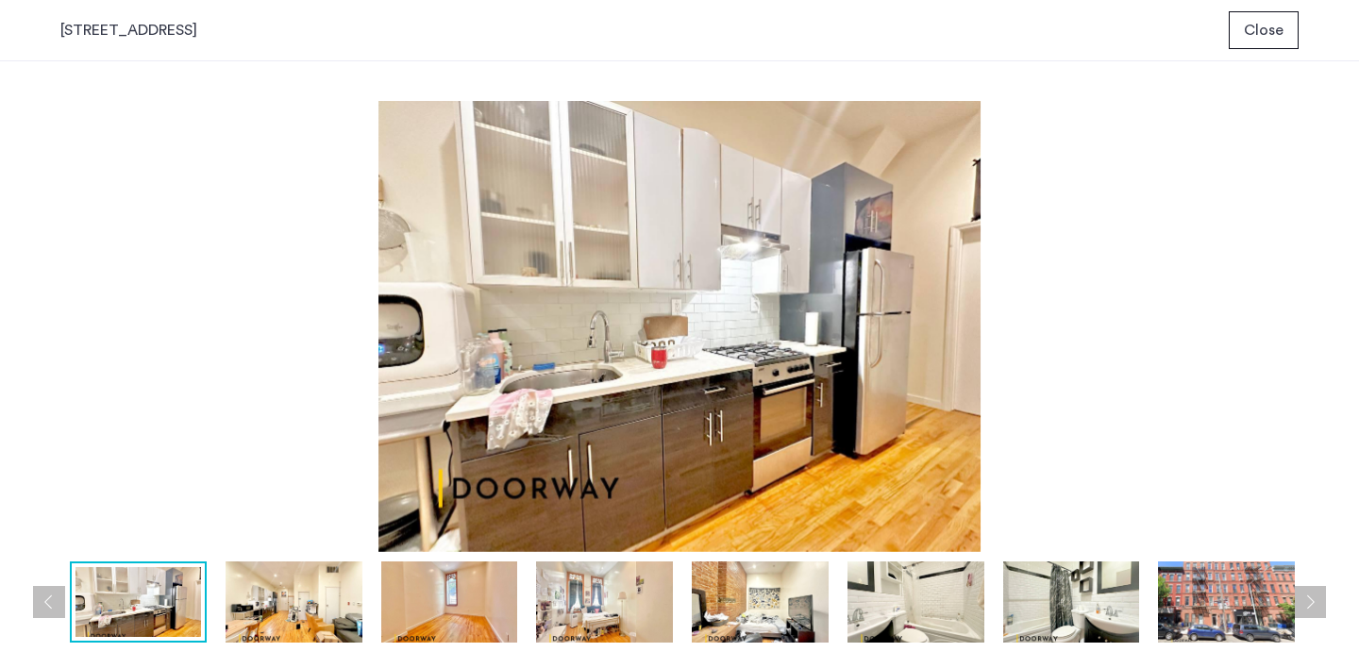
click at [1265, 25] on span "Close" at bounding box center [1264, 30] width 40 height 23
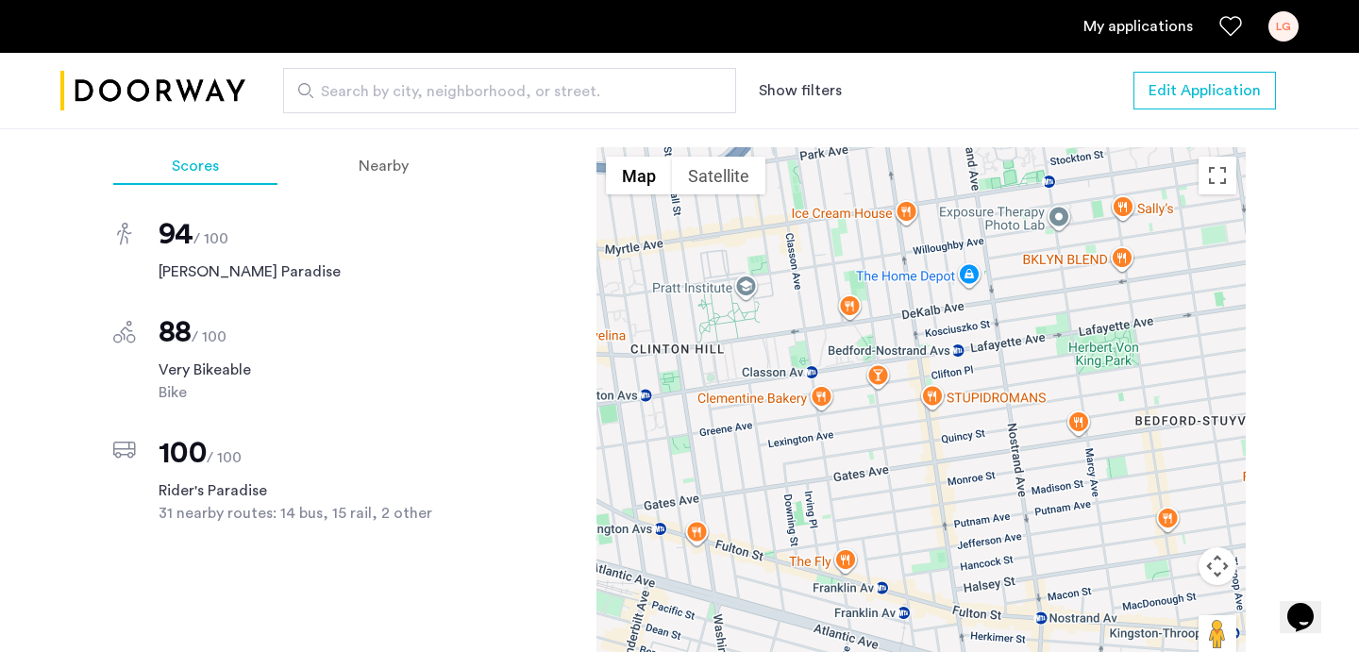
scroll to position [1668, 0]
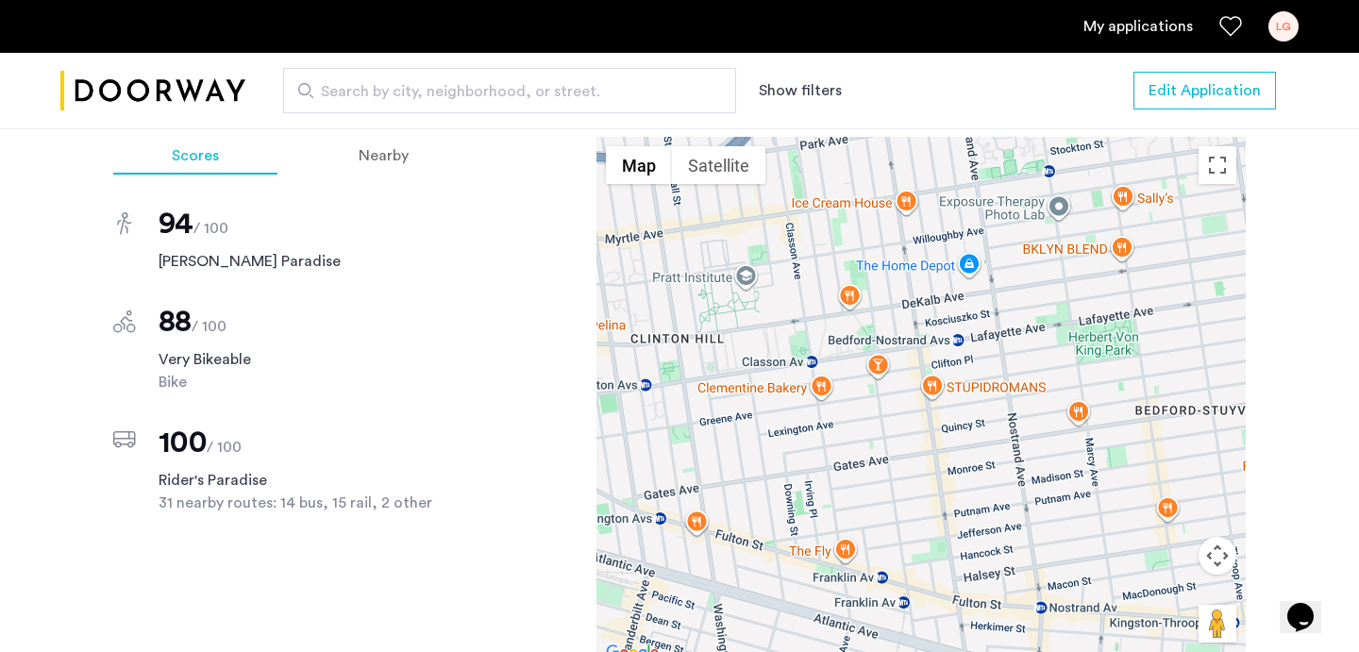
click at [1037, 396] on div at bounding box center [920, 401] width 649 height 529
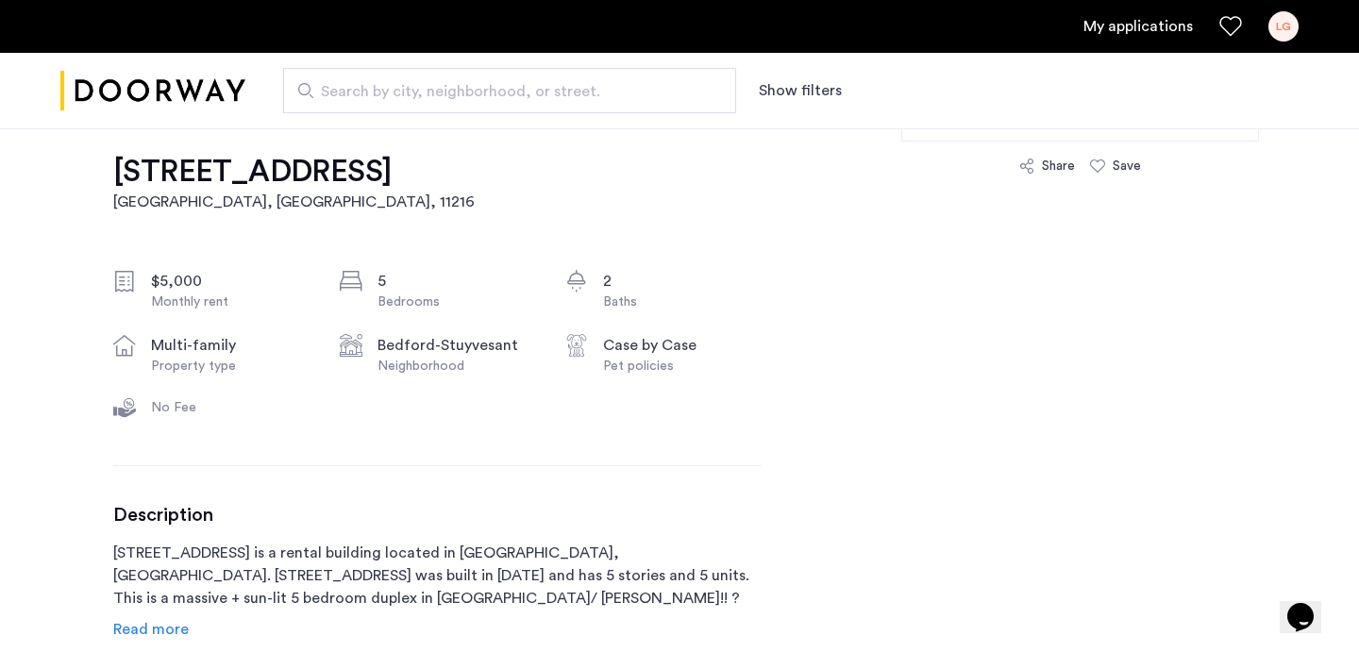
scroll to position [0, 0]
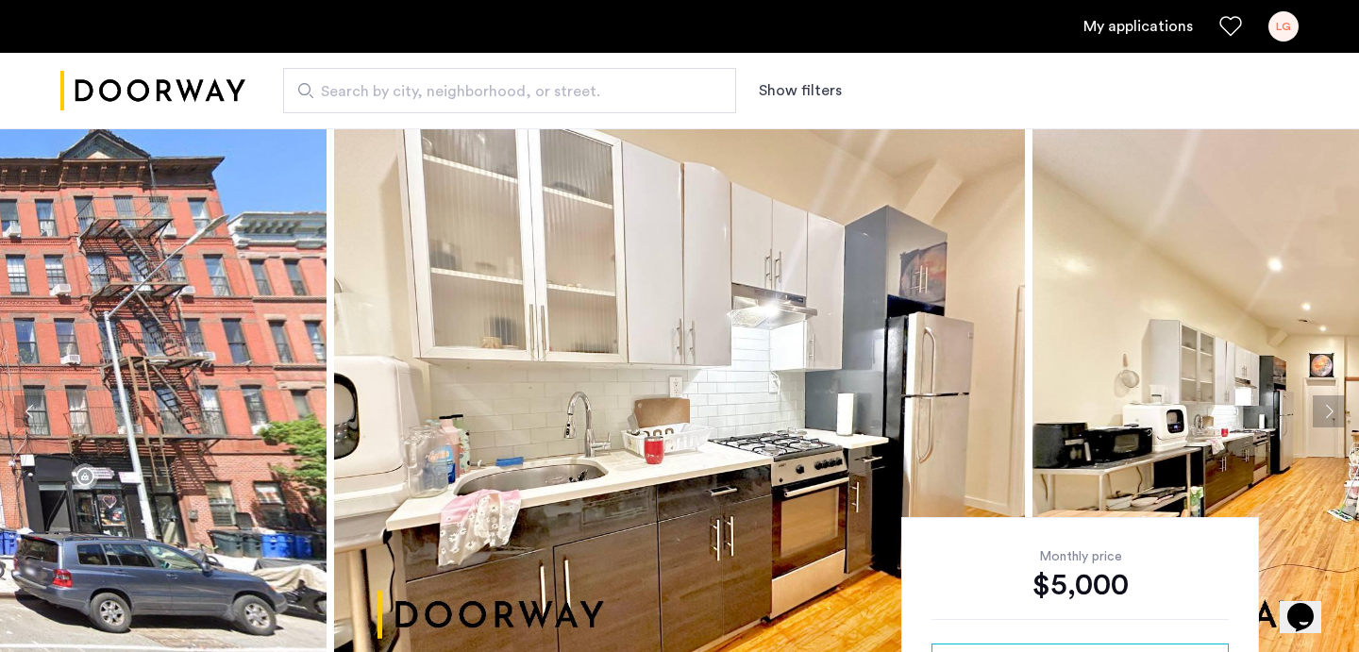
click at [1120, 35] on link "My applications" at bounding box center [1137, 26] width 109 height 23
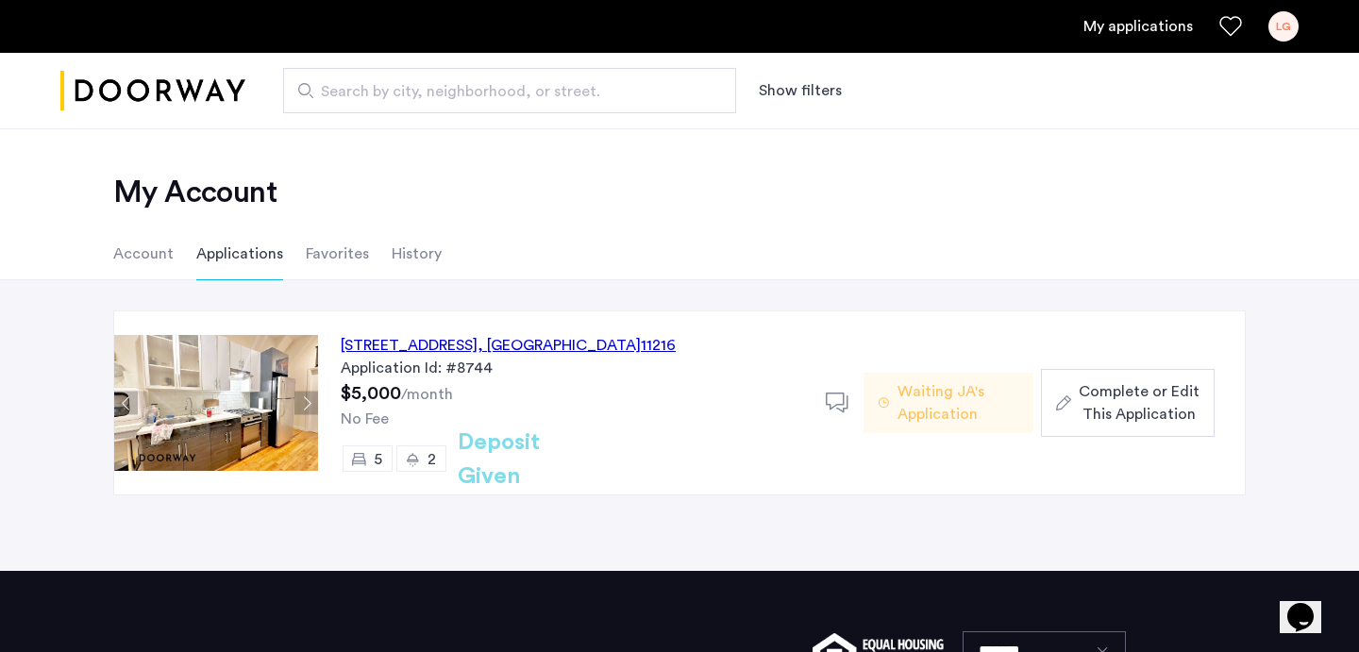
click at [831, 406] on icon at bounding box center [838, 404] width 24 height 24
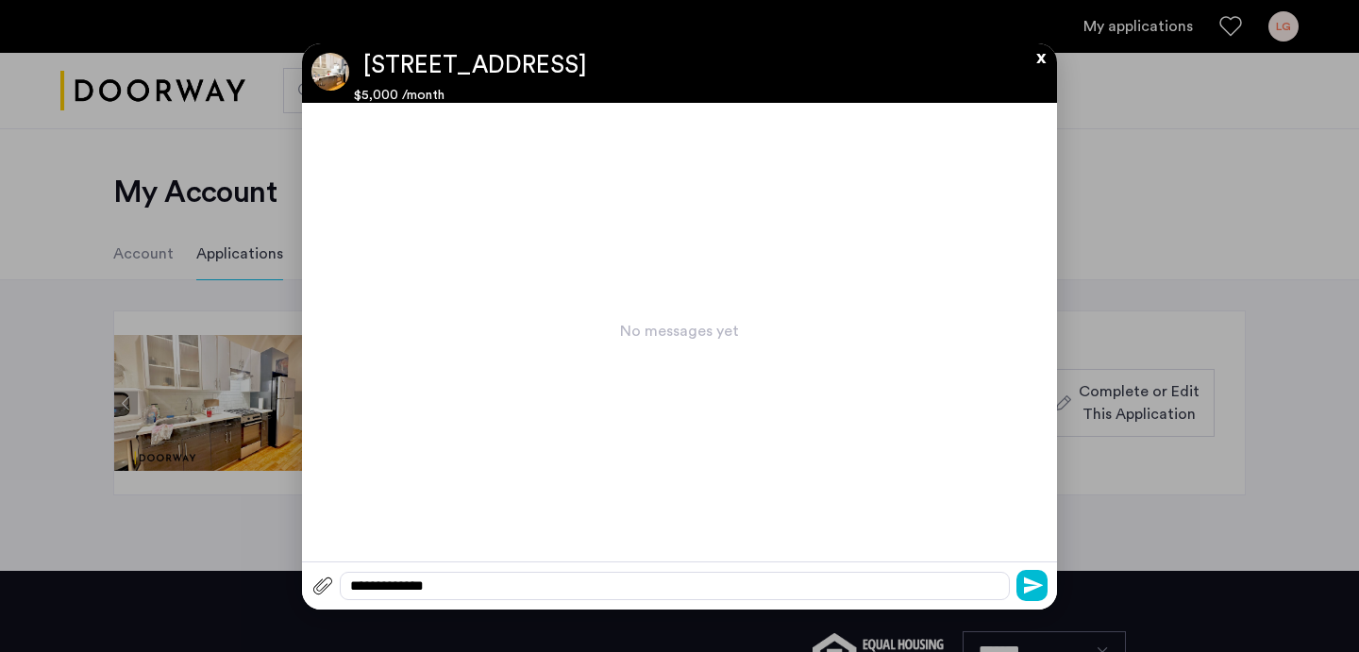
click at [1039, 55] on button "x" at bounding box center [1036, 53] width 28 height 21
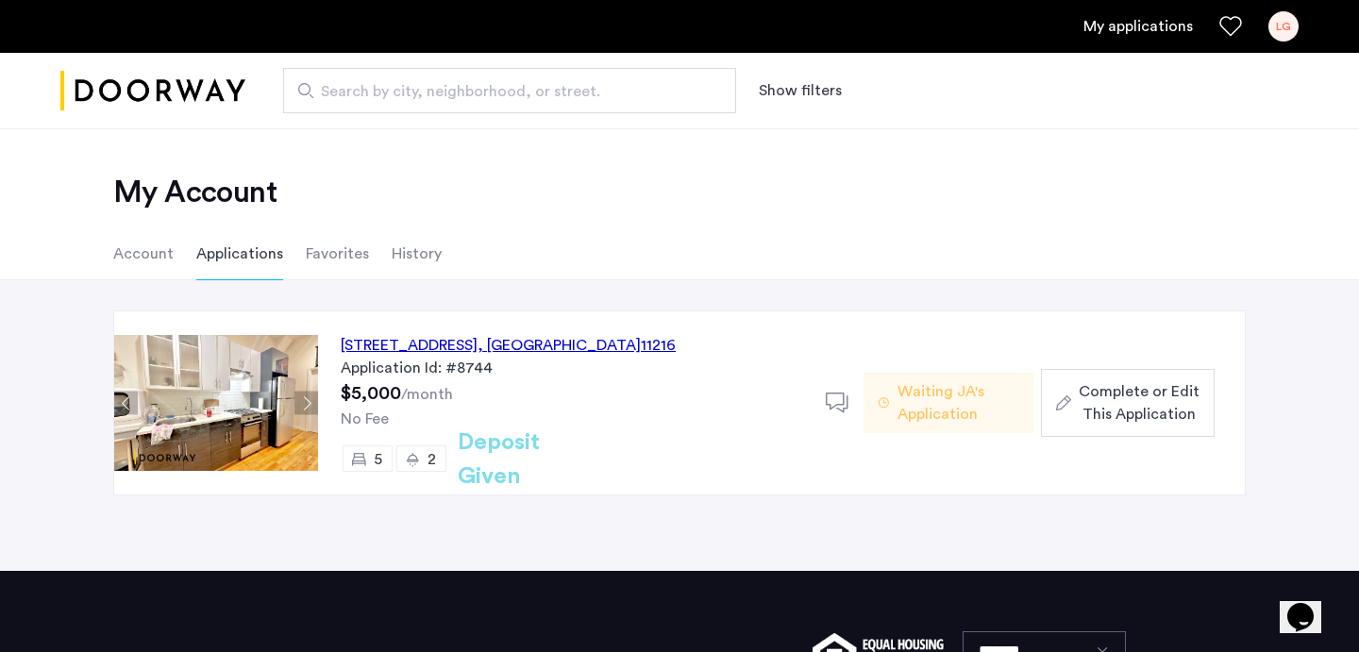
click at [919, 405] on span "Waiting JA's Application" at bounding box center [958, 402] width 121 height 45
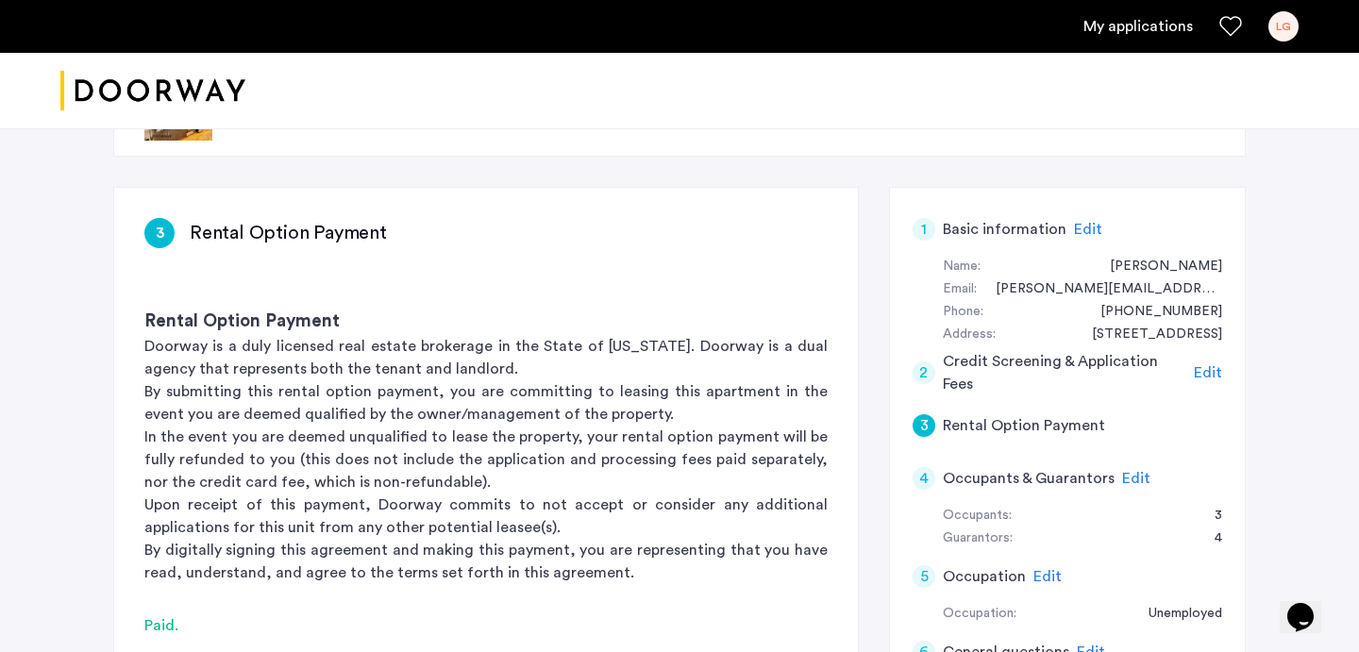
scroll to position [102, 0]
